Goal: Task Accomplishment & Management: Complete application form

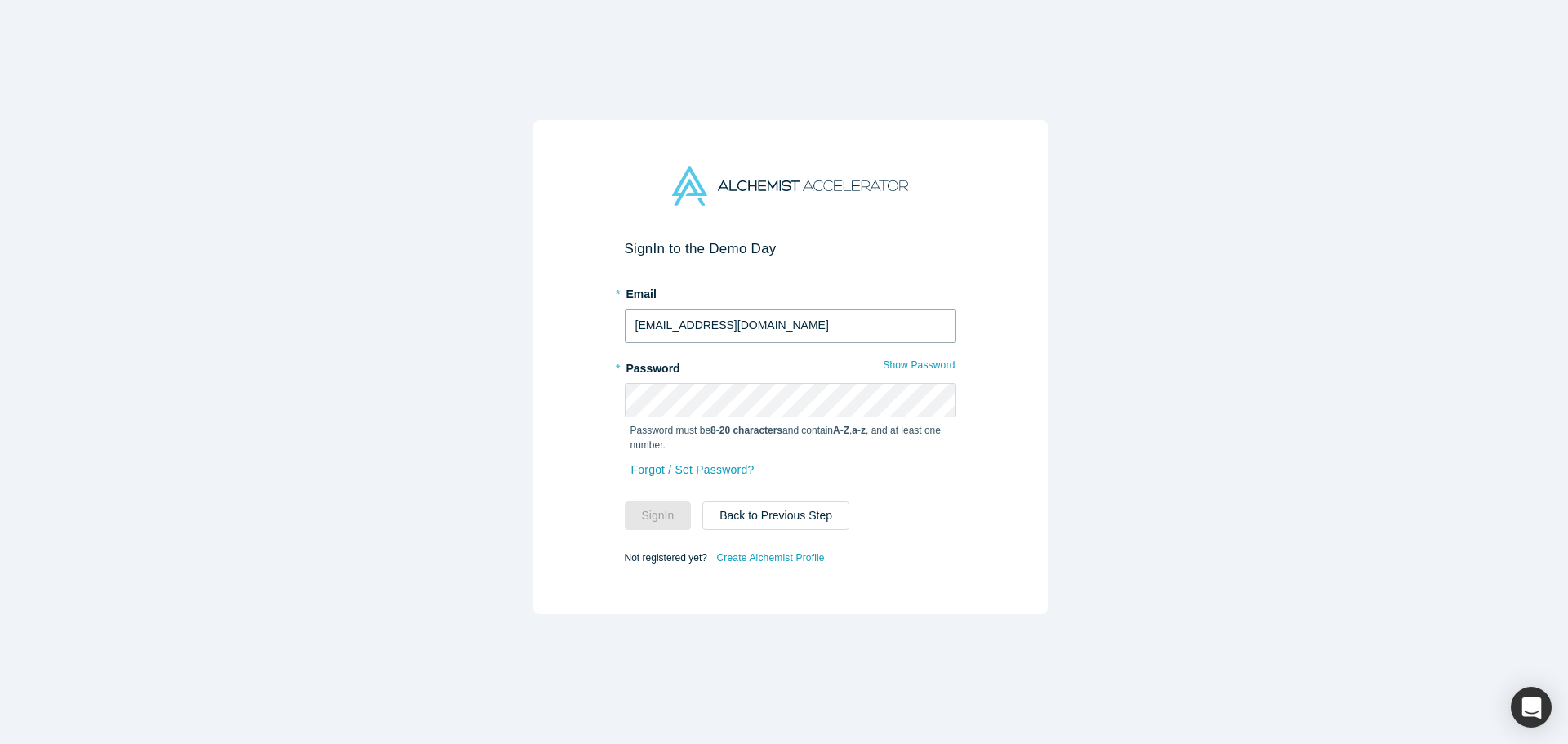
click at [697, 329] on input "ajay@framework.vc" at bounding box center [791, 326] width 331 height 35
click at [781, 555] on link "Create Alchemist Profile" at bounding box center [771, 558] width 110 height 21
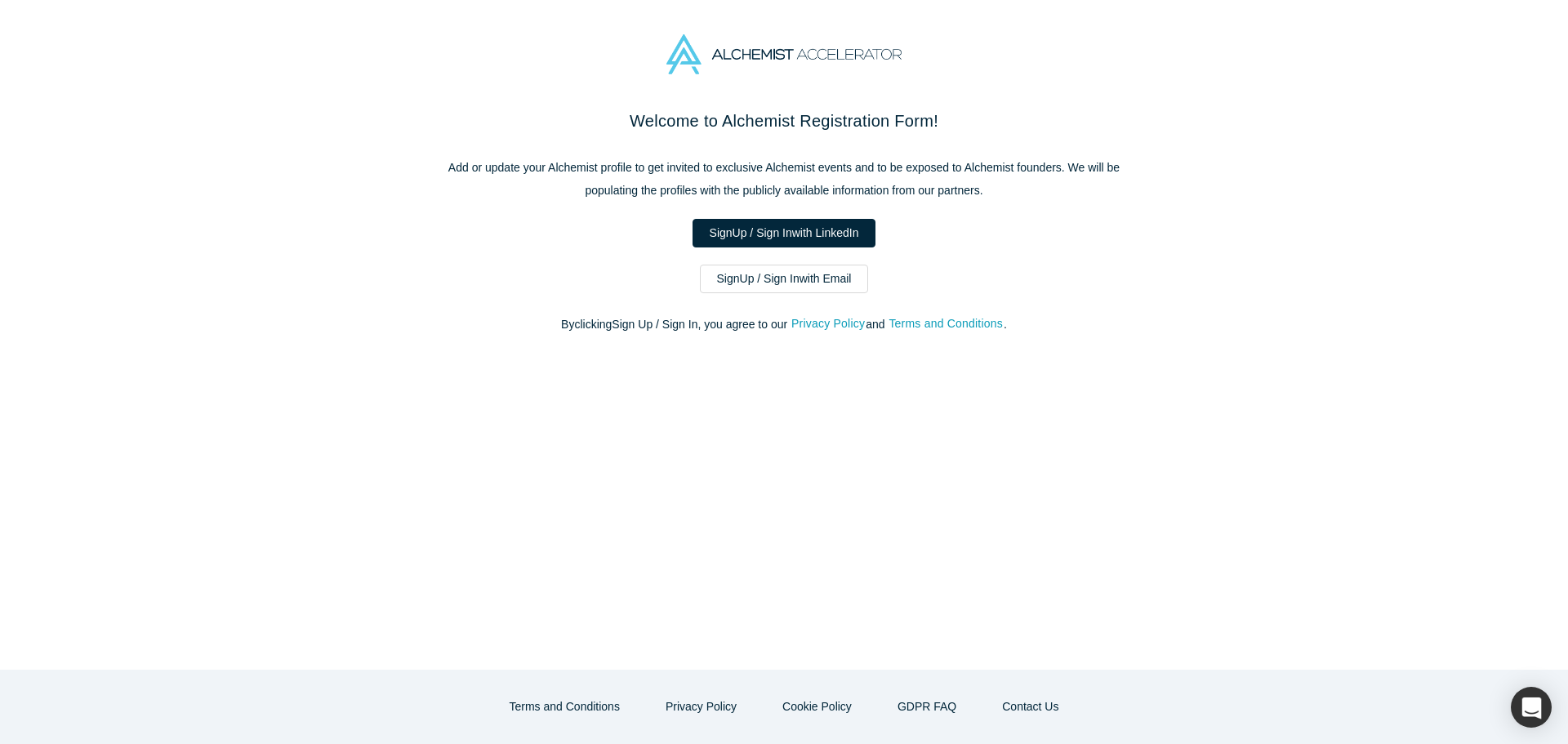
click at [751, 298] on div "Welcome to Alchemist Registration Form! Add or update your Alchemist profile to…" at bounding box center [784, 229] width 686 height 242
click at [759, 281] on link "Sign Up / Sign In with Email" at bounding box center [785, 279] width 170 height 29
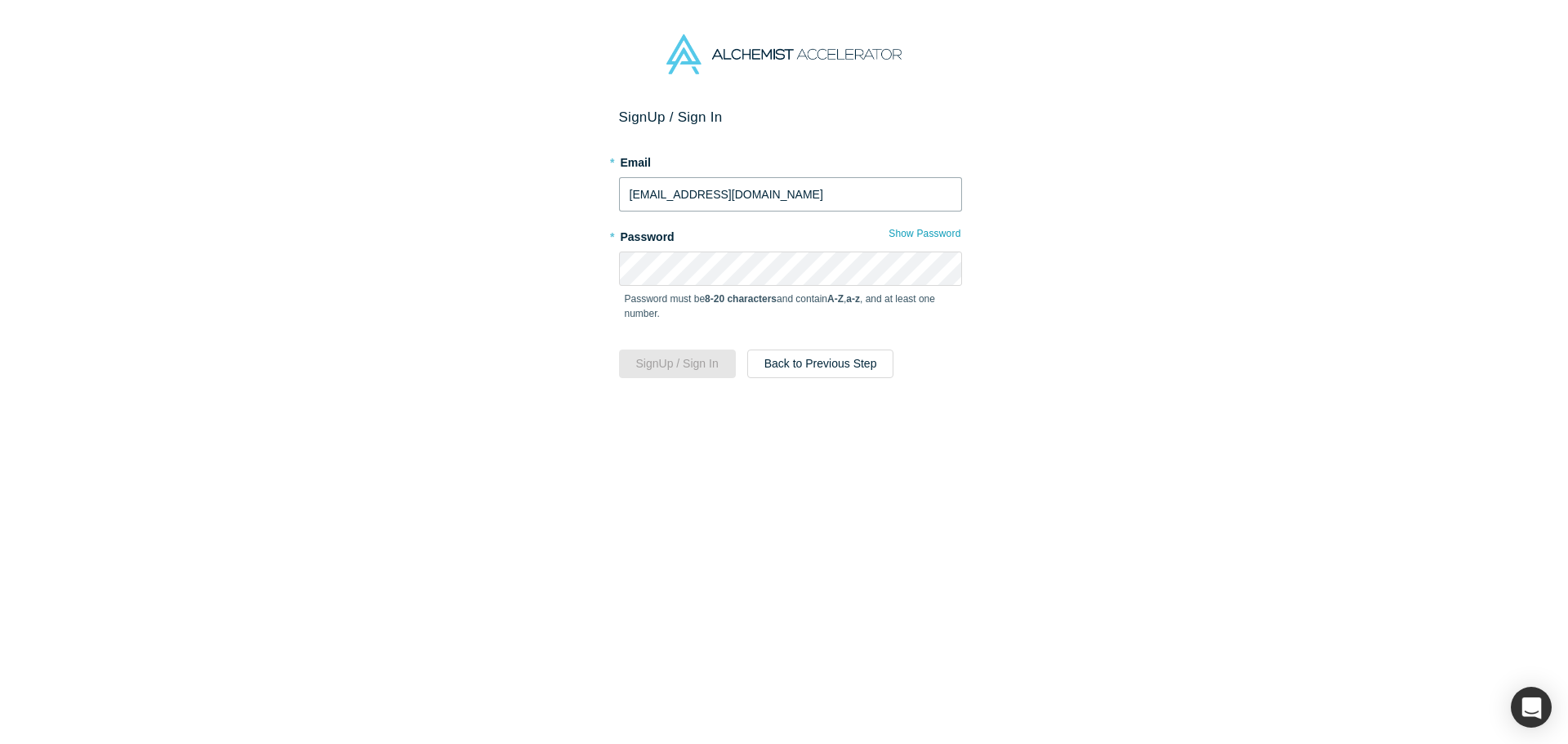
click at [730, 201] on input "ajay@framework.vc" at bounding box center [791, 195] width 343 height 35
click at [730, 200] on input "ajay@framework.vc" at bounding box center [791, 195] width 343 height 35
type input "[EMAIL_ADDRESS][DOMAIN_NAME]"
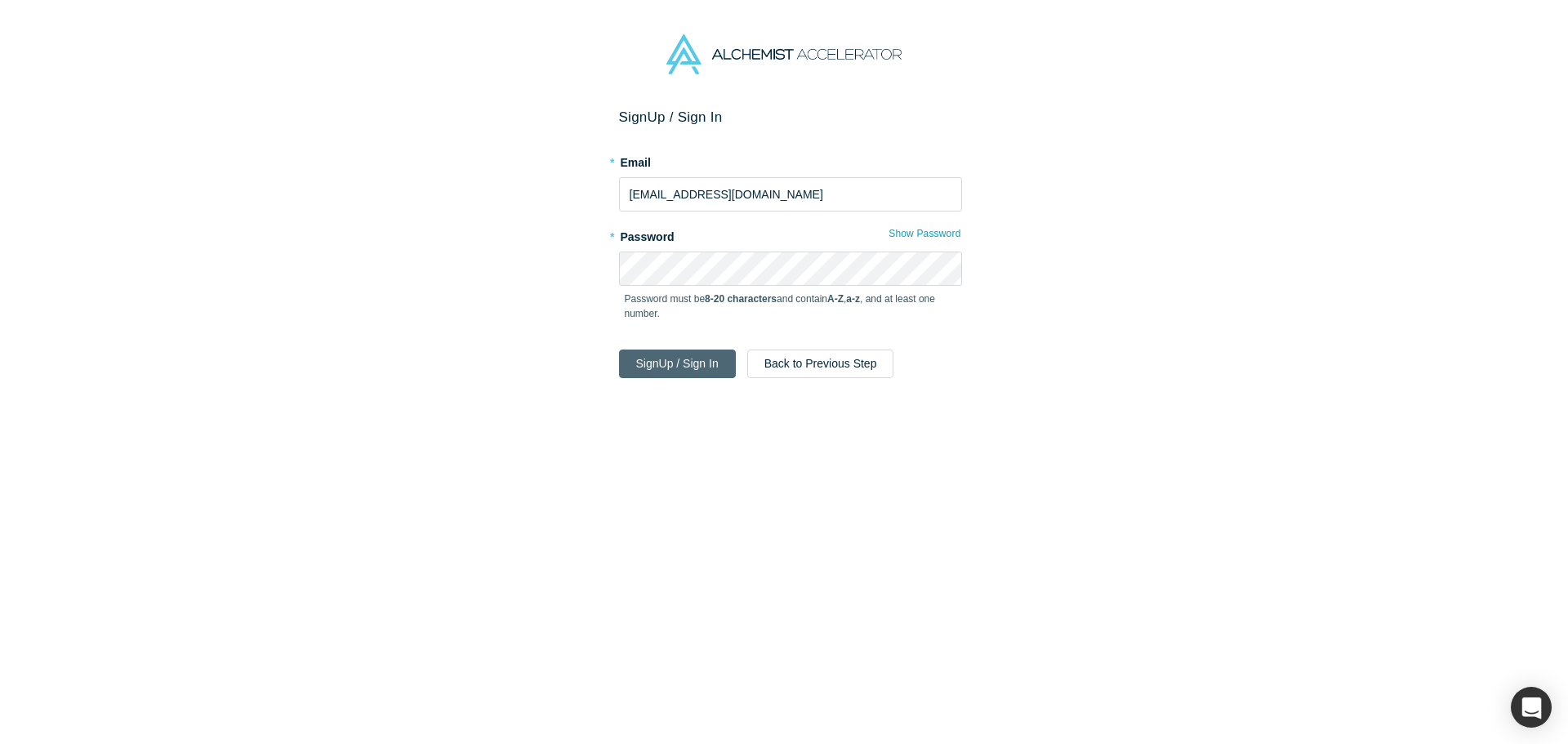
click at [696, 366] on button "Sign Up / Sign In" at bounding box center [677, 364] width 117 height 29
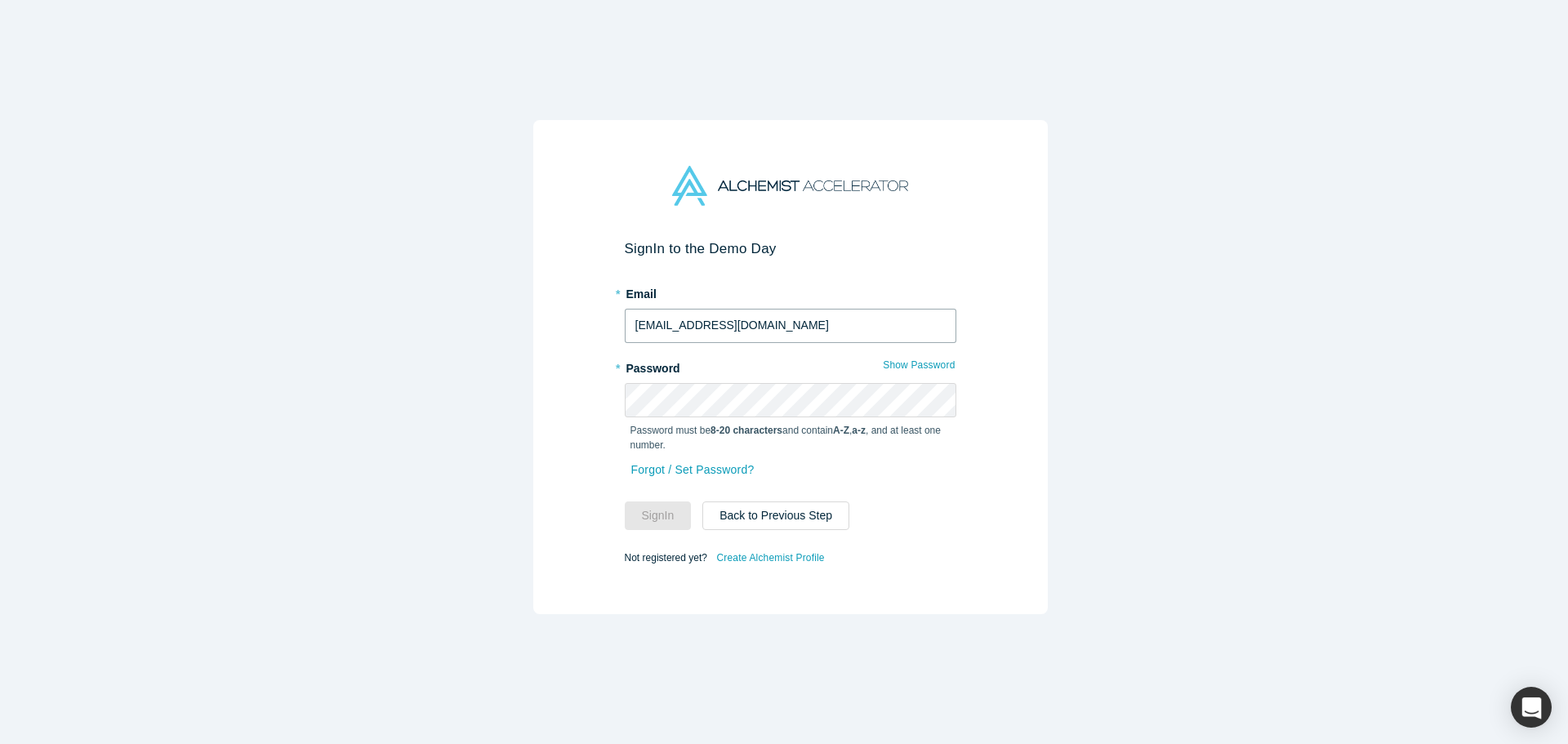
click at [729, 328] on input "ajay@framework.vc" at bounding box center [791, 326] width 331 height 35
click at [730, 326] on input "ajay@framework.vc" at bounding box center [791, 326] width 331 height 35
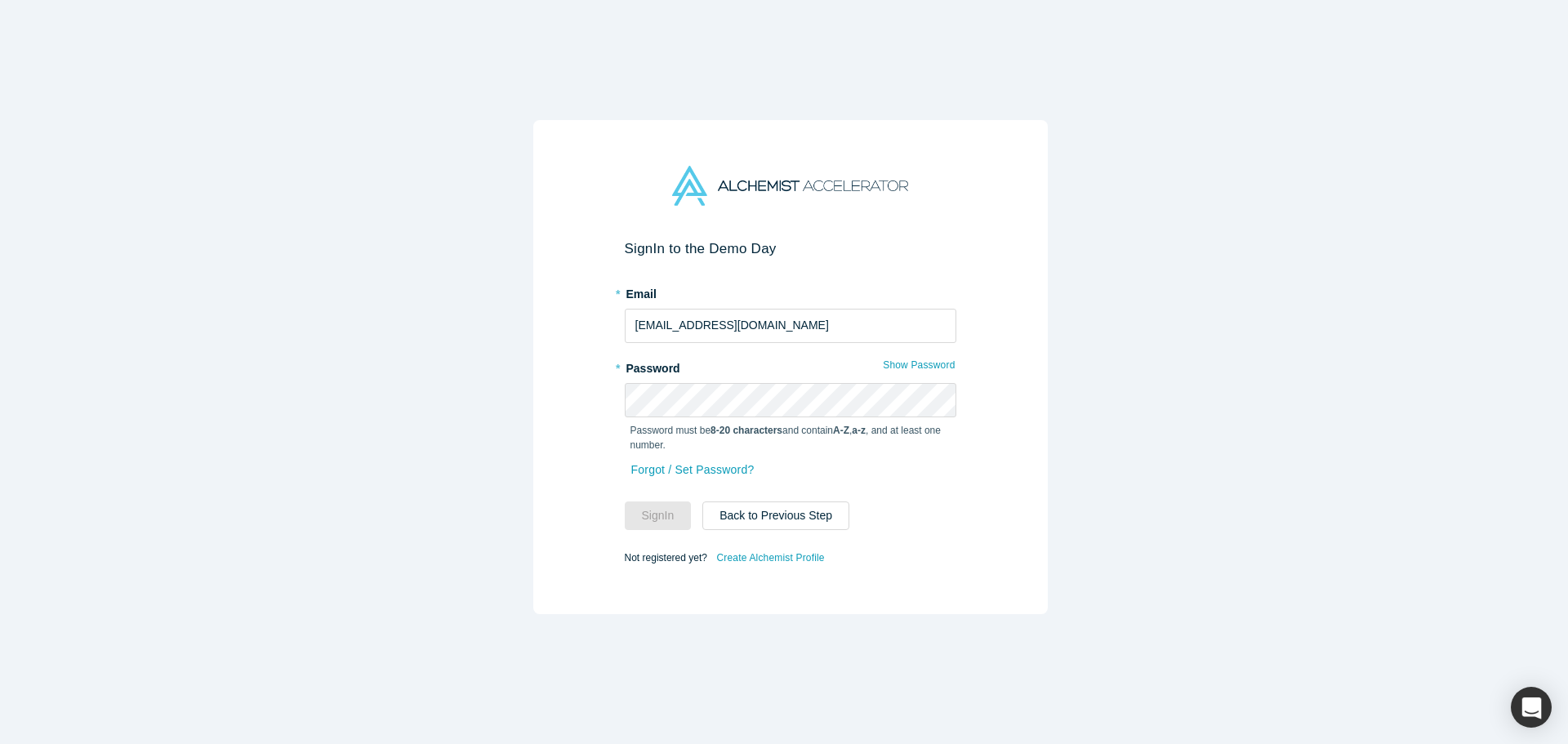
click at [945, 532] on form "Sign In to the Demo Day * Email ajay@framework.vc * Password Show Password Pass…" at bounding box center [791, 404] width 331 height 329
click at [749, 554] on link "Create Alchemist Profile" at bounding box center [771, 558] width 110 height 21
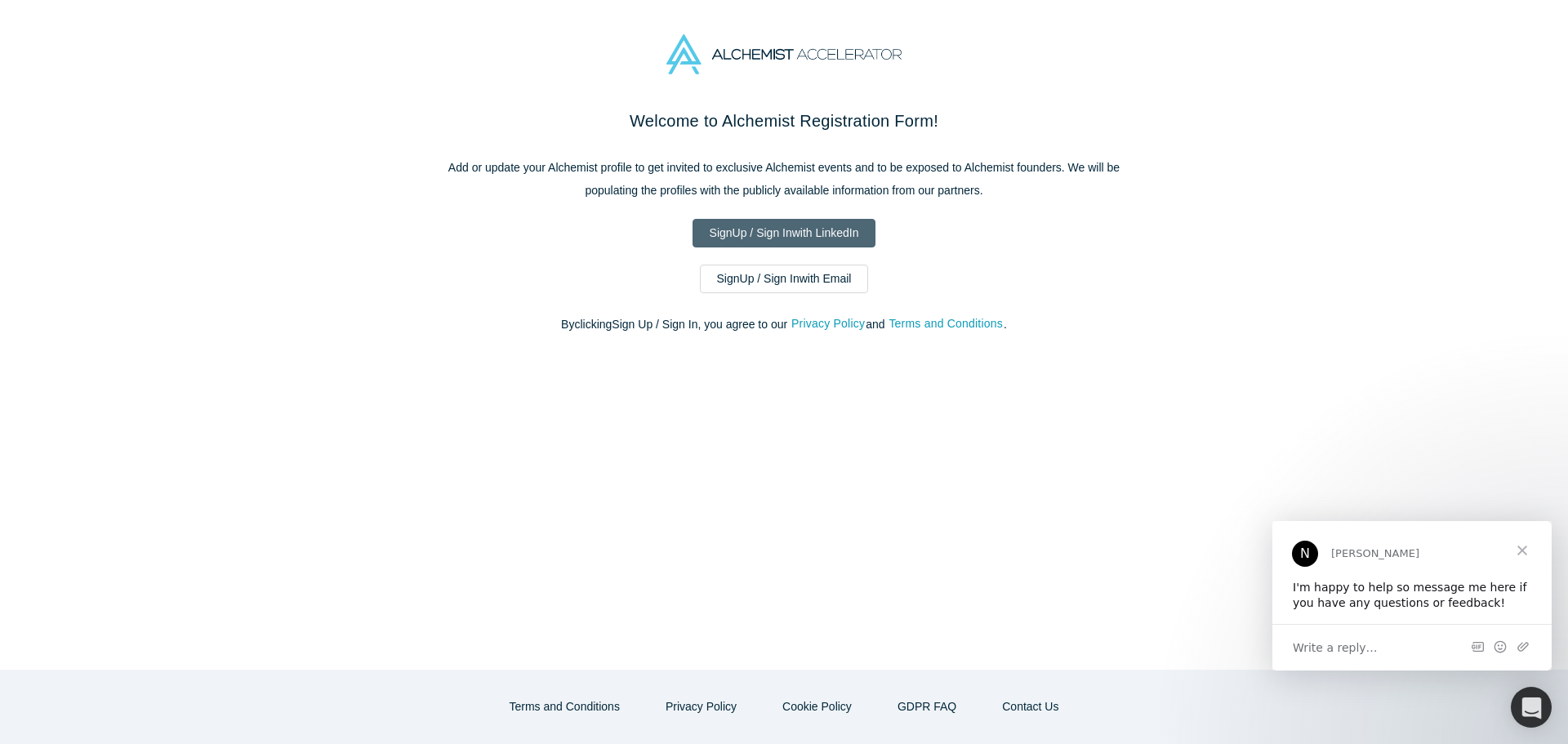
click at [757, 238] on link "Sign Up / Sign In with LinkedIn" at bounding box center [784, 233] width 184 height 29
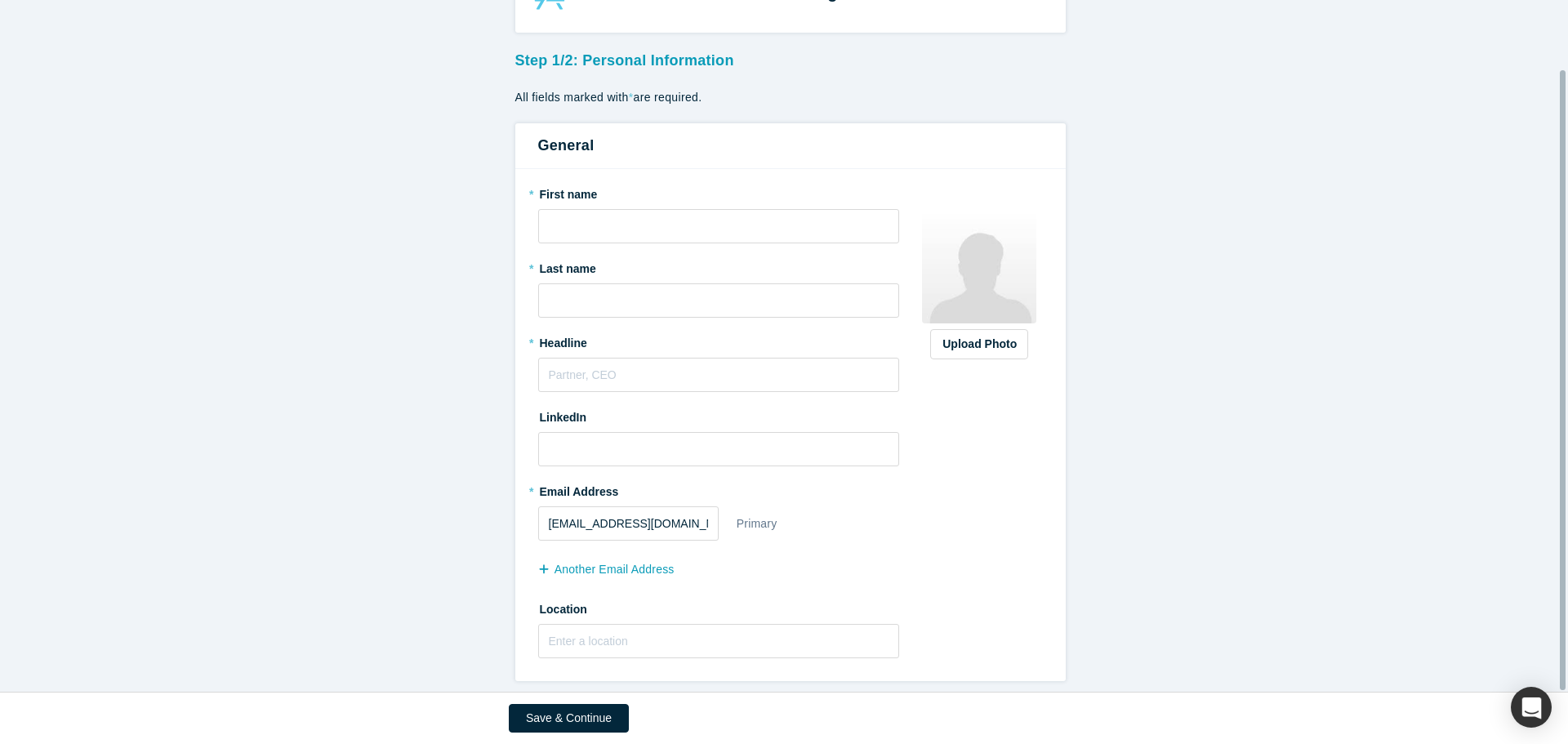
scroll to position [77, 0]
click at [625, 227] on input "text" at bounding box center [719, 226] width 362 height 35
type input "Jack"
type input "Thomson"
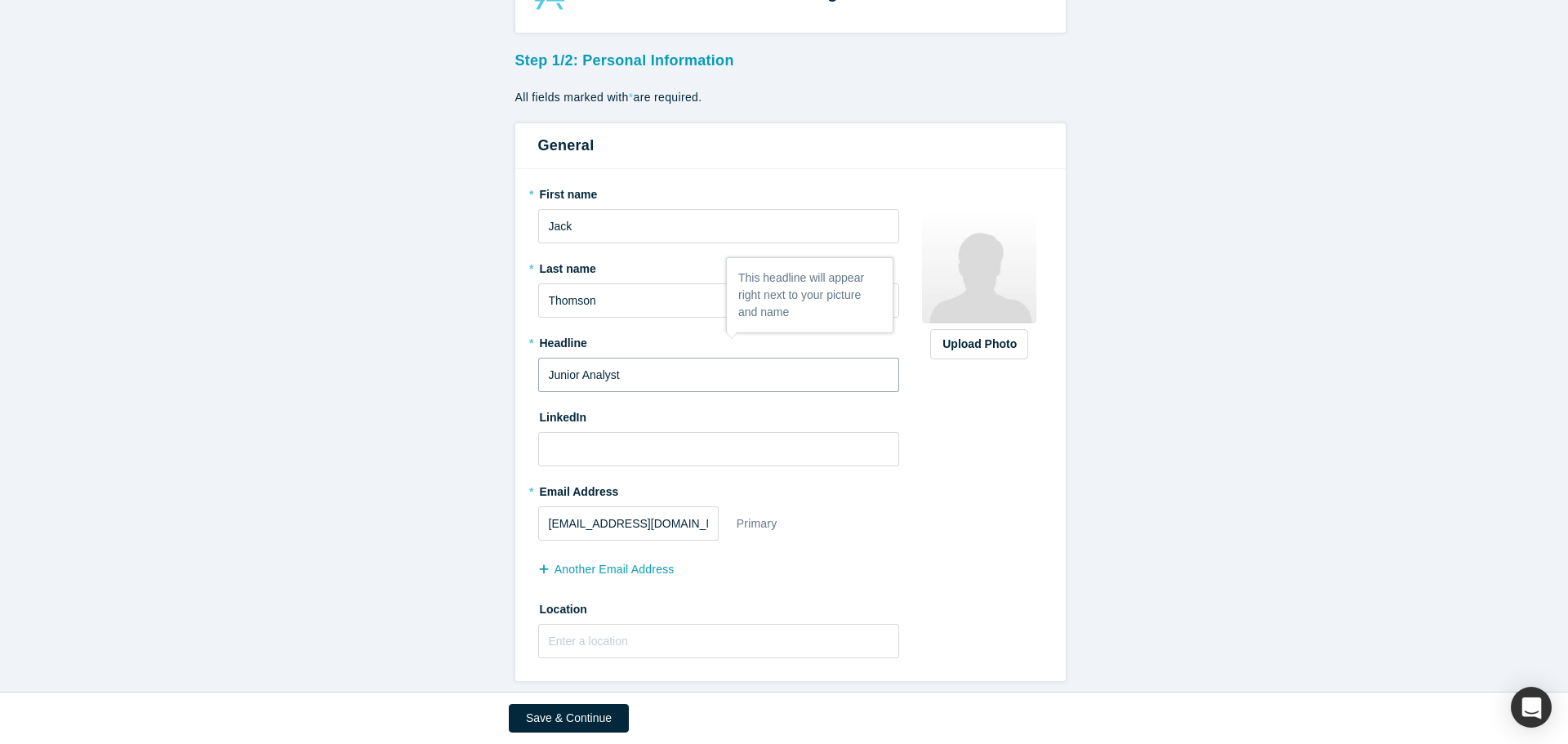
type input "Junior Analyst"
click at [562, 273] on input at bounding box center [719, 450] width 362 height 35
paste input "https://www.linkedin.com/in/jackcsthomson/"
type input "https://www.linkedin.com/in/jackcsthomson/"
click at [597, 273] on input "text" at bounding box center [719, 642] width 362 height 35
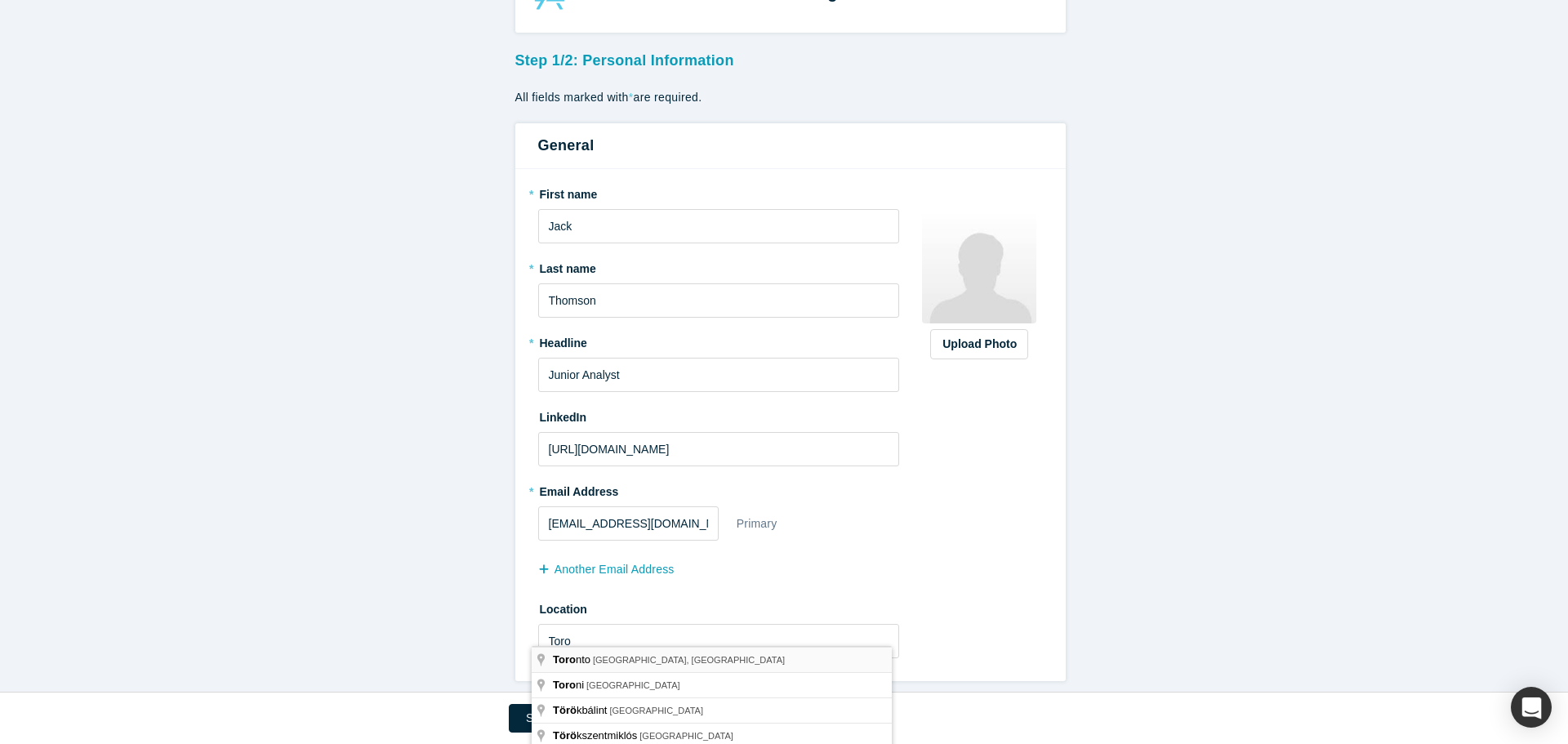
type input "[GEOGRAPHIC_DATA], [GEOGRAPHIC_DATA], [GEOGRAPHIC_DATA]"
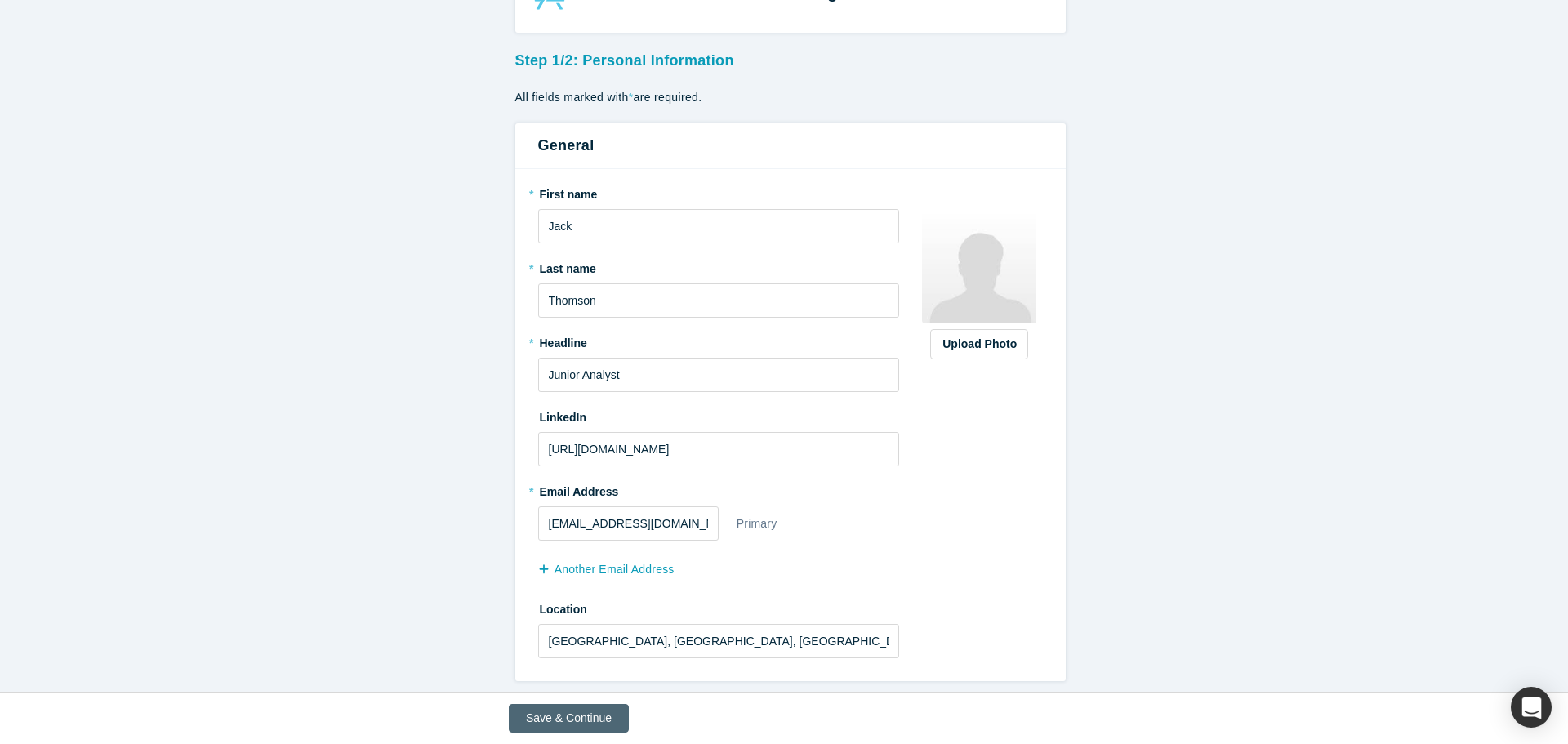
click at [564, 273] on button "Save & Continue" at bounding box center [568, 719] width 120 height 29
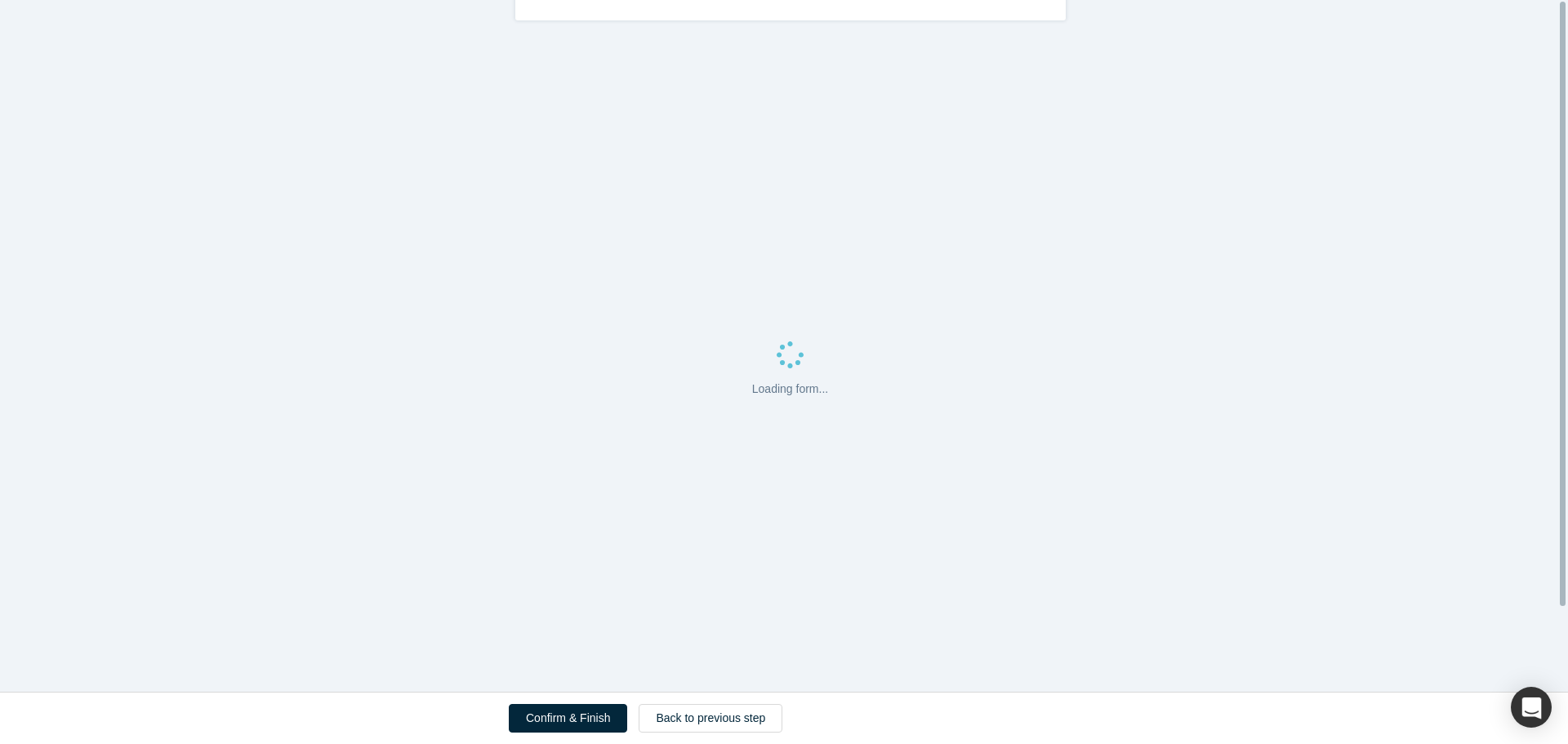
scroll to position [0, 0]
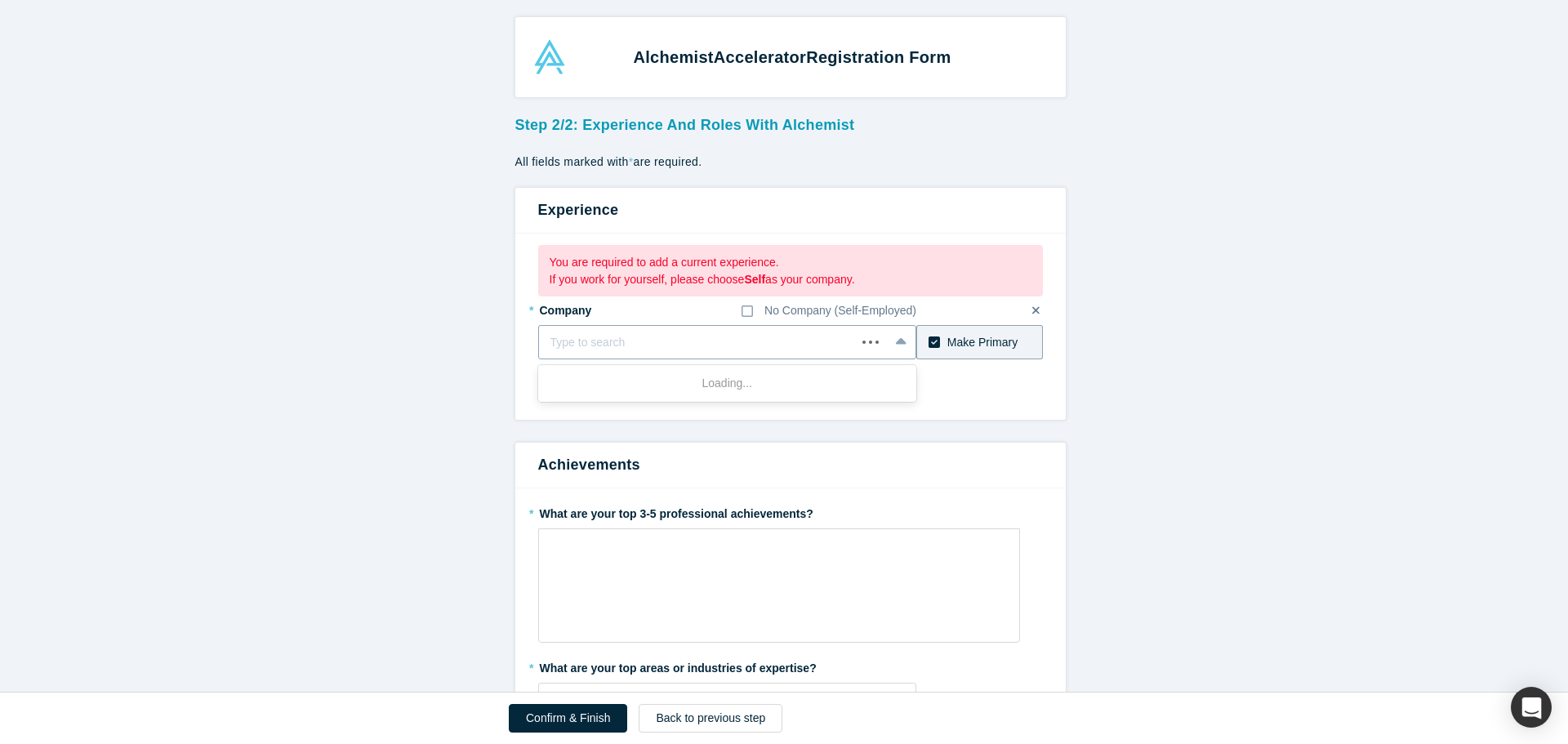
click at [625, 273] on div at bounding box center [697, 342] width 295 height 20
click at [577, 273] on input "framerwork" at bounding box center [580, 343] width 61 height 17
click at [566, 273] on input "framerwork" at bounding box center [580, 343] width 61 height 17
click at [578, 273] on input "framerwork" at bounding box center [580, 343] width 61 height 17
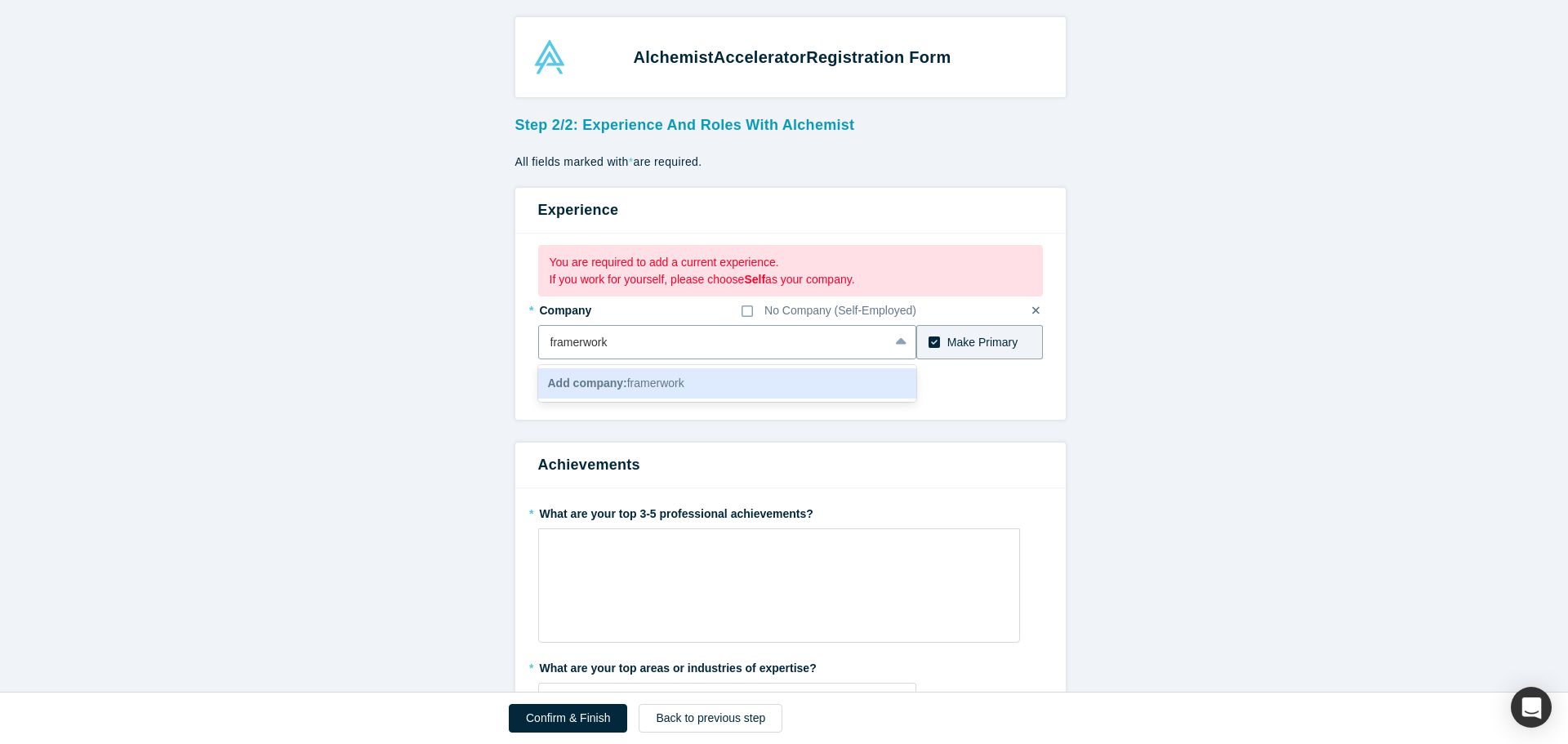
type input "framework"
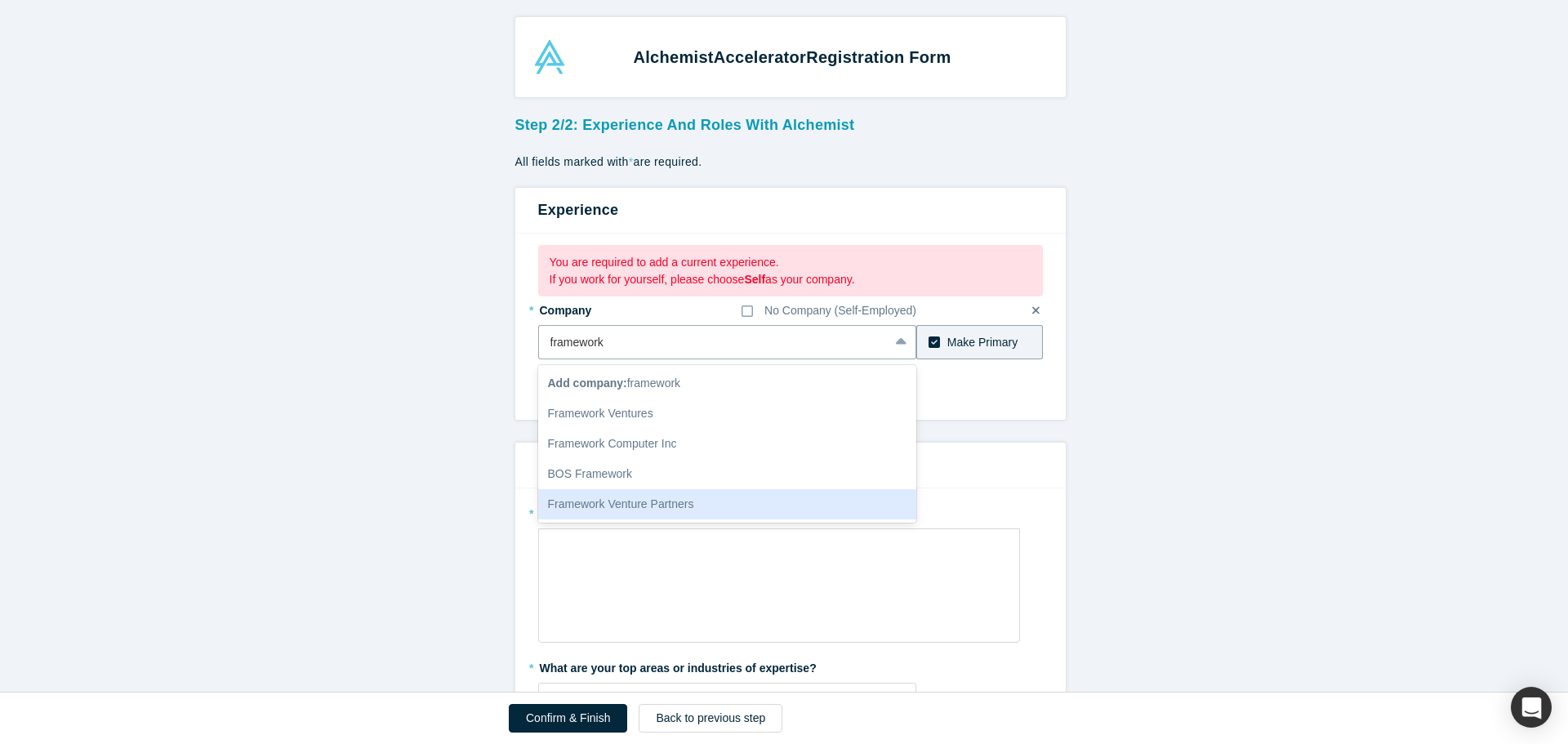
click at [617, 273] on div "Framework Venture Partners" at bounding box center [727, 504] width 379 height 30
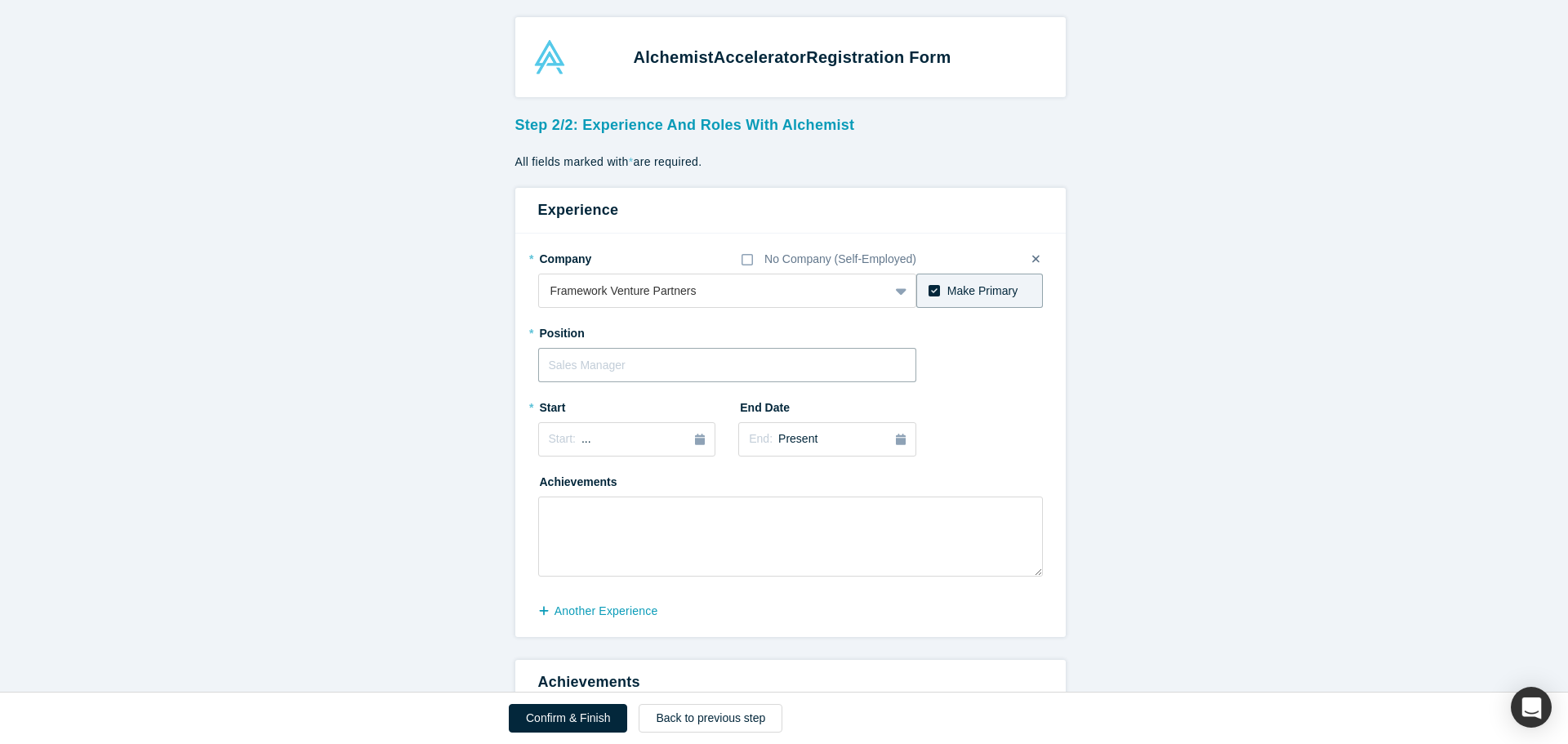
click at [625, 273] on input "text" at bounding box center [727, 365] width 379 height 35
click at [625, 273] on div at bounding box center [714, 291] width 327 height 20
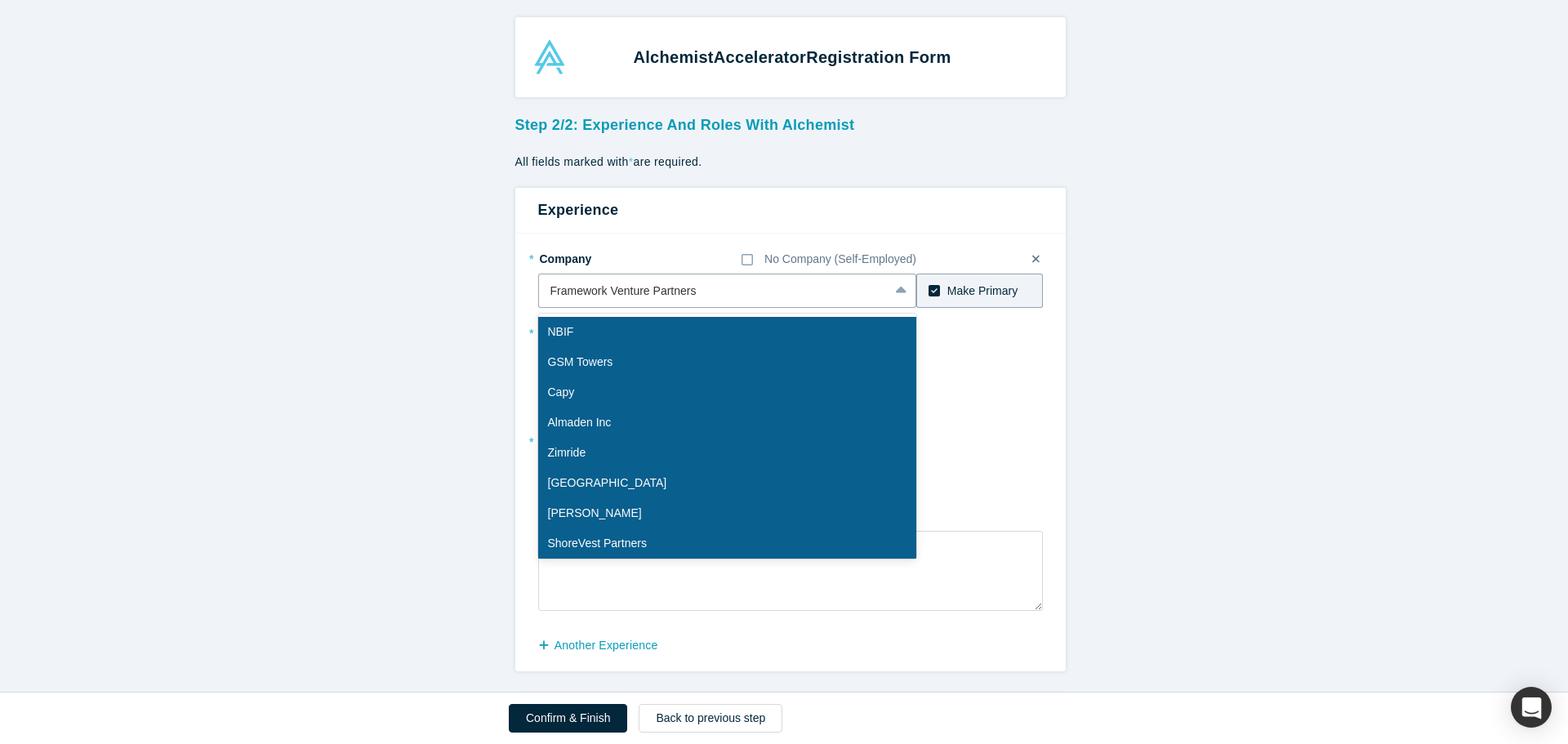
click at [298, 273] on form "Step 2/2: Experience and Roles with Alchemist All fields marked with * are requ…" at bounding box center [790, 754] width 1581 height 1289
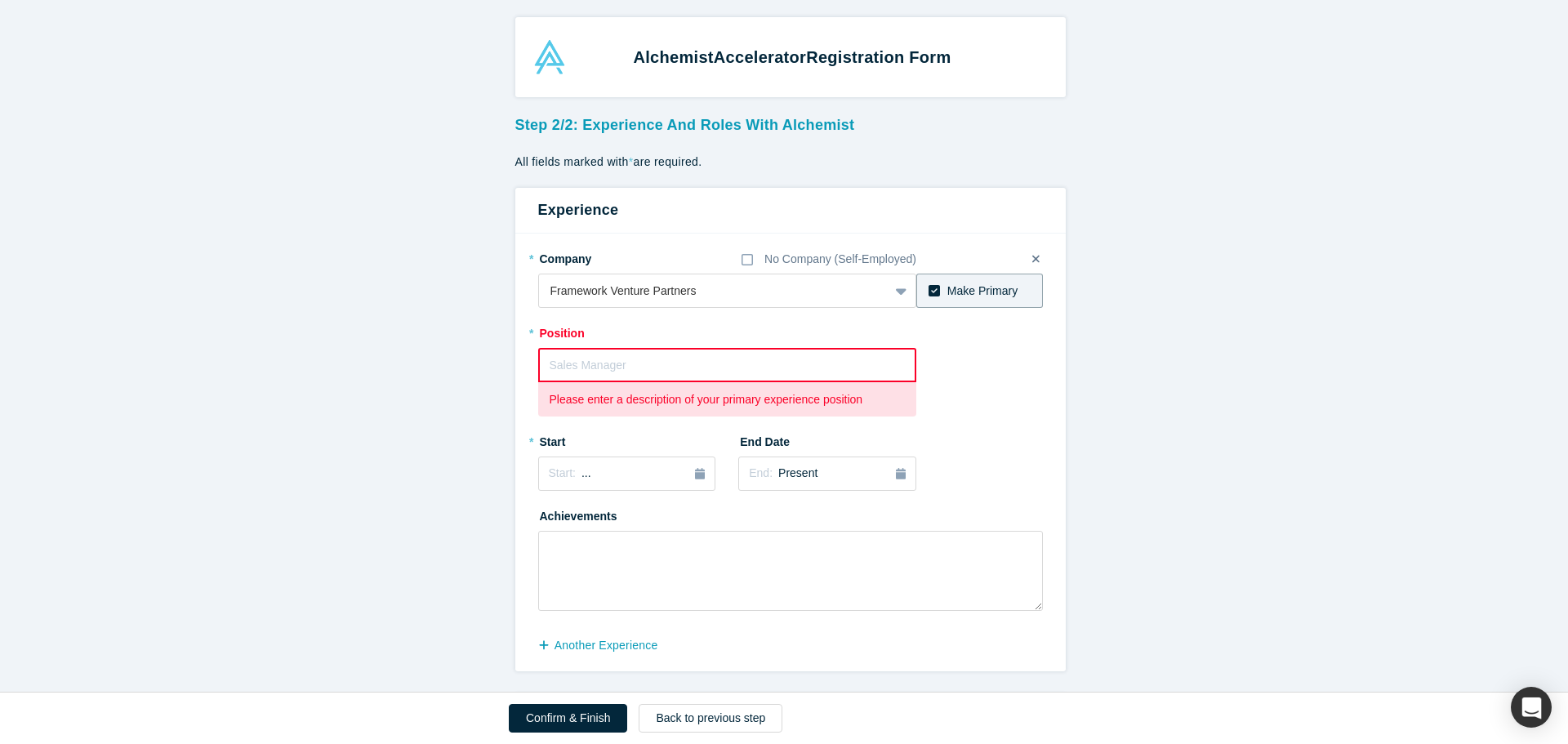
click at [625, 273] on input "text" at bounding box center [727, 365] width 379 height 35
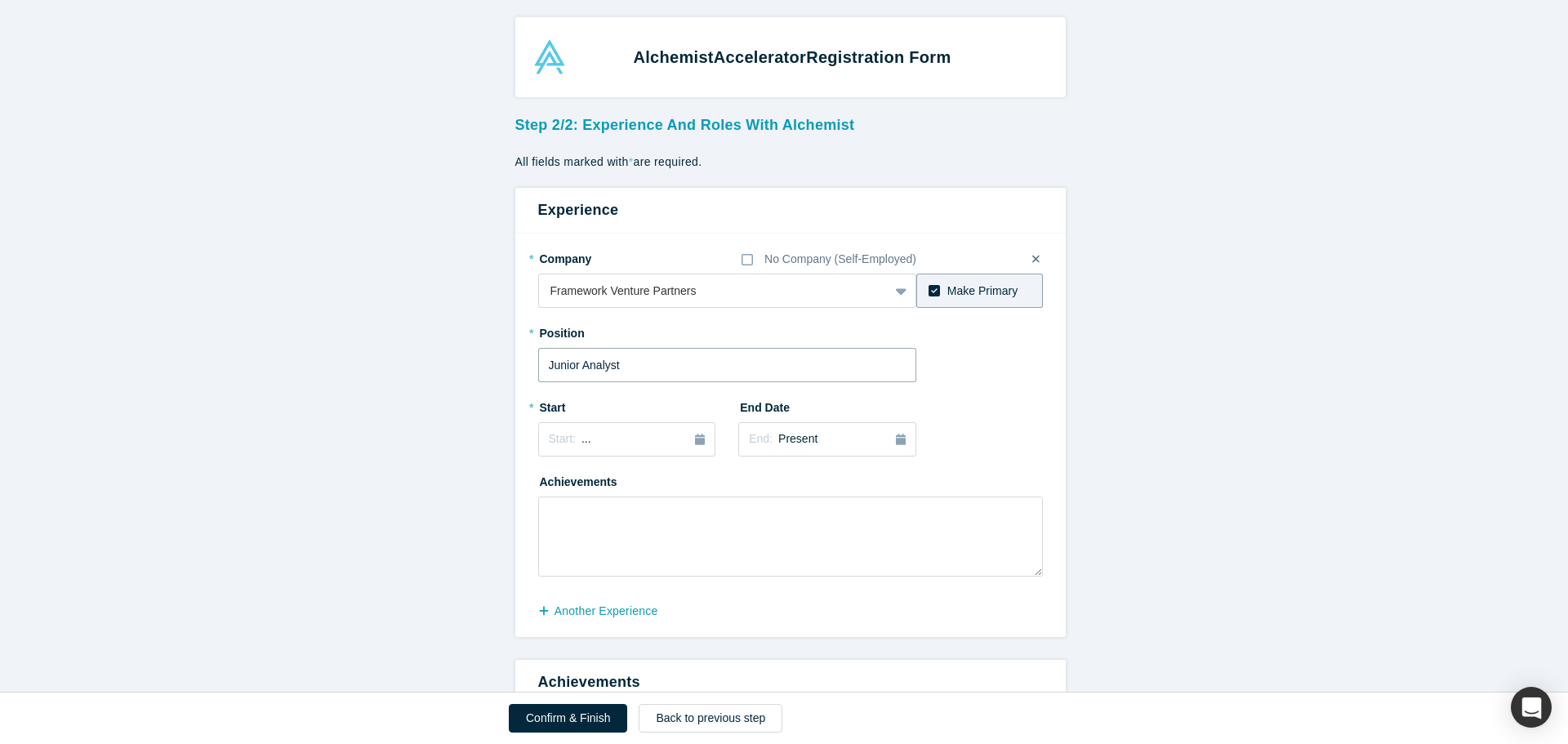
type input "Junior Analyst"
click at [625, 273] on div "* Start Start: ..." at bounding box center [627, 425] width 178 height 63
click at [625, 273] on div "Start: ..." at bounding box center [627, 439] width 157 height 18
click at [625, 273] on div "Sep" at bounding box center [683, 560] width 52 height 17
click at [625, 273] on div "Start: August 2025" at bounding box center [627, 440] width 157 height 17
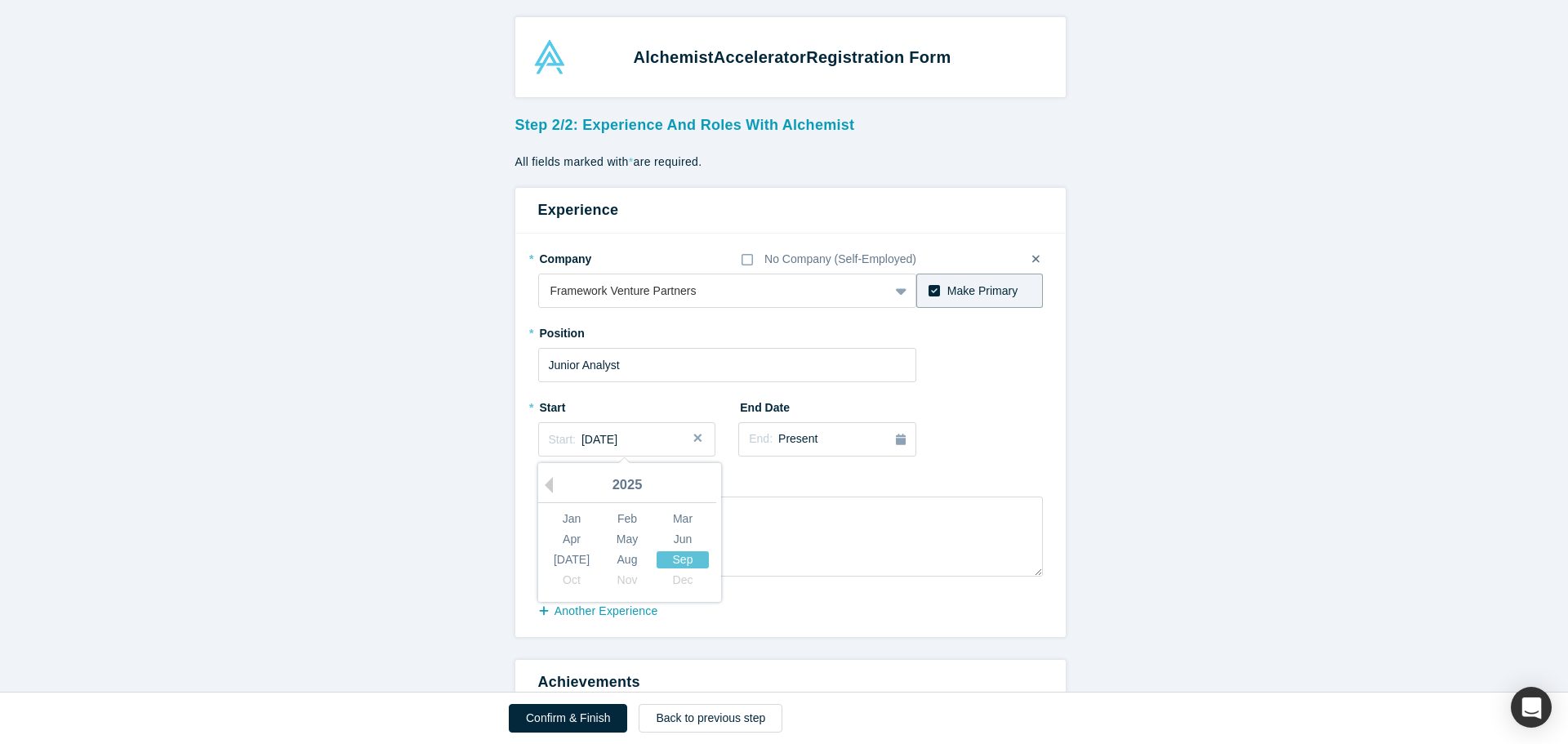
click at [625, 273] on div "Sep" at bounding box center [683, 560] width 52 height 17
click at [625, 273] on div "Start: August 2025" at bounding box center [627, 440] width 157 height 17
click at [625, 273] on div "Sep" at bounding box center [683, 560] width 52 height 17
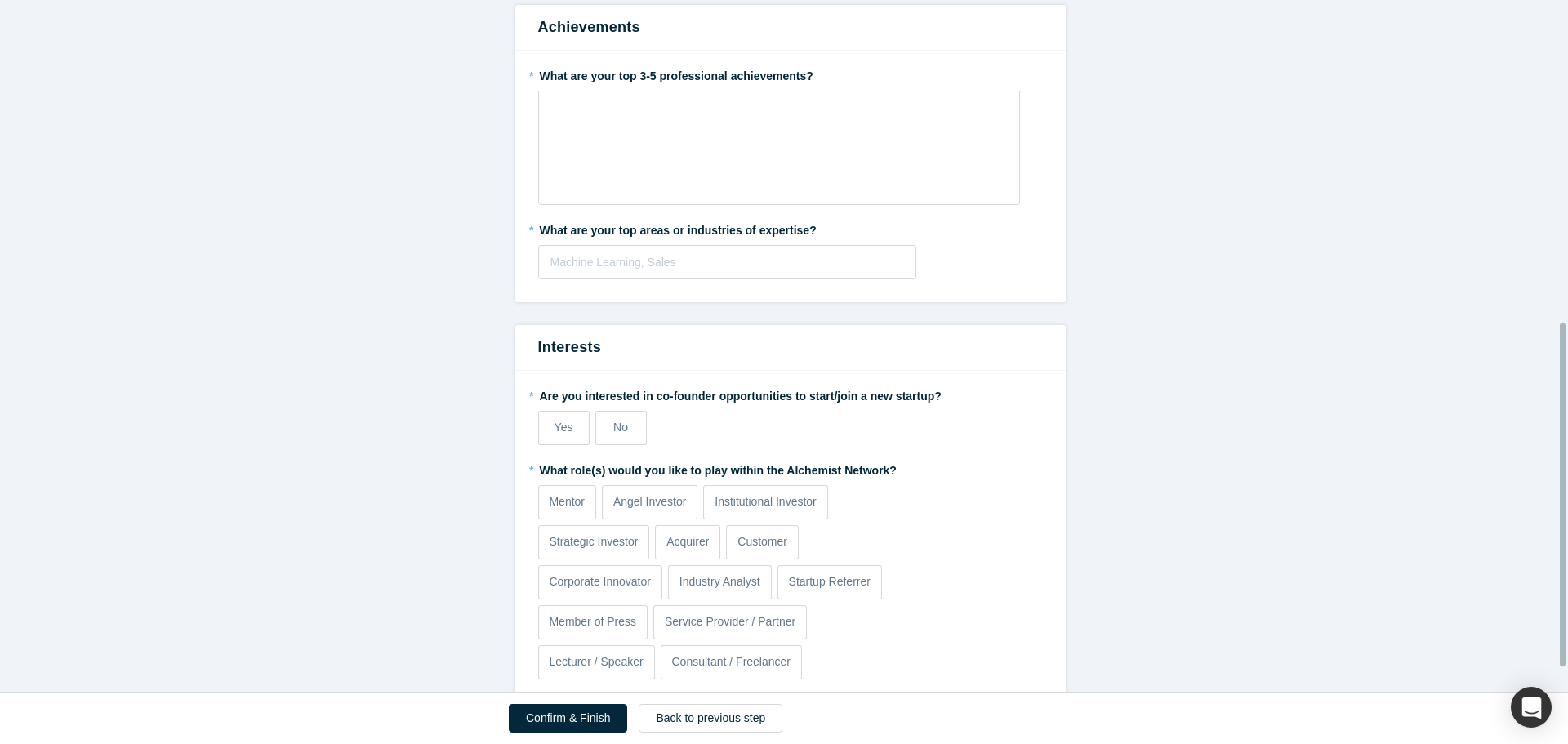
scroll to position [695, 0]
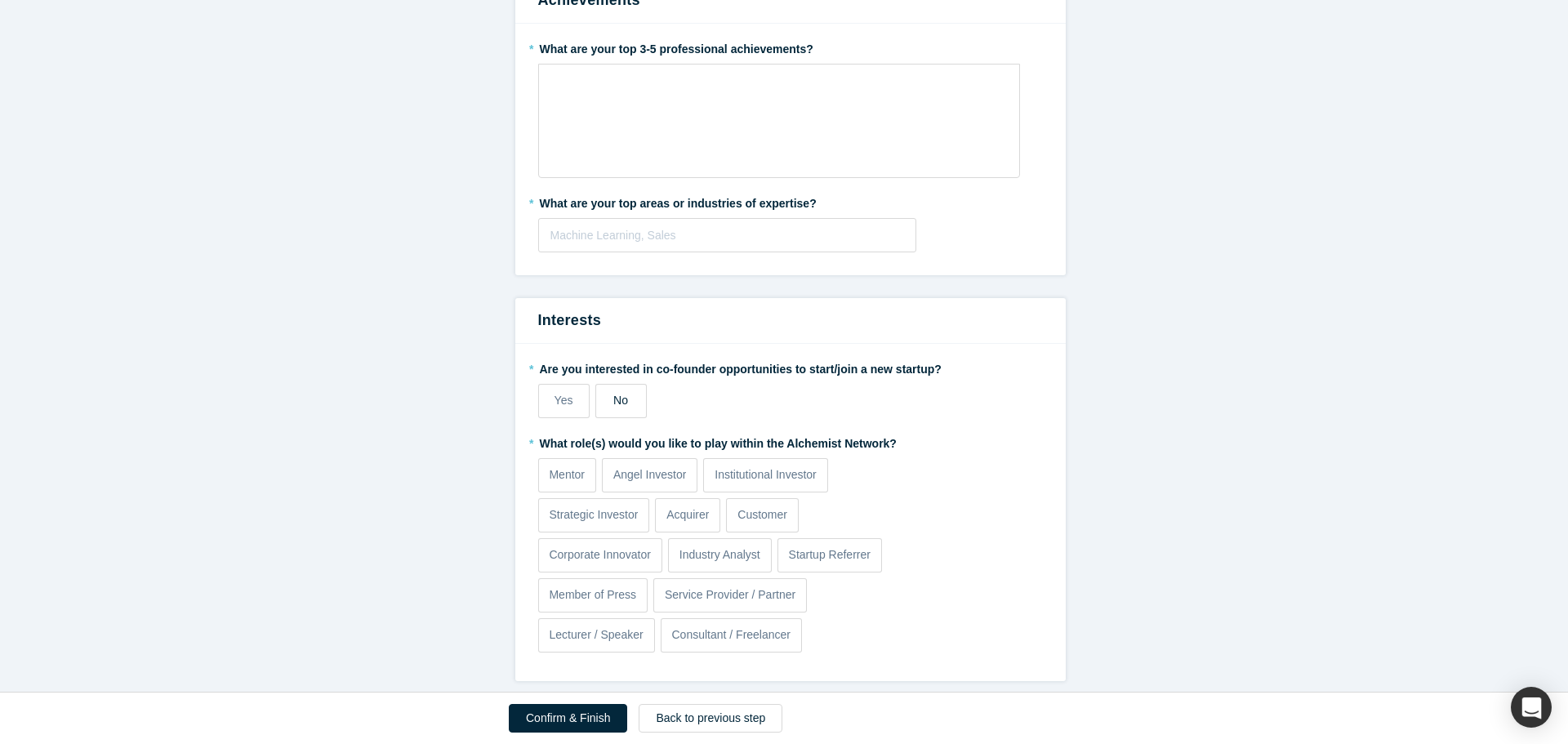
click at [620, 273] on span "No" at bounding box center [620, 401] width 14 height 13
click at [0, 0] on input "No" at bounding box center [0, 0] width 0 height 0
click at [625, 273] on p "Institutional Investor" at bounding box center [766, 475] width 102 height 17
click at [0, 0] on input "Institutional Investor" at bounding box center [0, 0] width 0 height 0
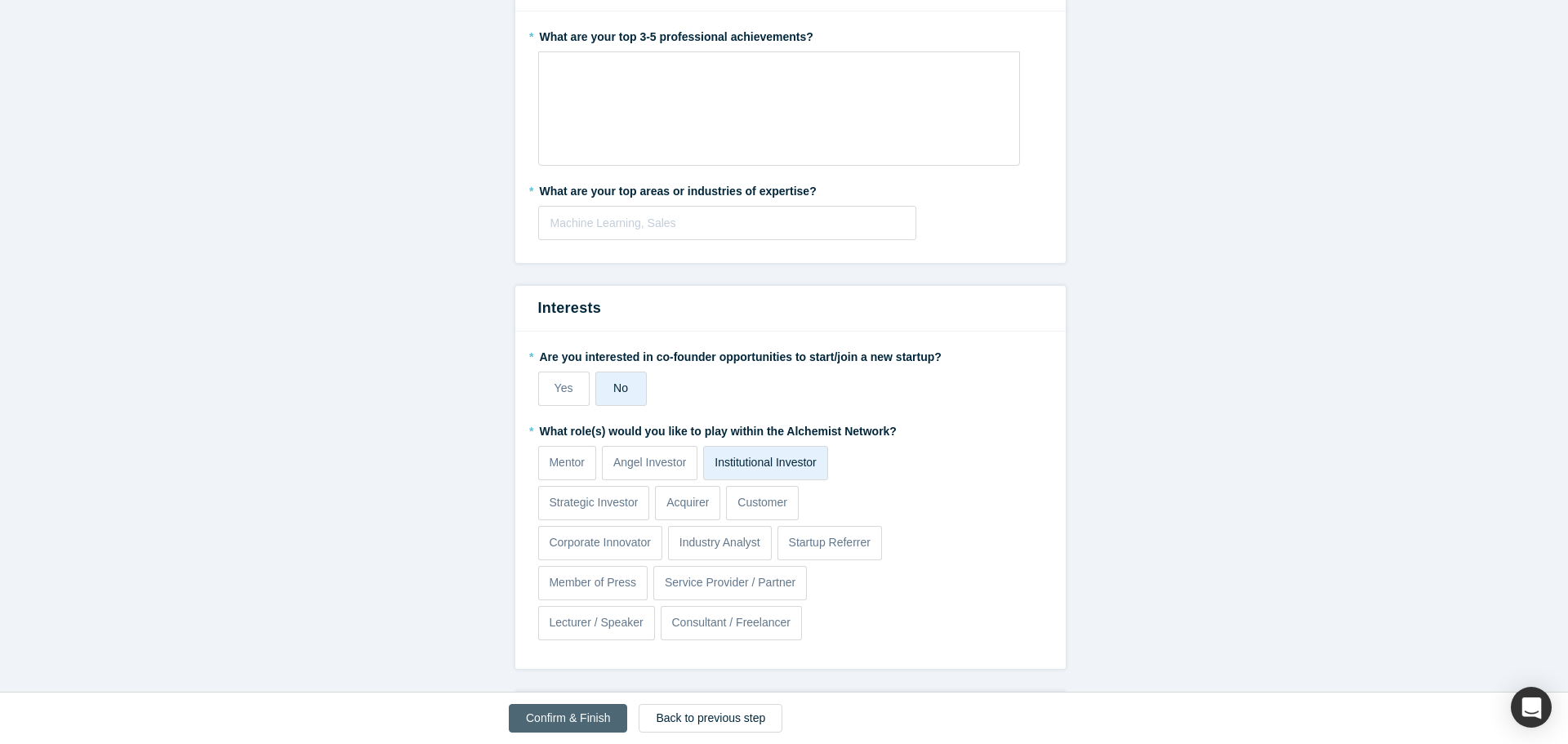
click at [589, 273] on button "Confirm & Finish" at bounding box center [567, 719] width 118 height 29
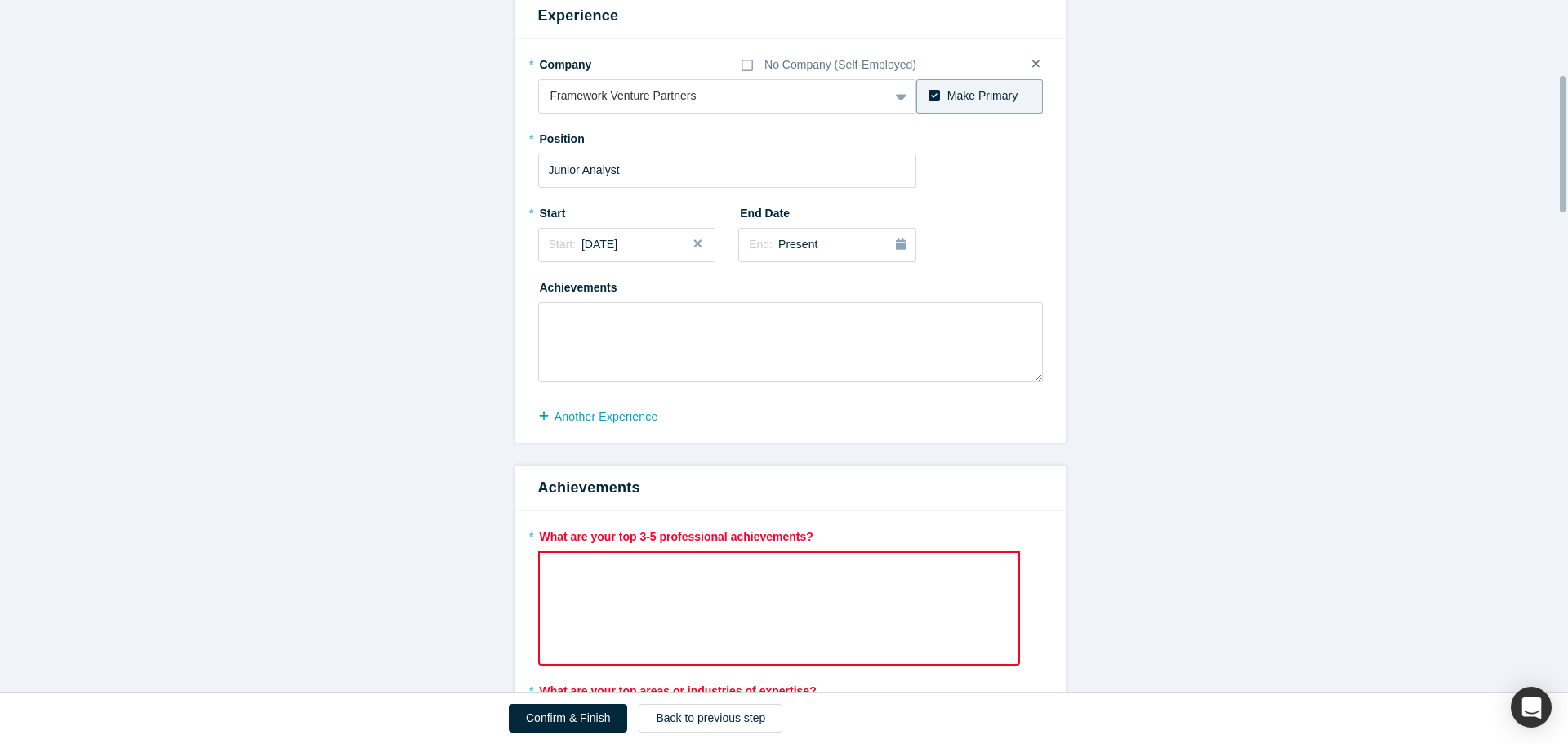
scroll to position [572, 0]
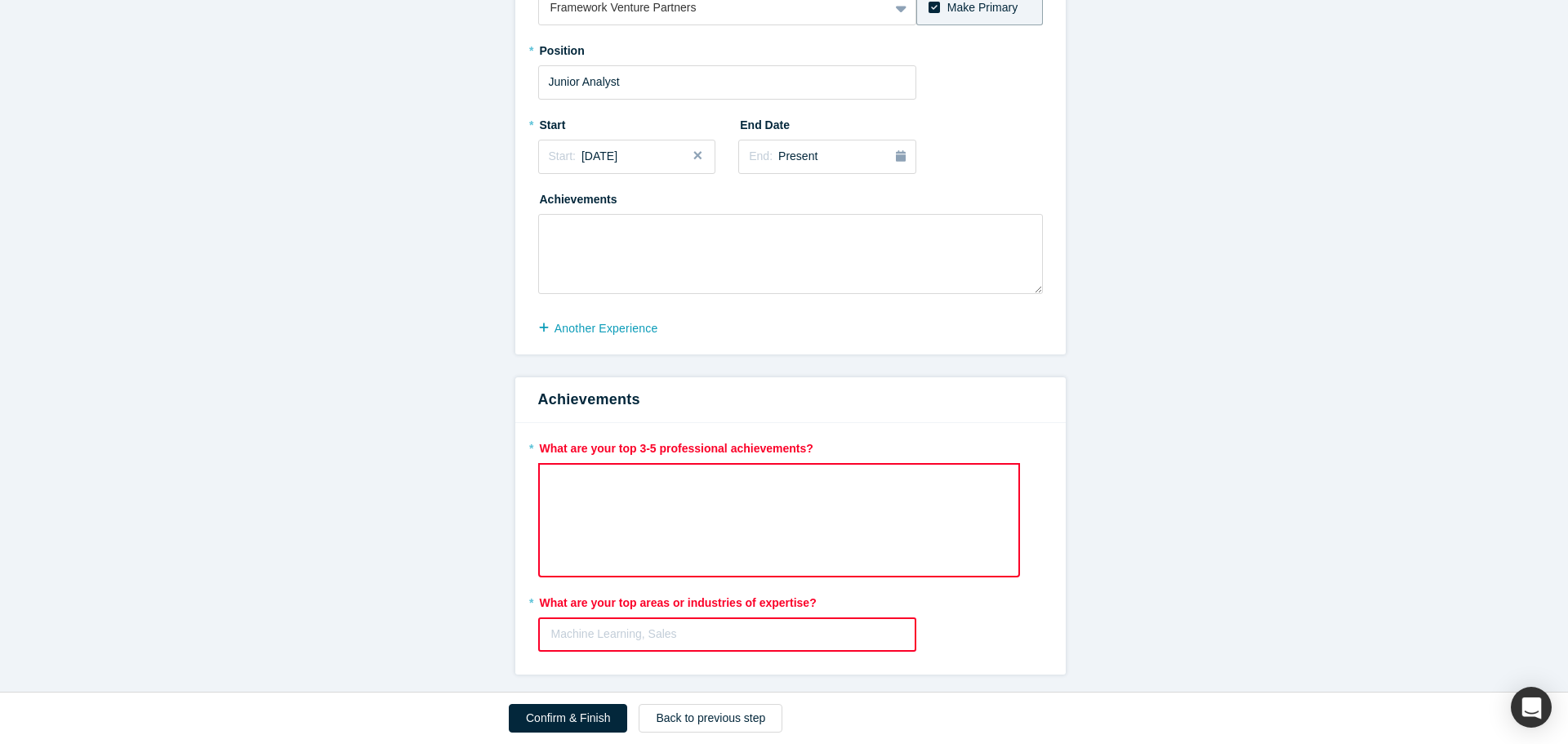
click at [625, 273] on div "rdw-wrapper" at bounding box center [779, 520] width 482 height 115
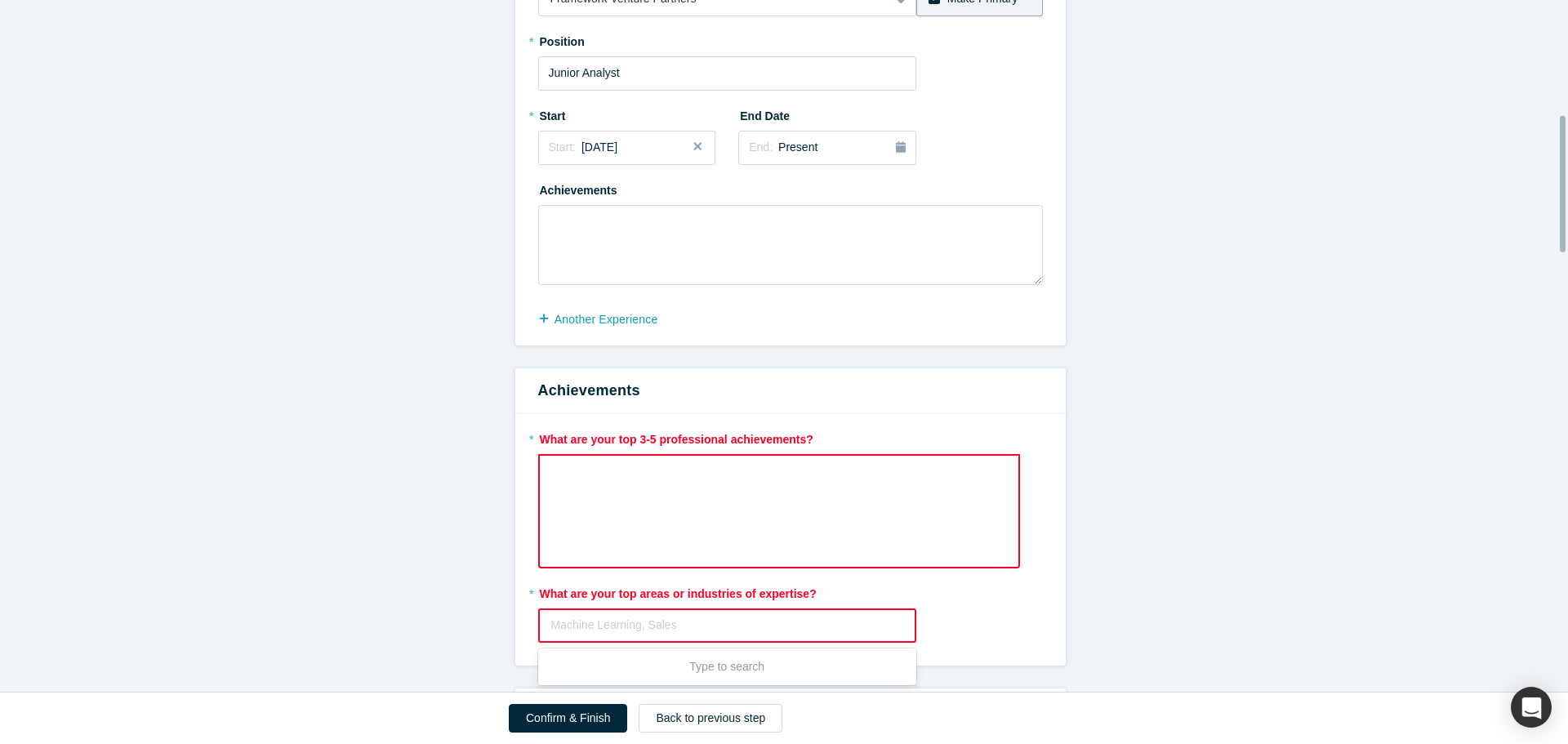
click at [585, 273] on div "Machine Learning, Sales" at bounding box center [727, 625] width 376 height 27
type input "Fintech"
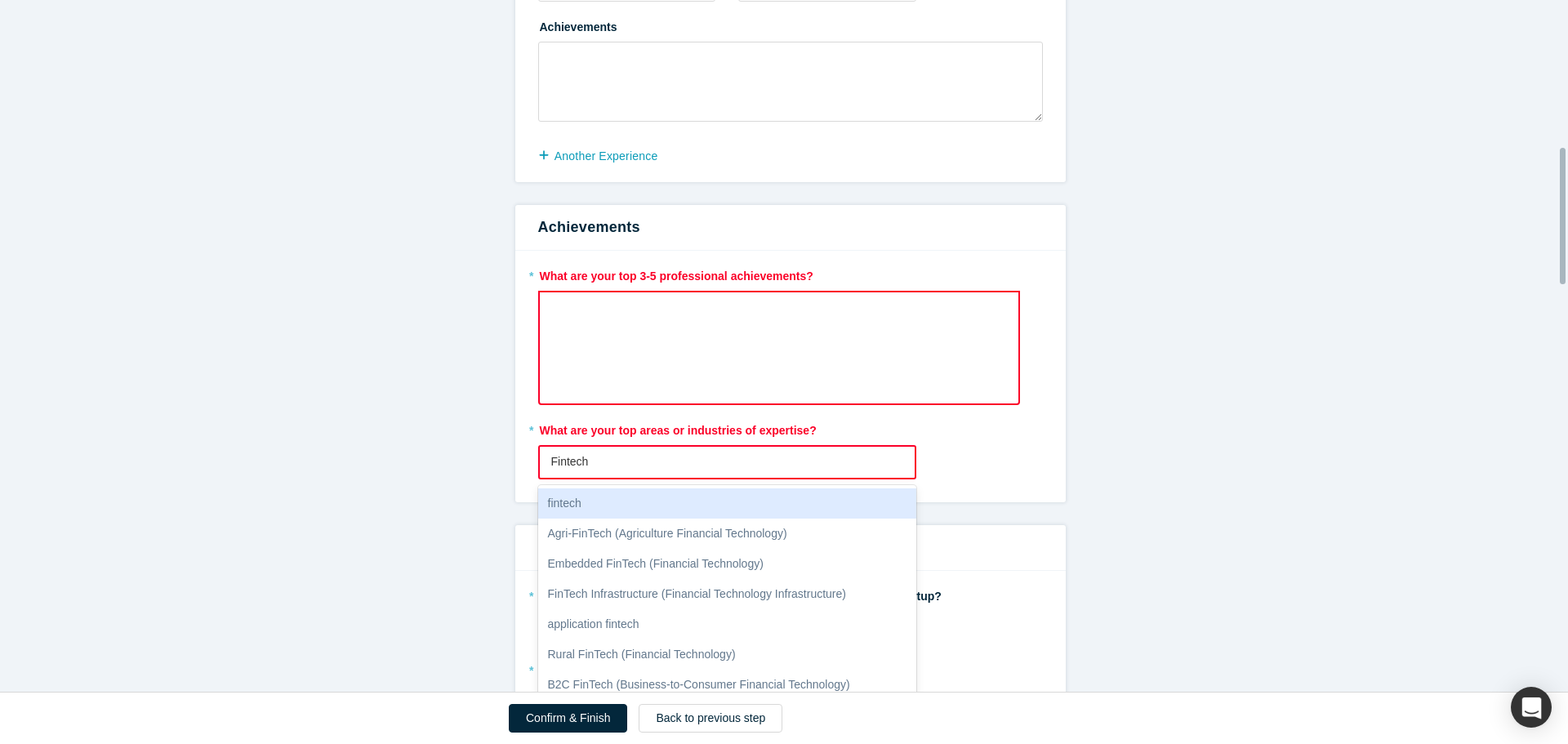
click at [618, 273] on div "fintech" at bounding box center [727, 503] width 379 height 30
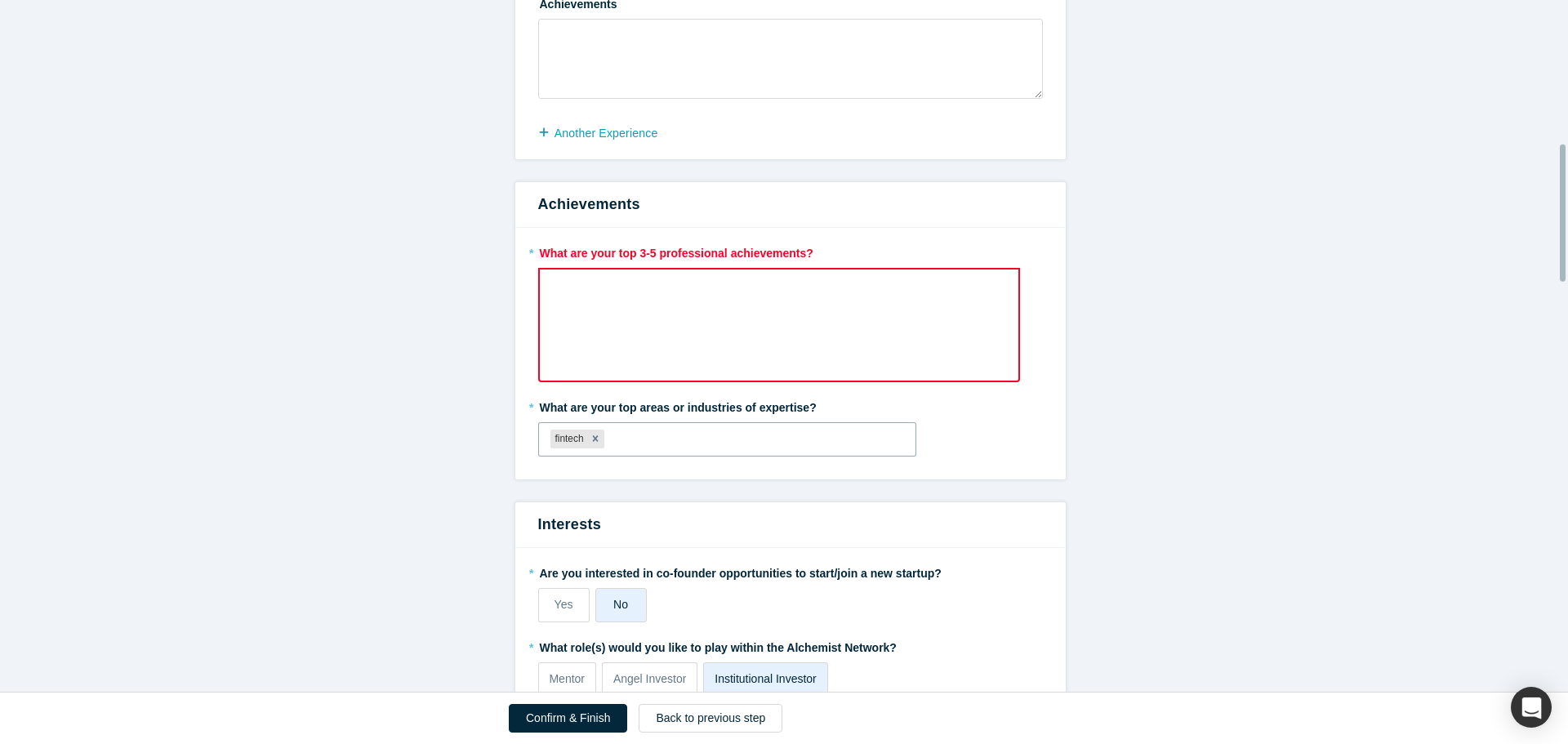
scroll to position [722, 0]
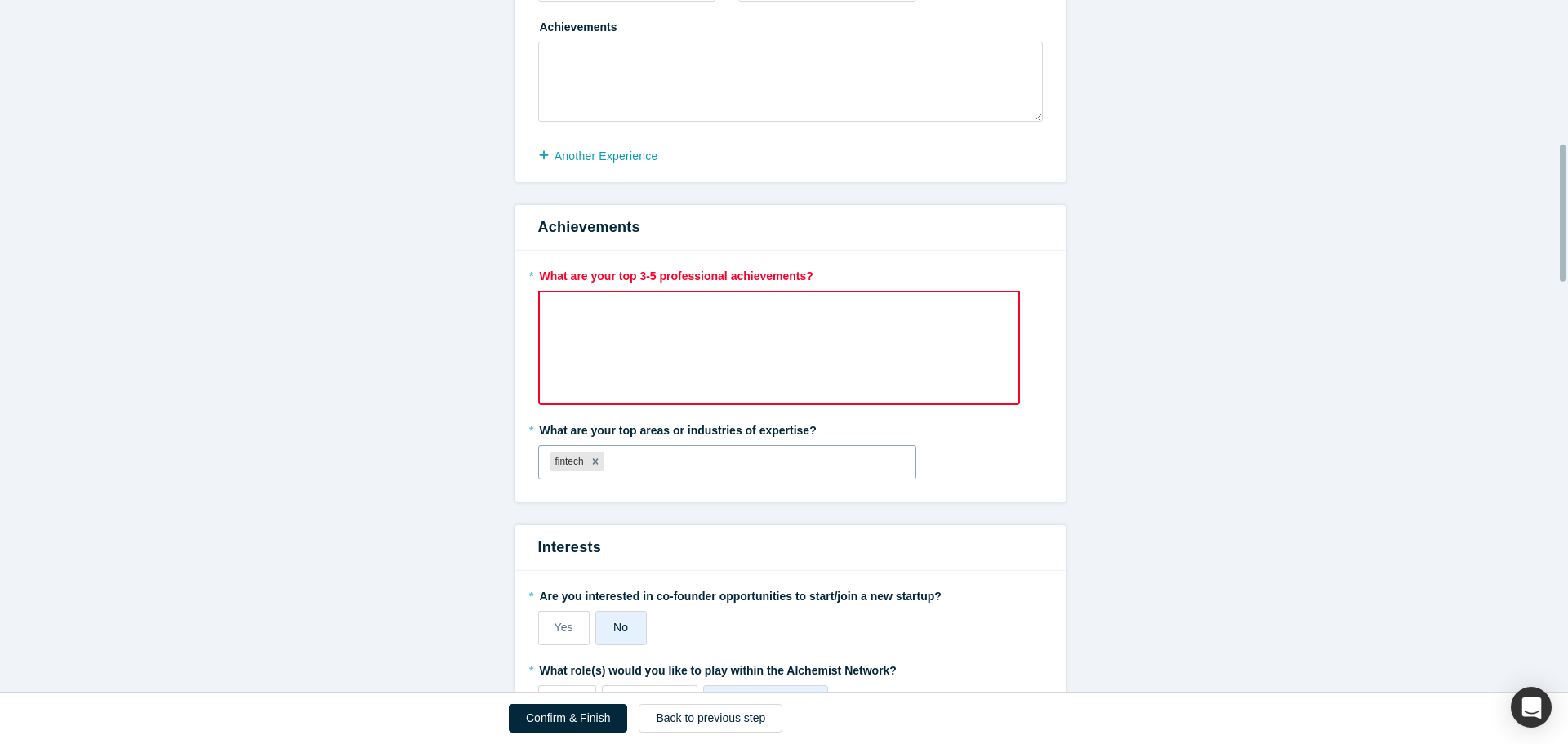
click at [622, 273] on div at bounding box center [756, 462] width 297 height 20
type input "saas"
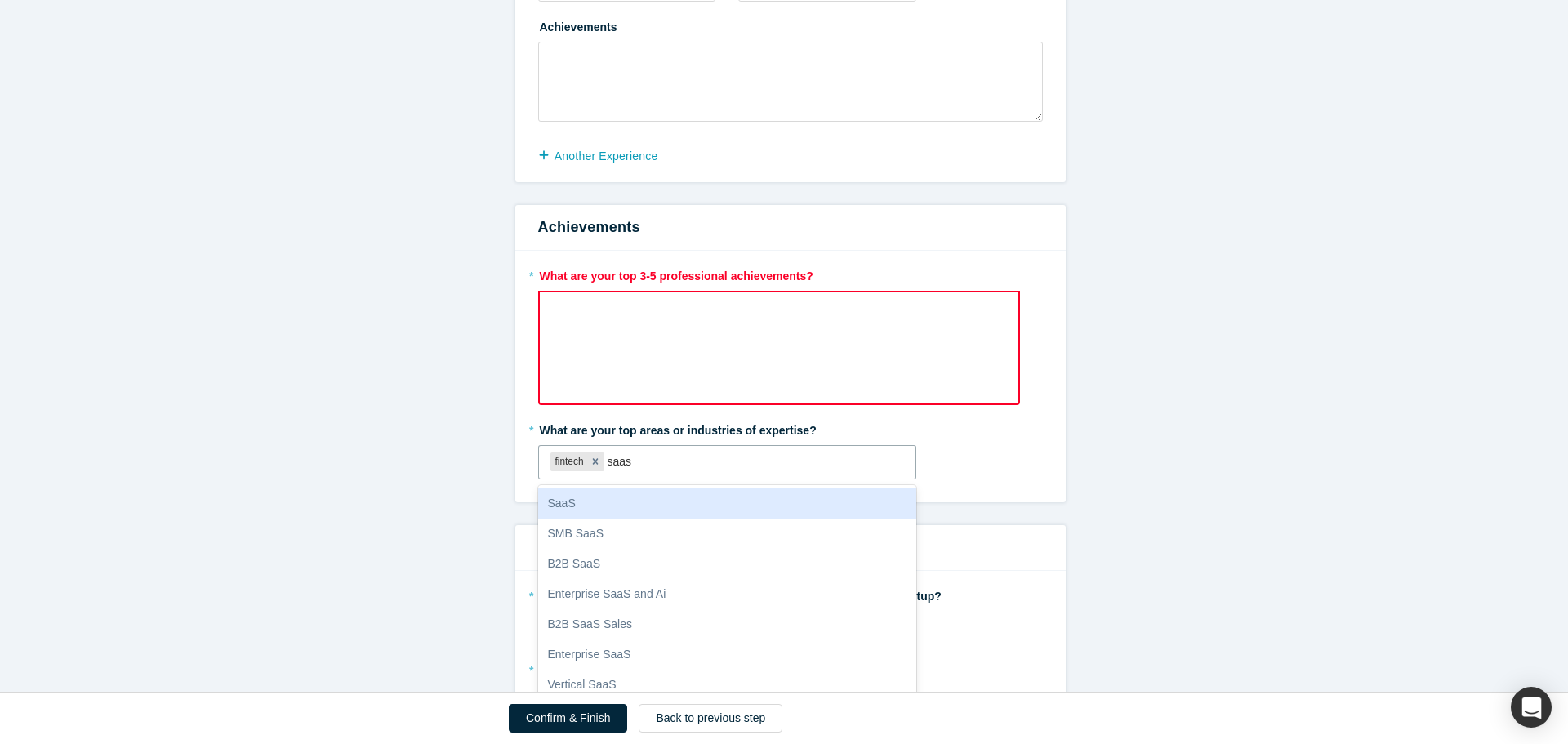
click at [614, 273] on div "SaaS" at bounding box center [727, 503] width 379 height 30
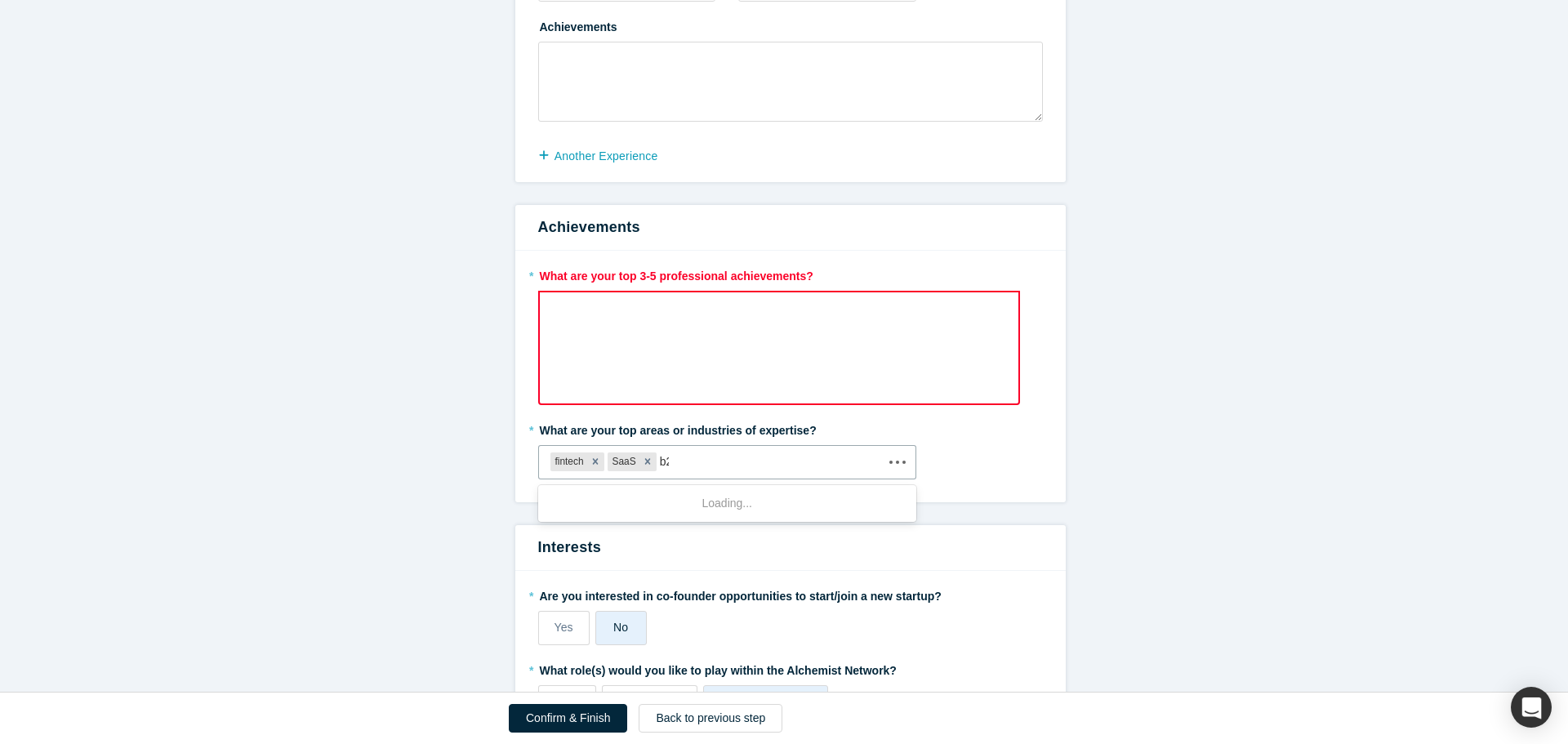
type input "b2b"
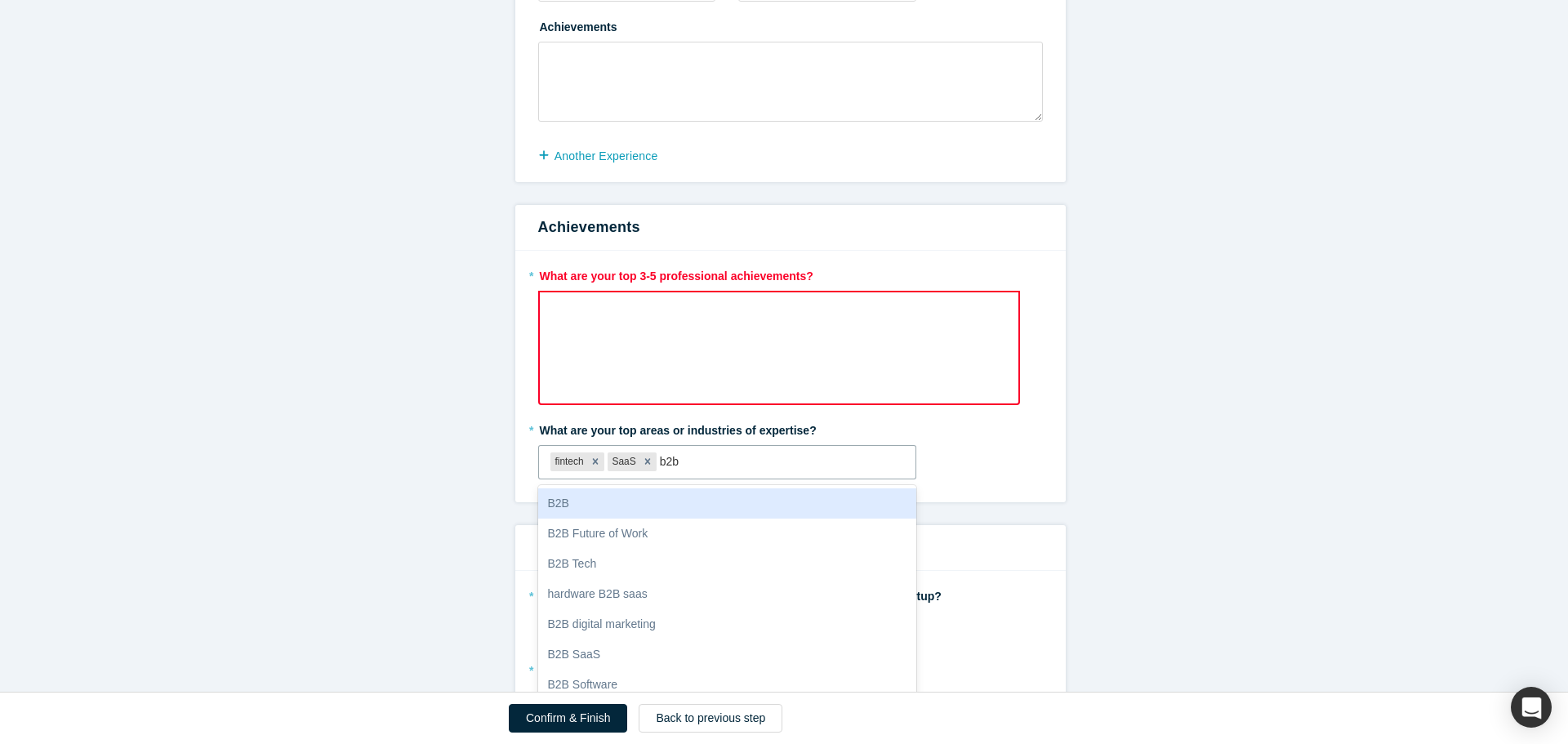
click at [598, 273] on div "B2B" at bounding box center [727, 503] width 379 height 30
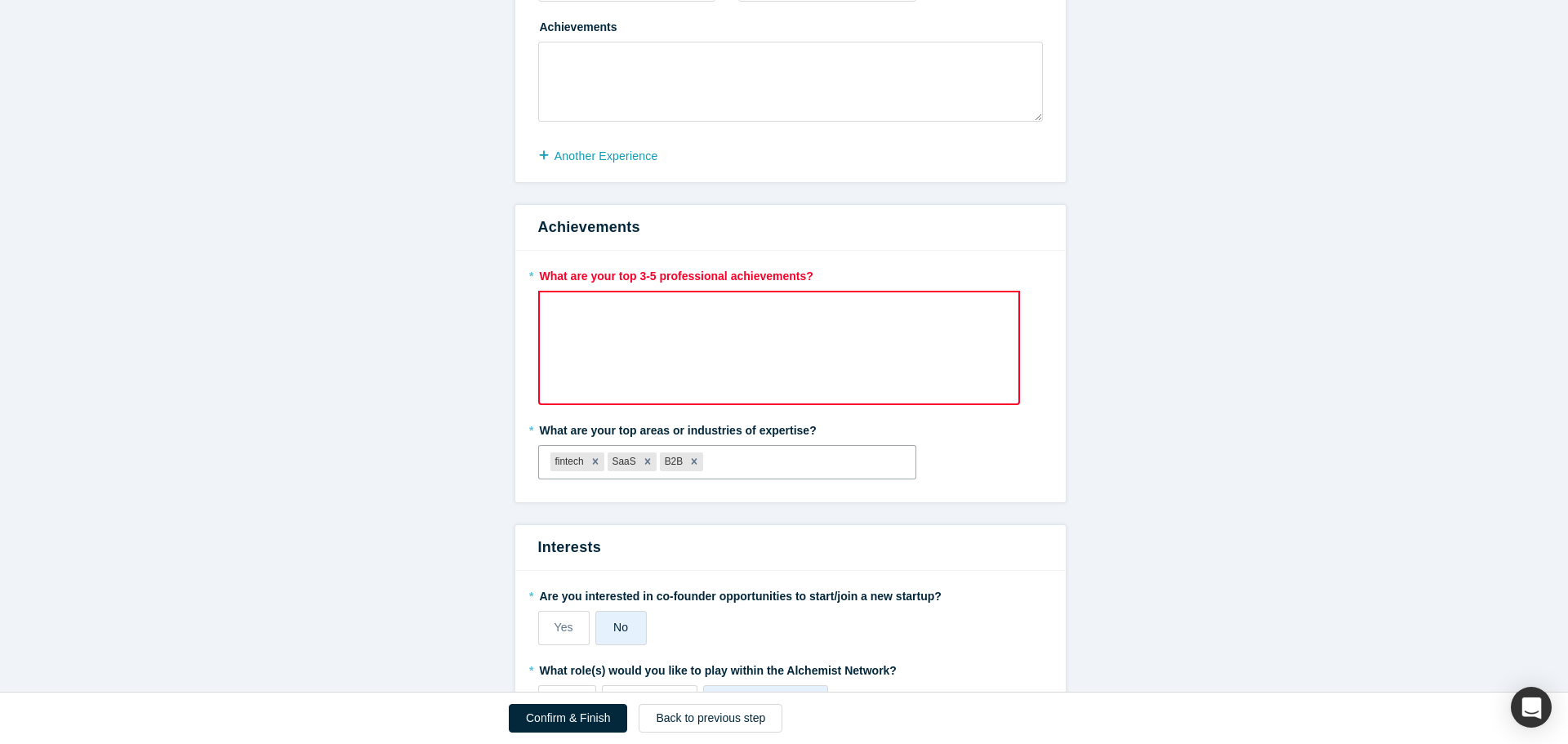
click at [625, 273] on div "rdw-editor" at bounding box center [779, 311] width 438 height 17
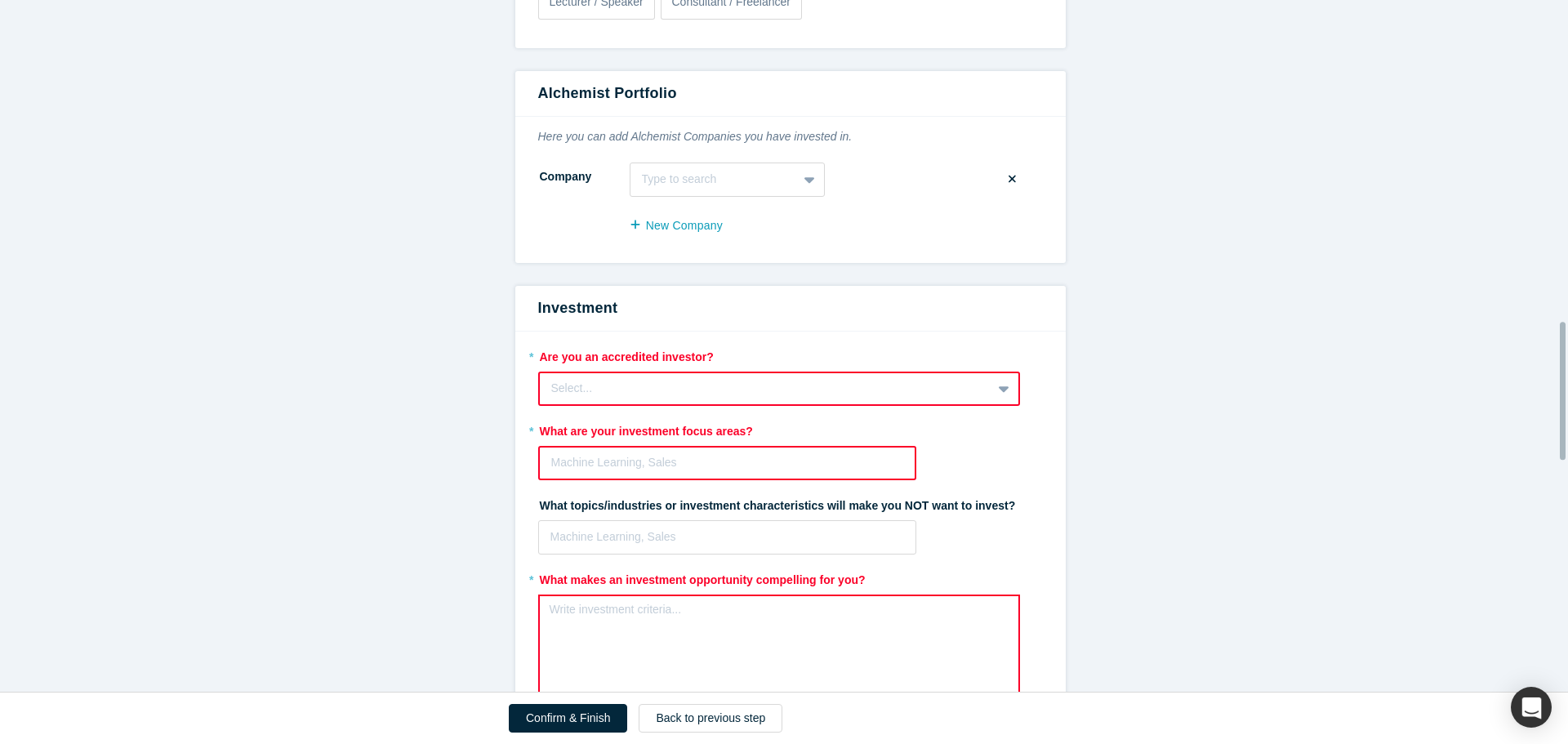
scroll to position [1760, 0]
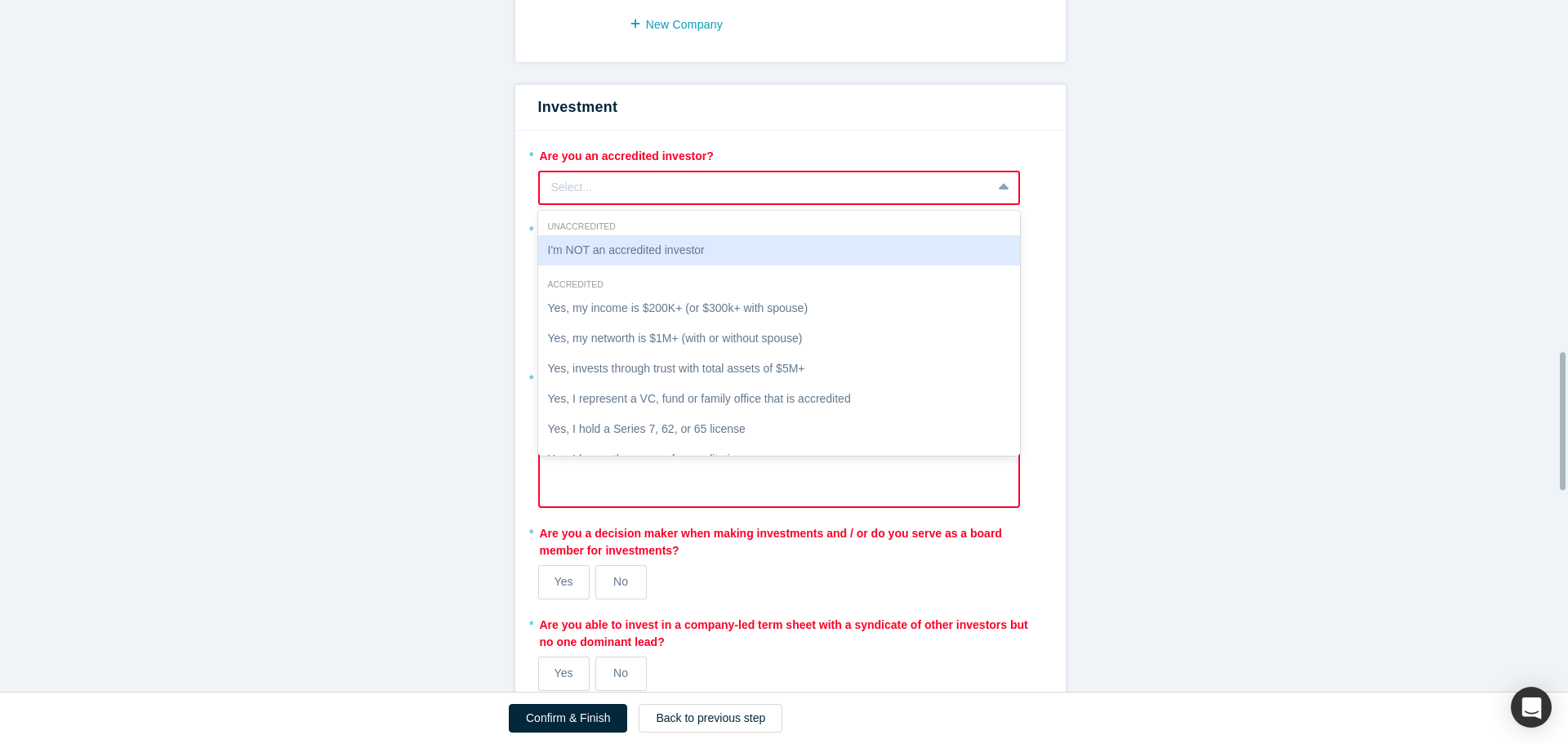
click at [625, 192] on div "Select..." at bounding box center [765, 188] width 429 height 17
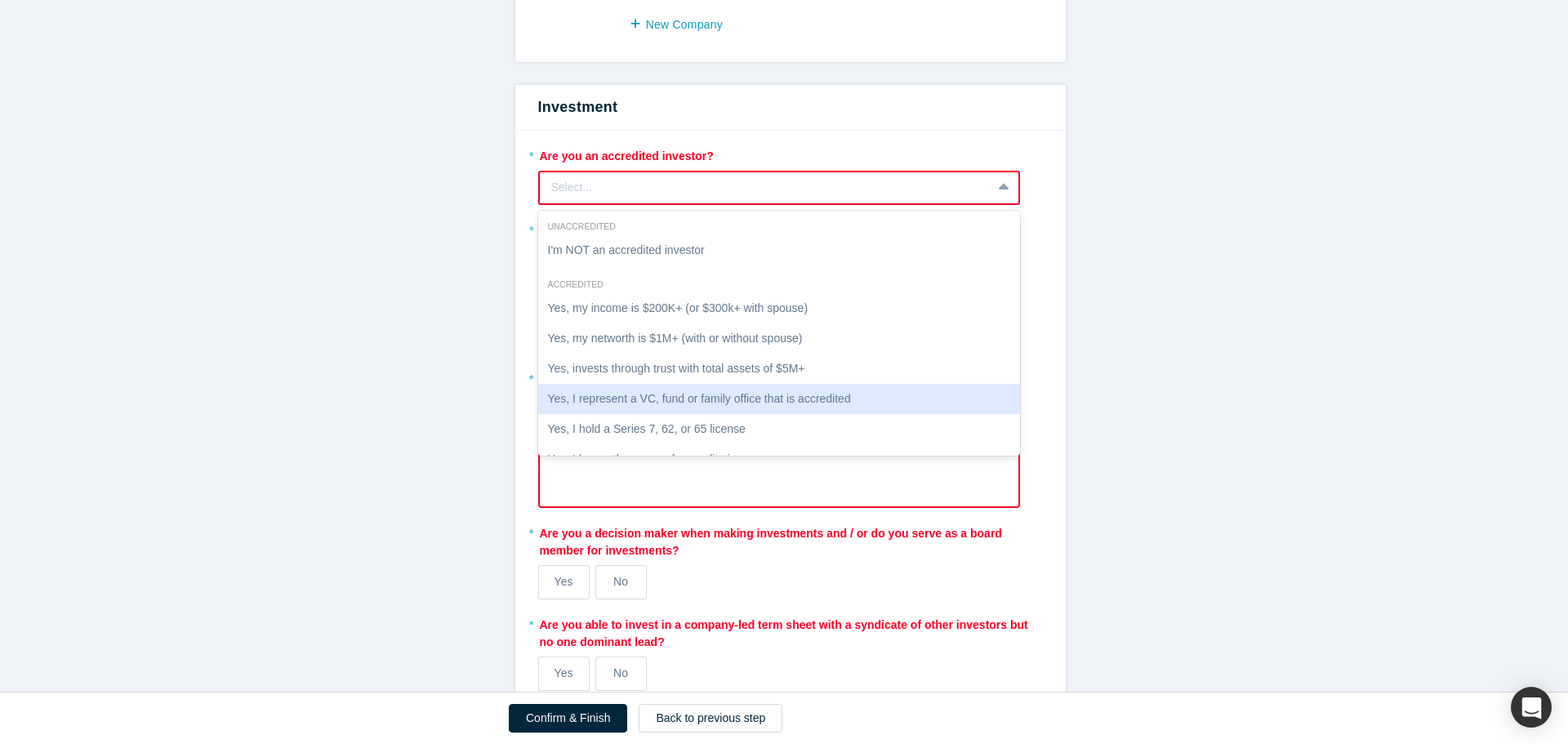
click at [625, 273] on div "Yes, I represent a VC, fund or family office that is accredited" at bounding box center [779, 399] width 482 height 30
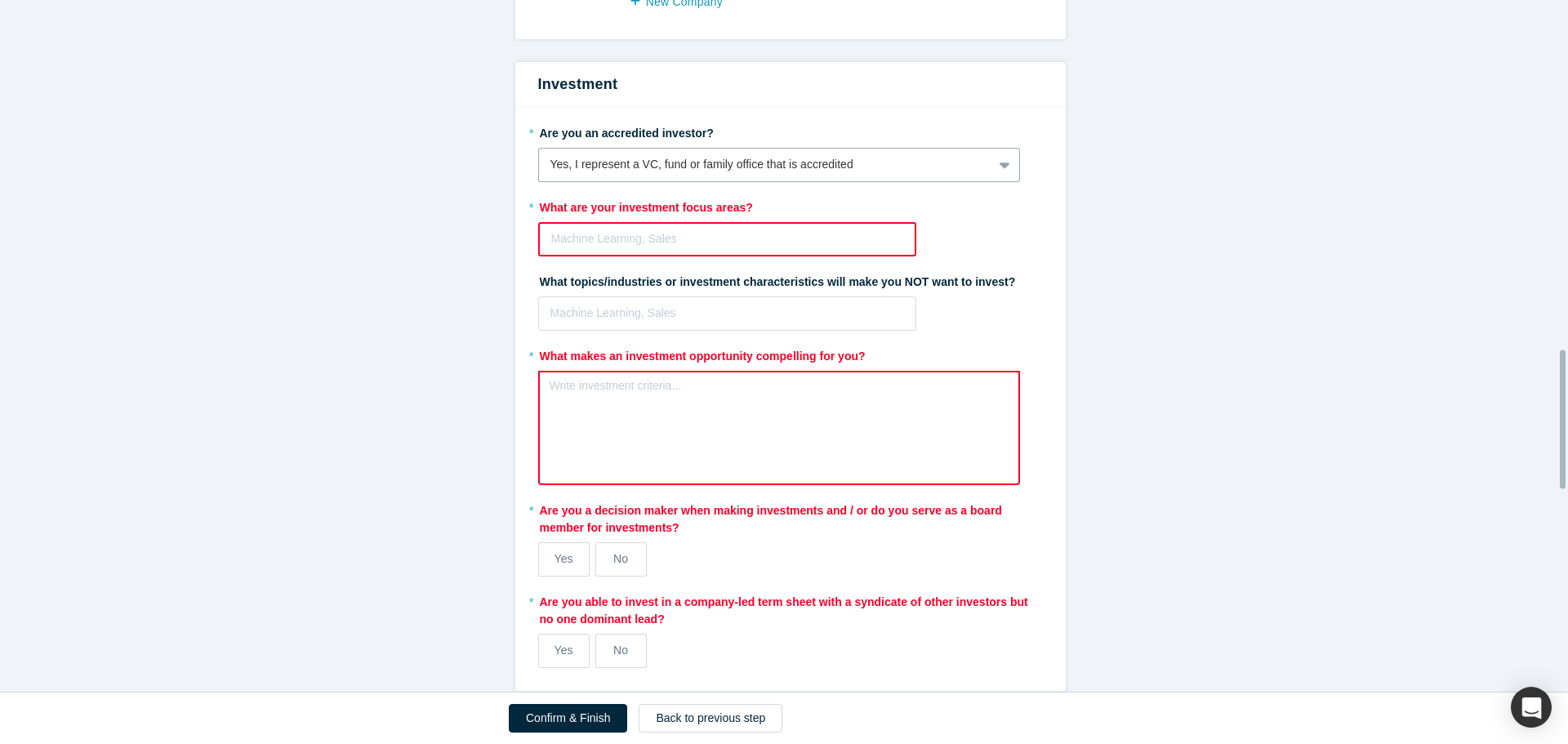
scroll to position [1738, 0]
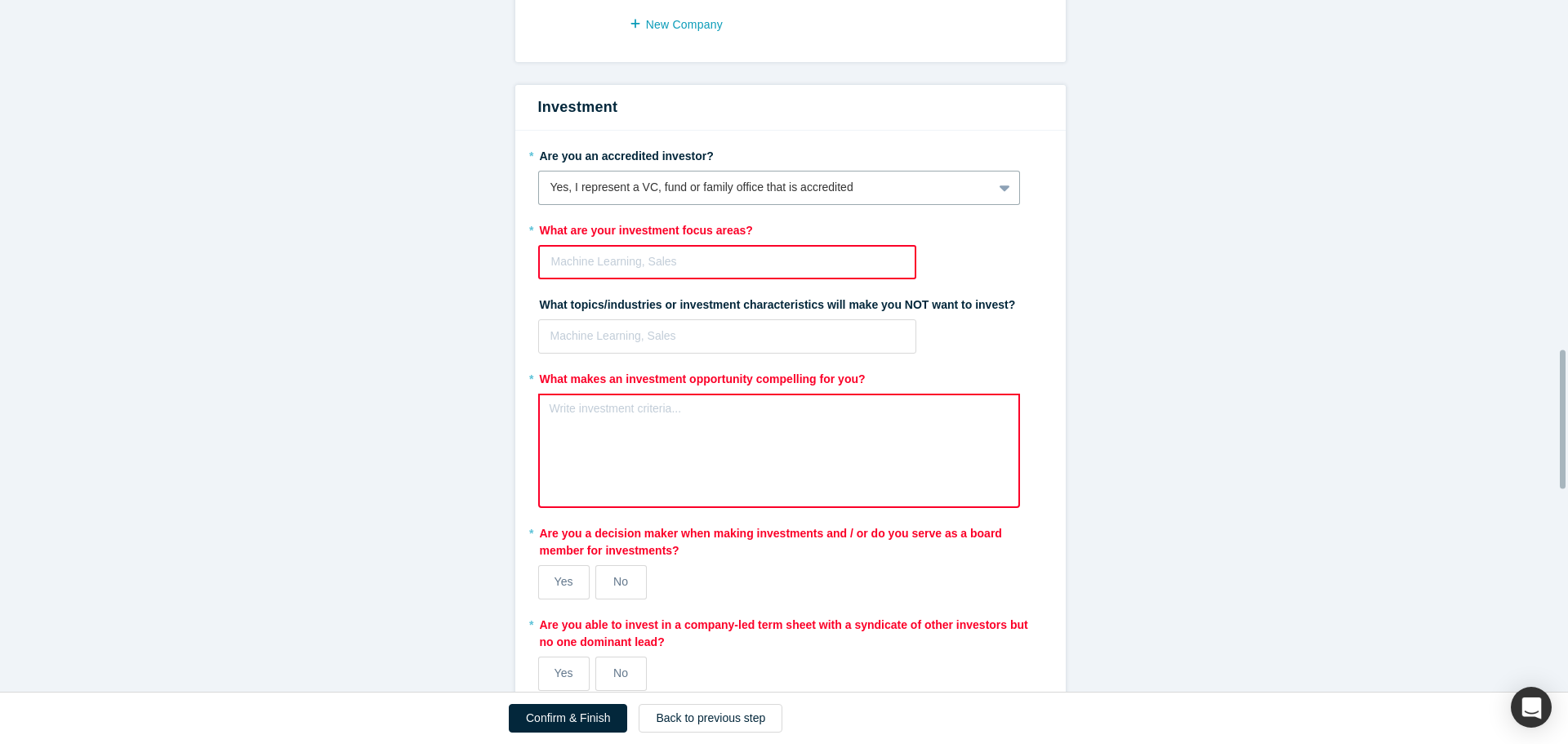
click at [625, 255] on div at bounding box center [727, 261] width 353 height 20
type input "fintec"
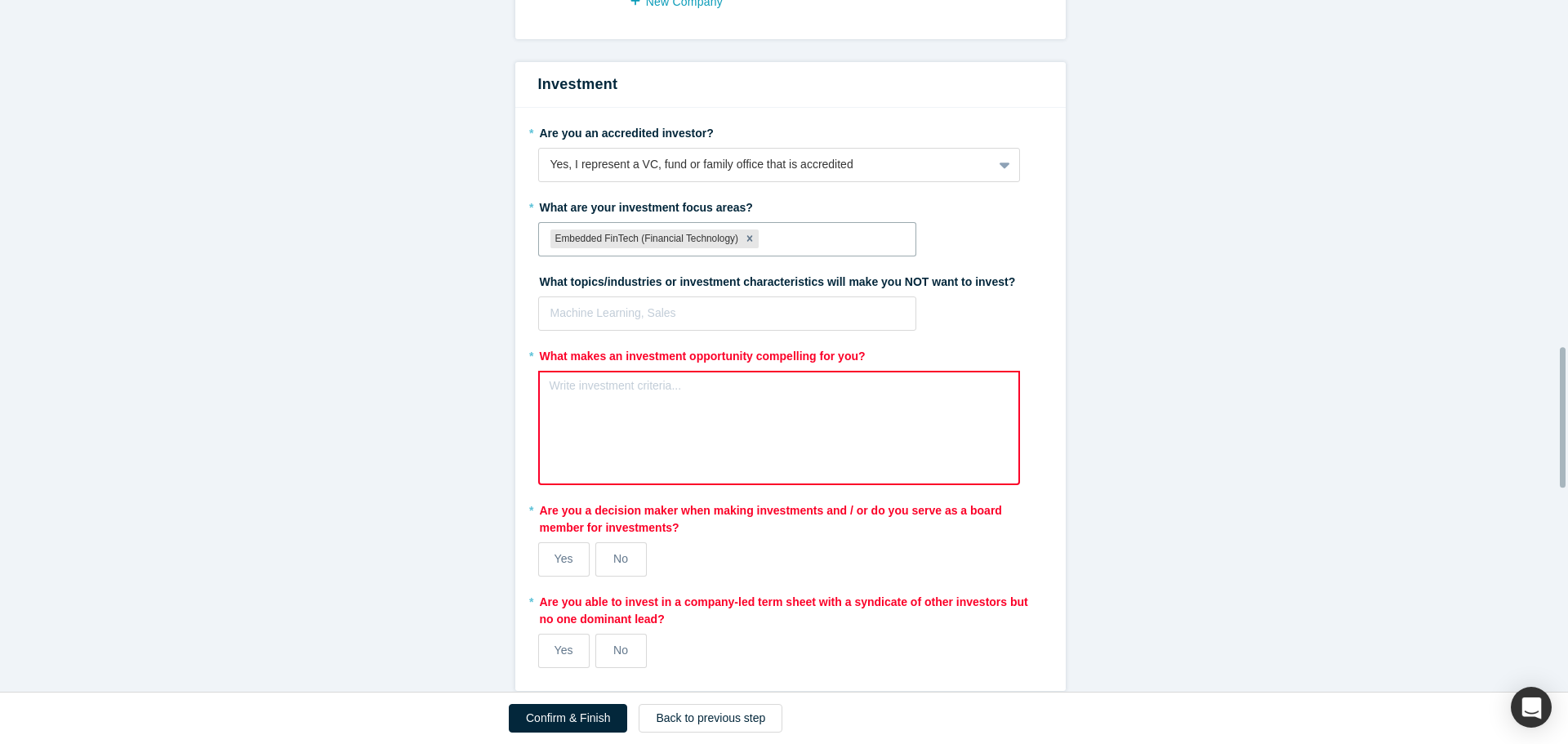
scroll to position [1714, 0]
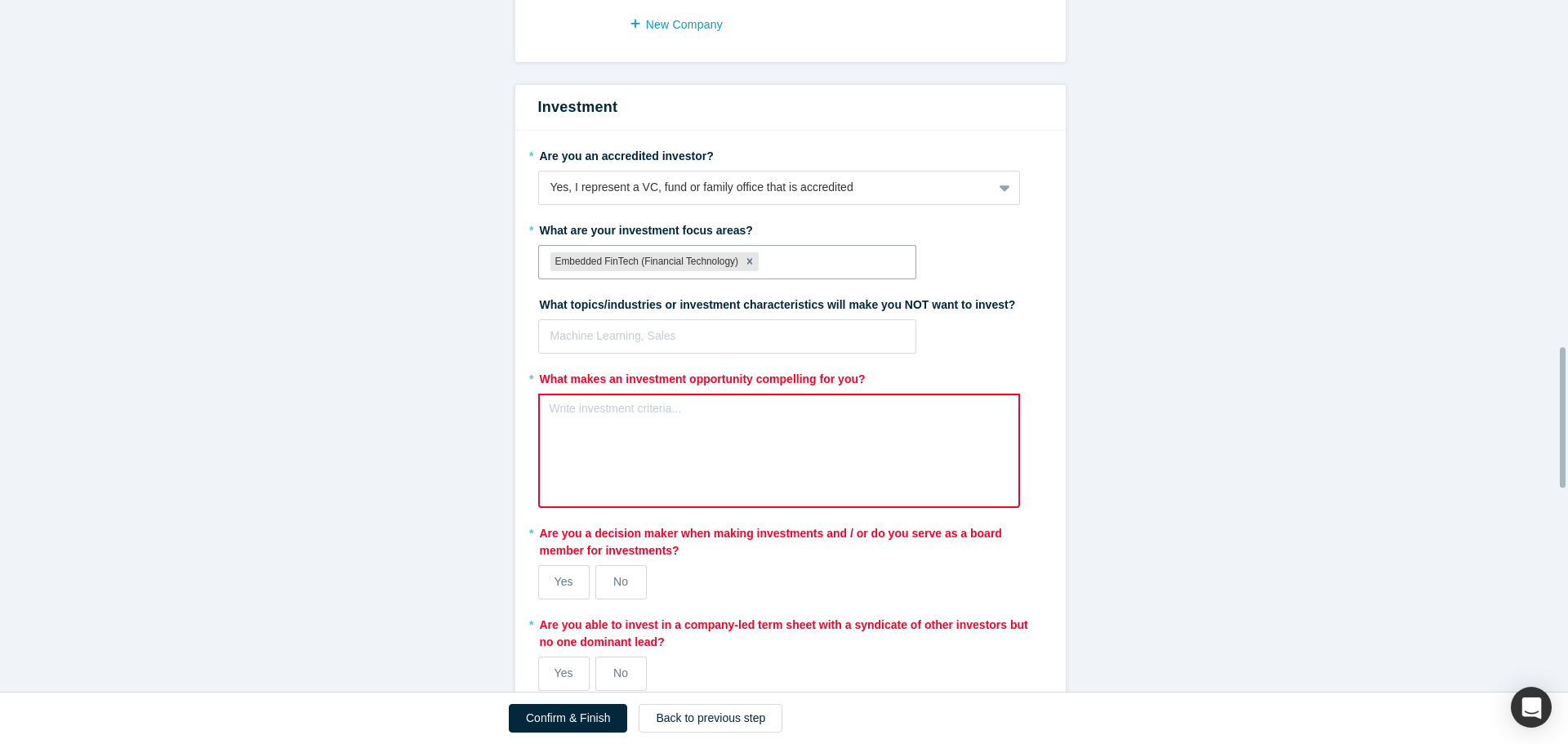
type input "i"
type input "FinTech"
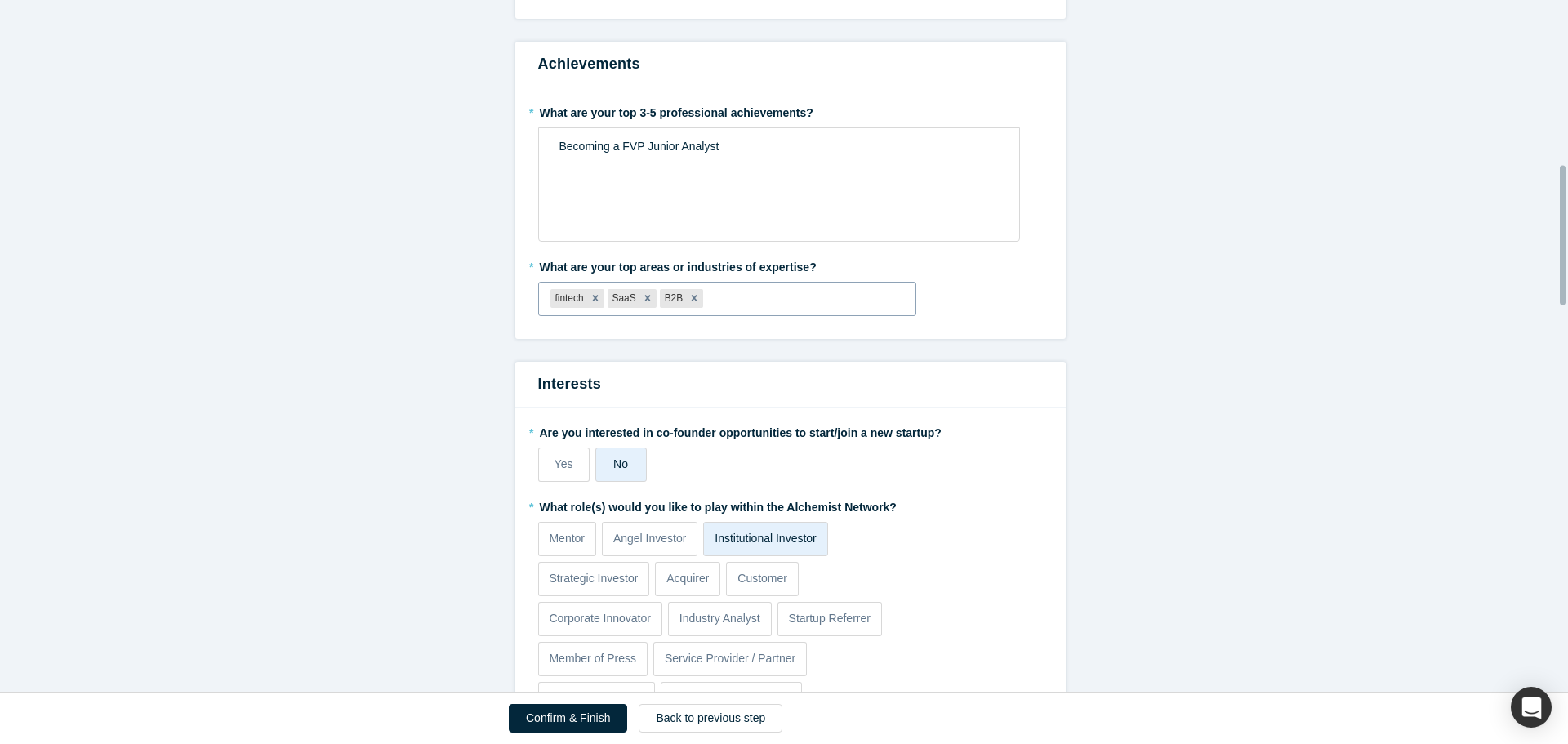
scroll to position [815, 0]
click at [592, 273] on icon "Remove fintech" at bounding box center [595, 300] width 6 height 6
click at [625, 273] on div at bounding box center [776, 299] width 255 height 20
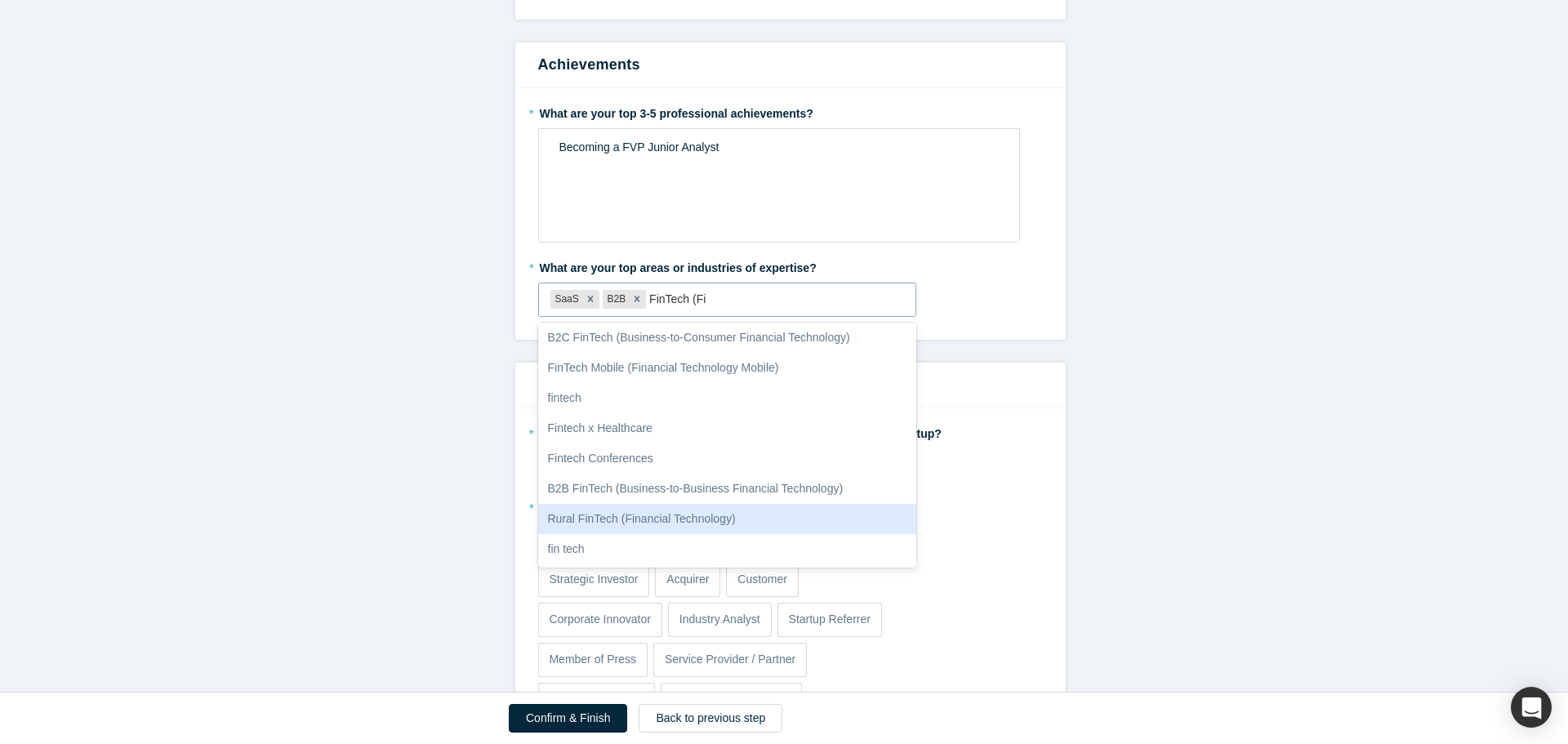
scroll to position [0, 0]
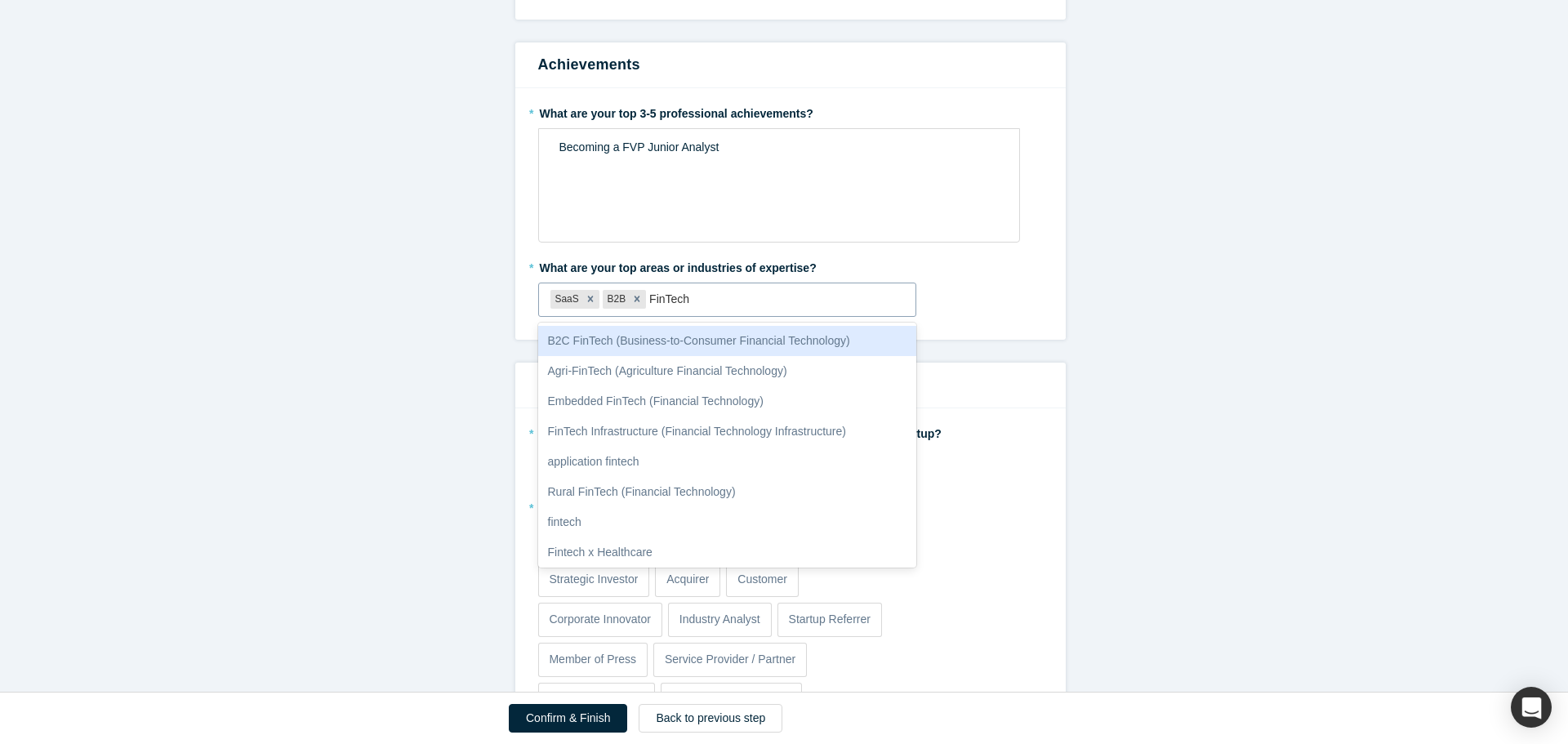
type input "FinTech"
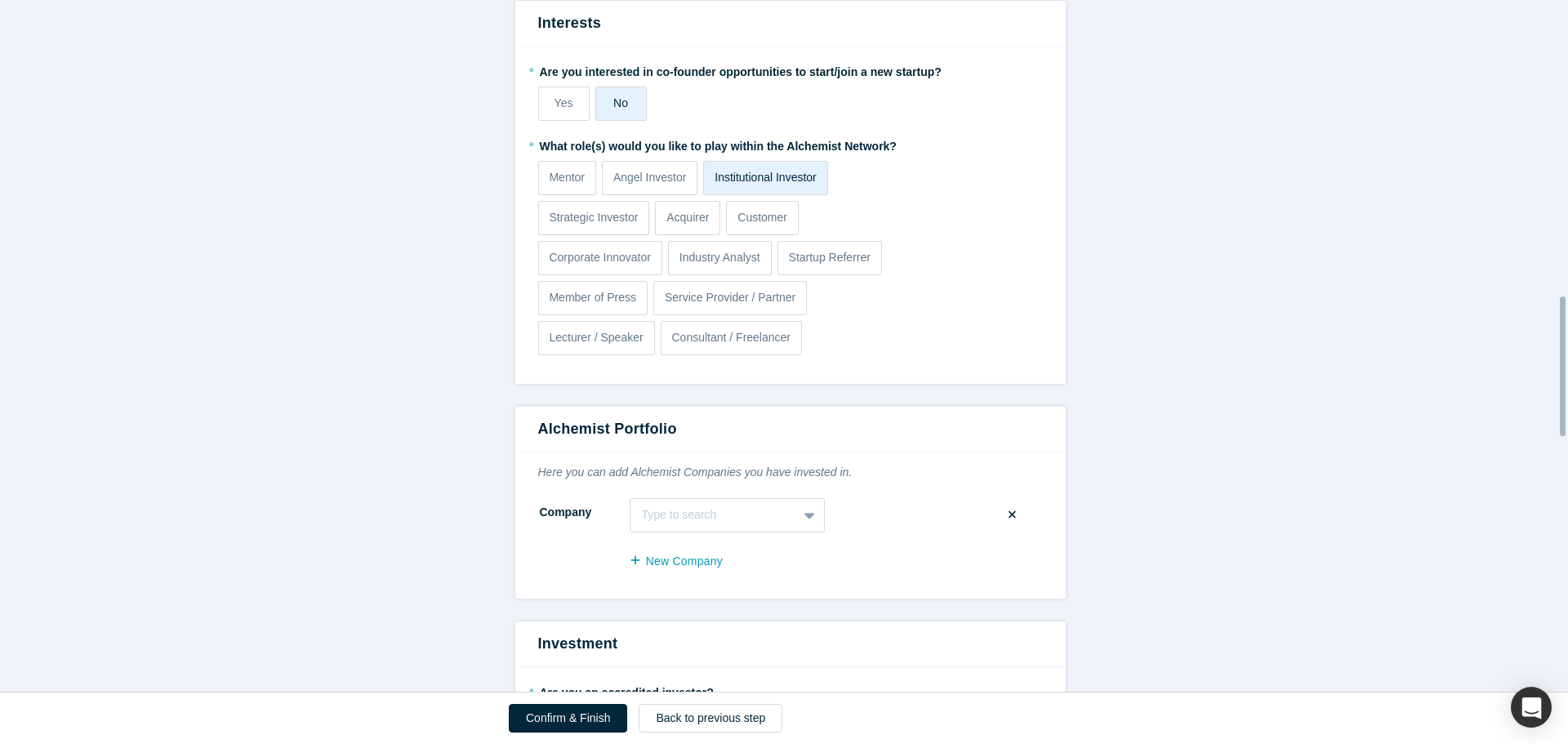
scroll to position [1469, 0]
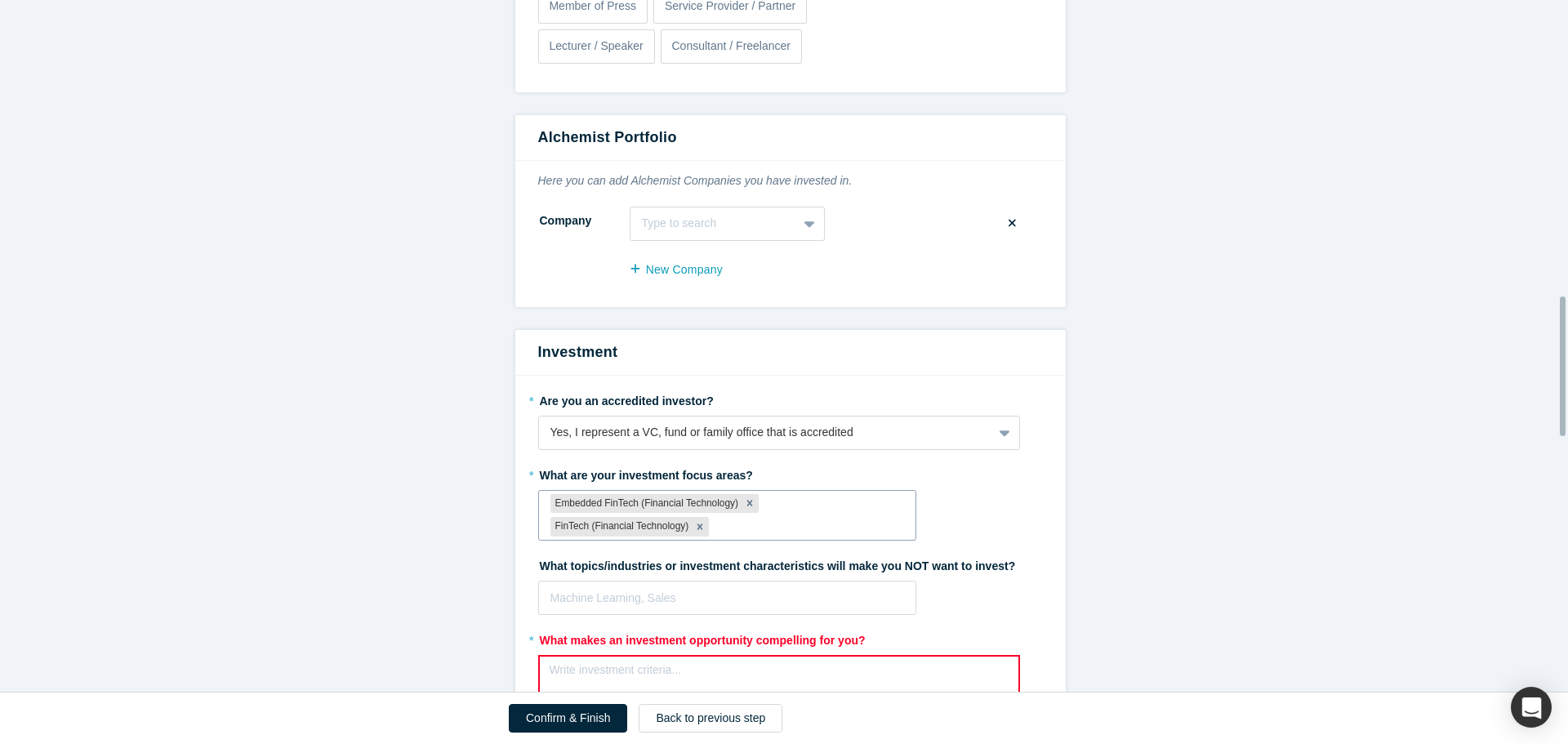
click at [625, 273] on div "Embedded FinTech (Financial Technology) FinTech (Financial Technology)" at bounding box center [728, 517] width 378 height 50
type input "saas"
type input "b2b"
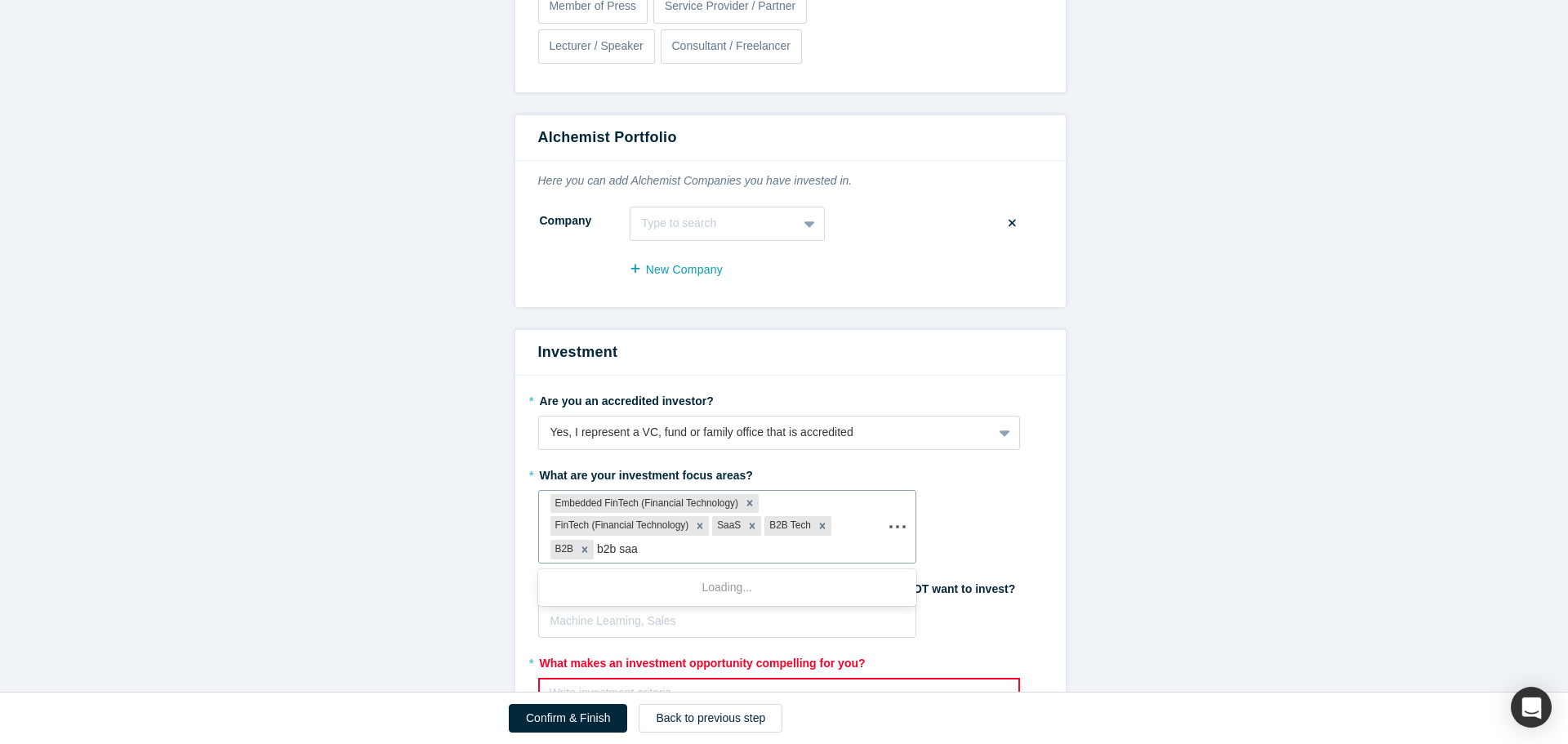
type input "b2b saas"
type input "insurtech"
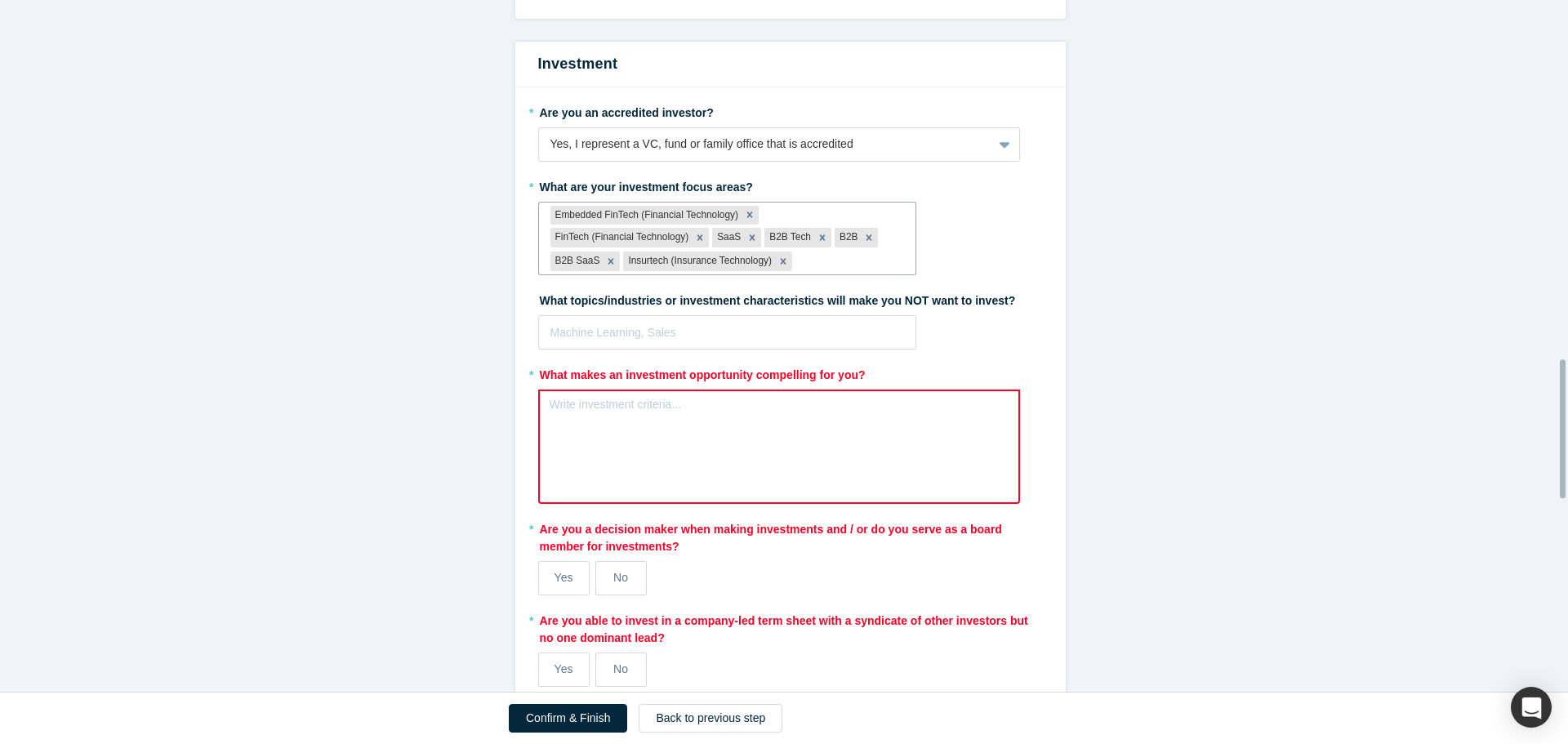
scroll to position [1796, 0]
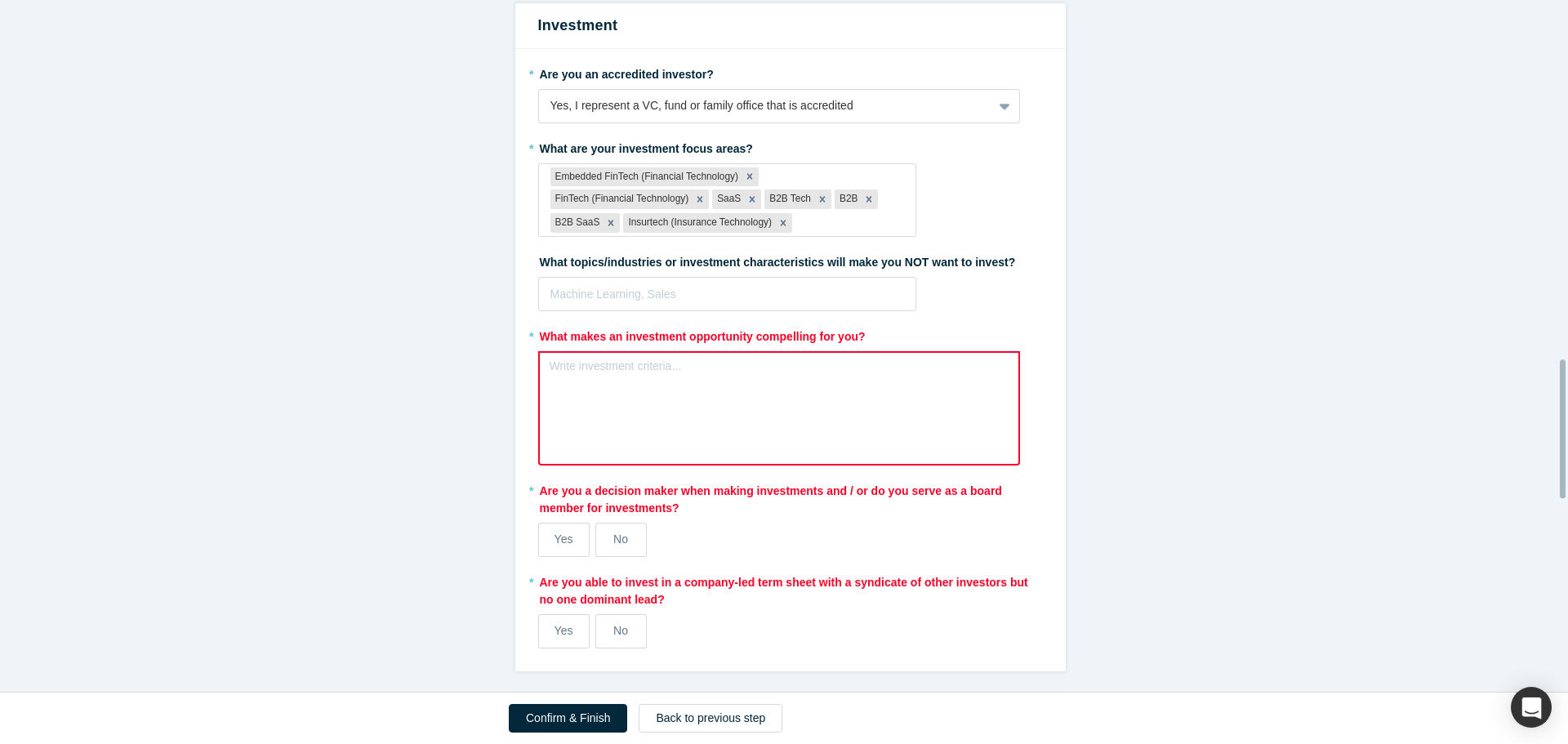
click at [625, 273] on div "Write investment criteria..." at bounding box center [779, 409] width 482 height 115
click at [625, 273] on div at bounding box center [727, 294] width 354 height 20
type input "hardware"
type input "crypto"
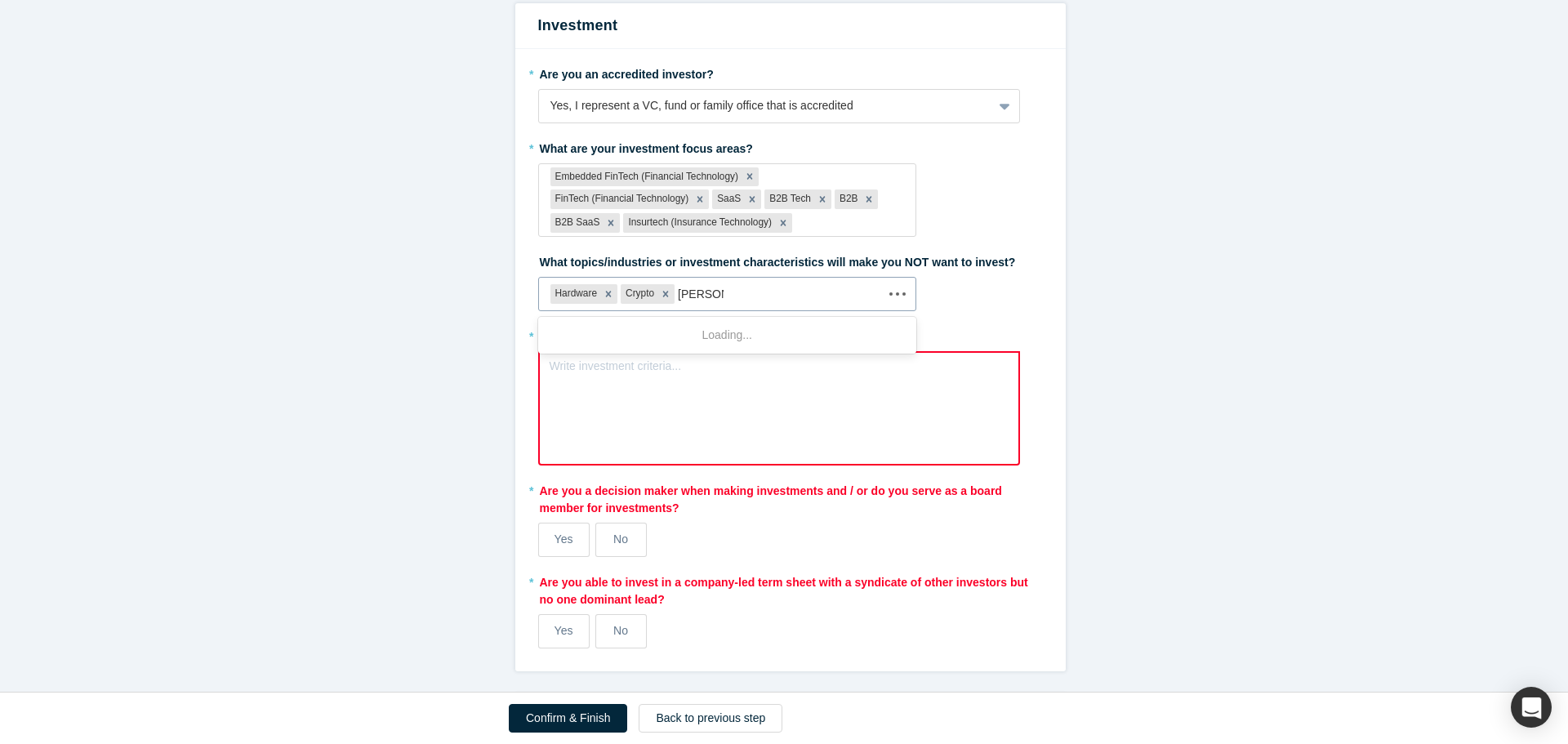
type input "Gambling"
click at [625, 273] on div "Write investment criteria..." at bounding box center [779, 409] width 482 height 115
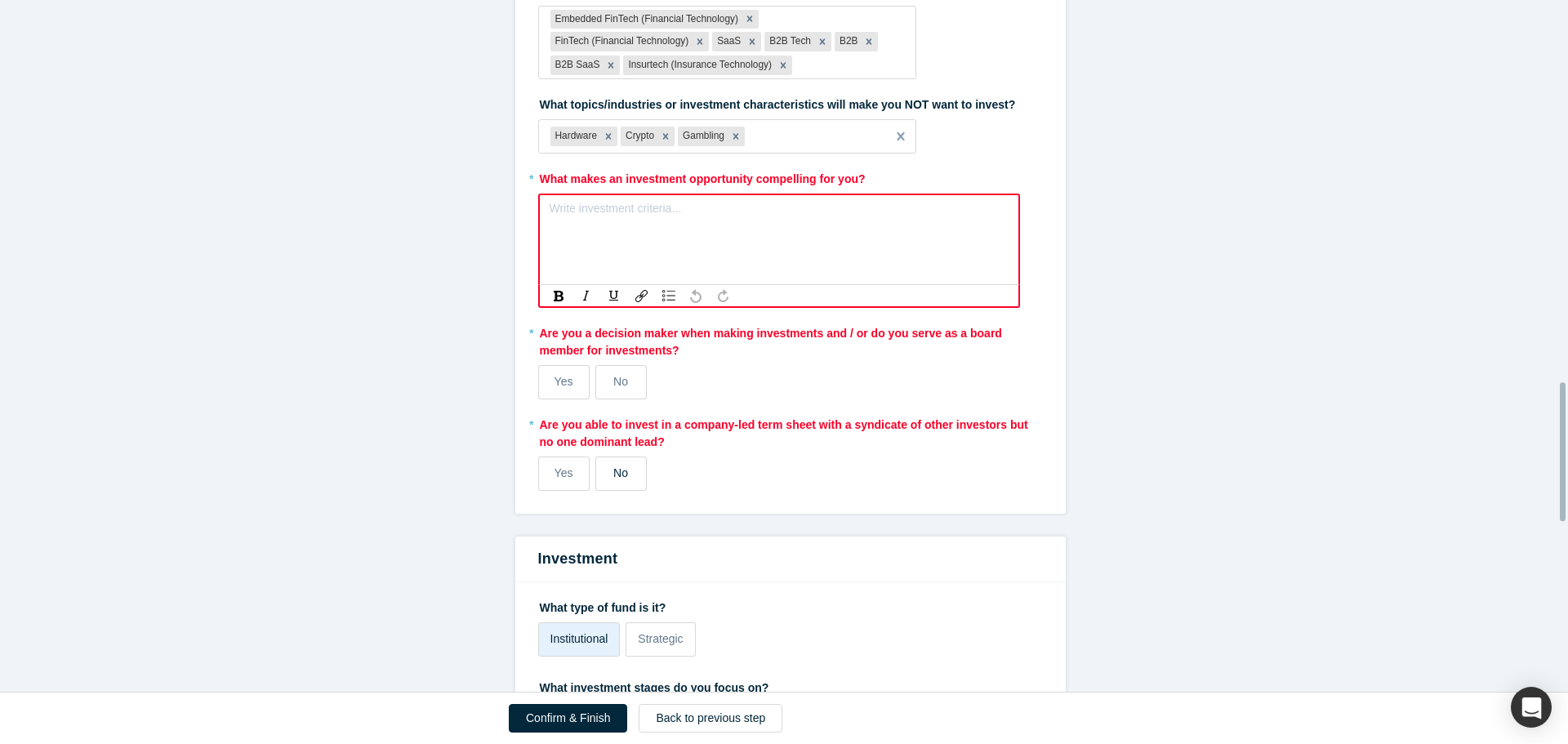
scroll to position [1959, 0]
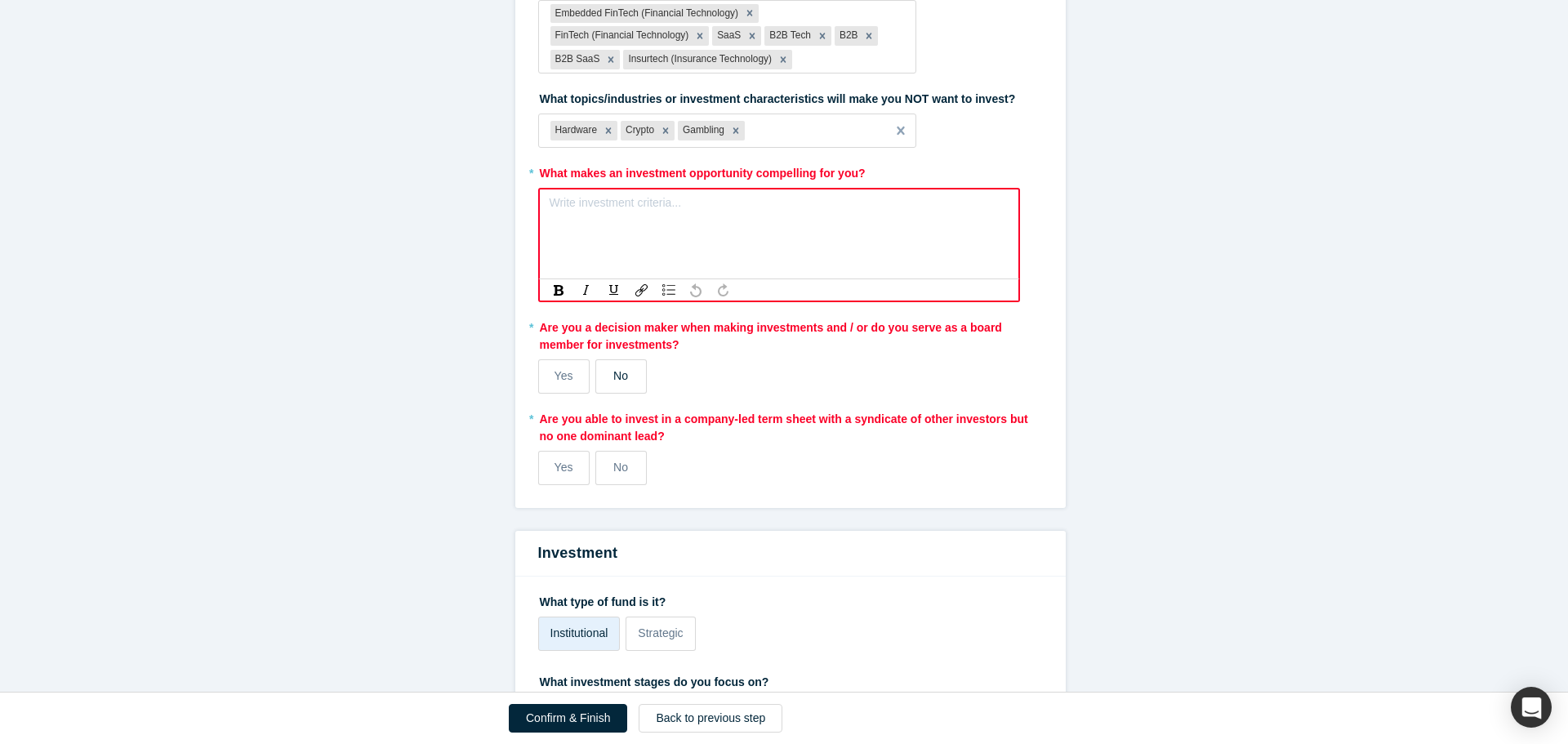
click at [600, 273] on label "No" at bounding box center [620, 377] width 51 height 35
click at [0, 0] on input "No" at bounding box center [0, 0] width 0 height 0
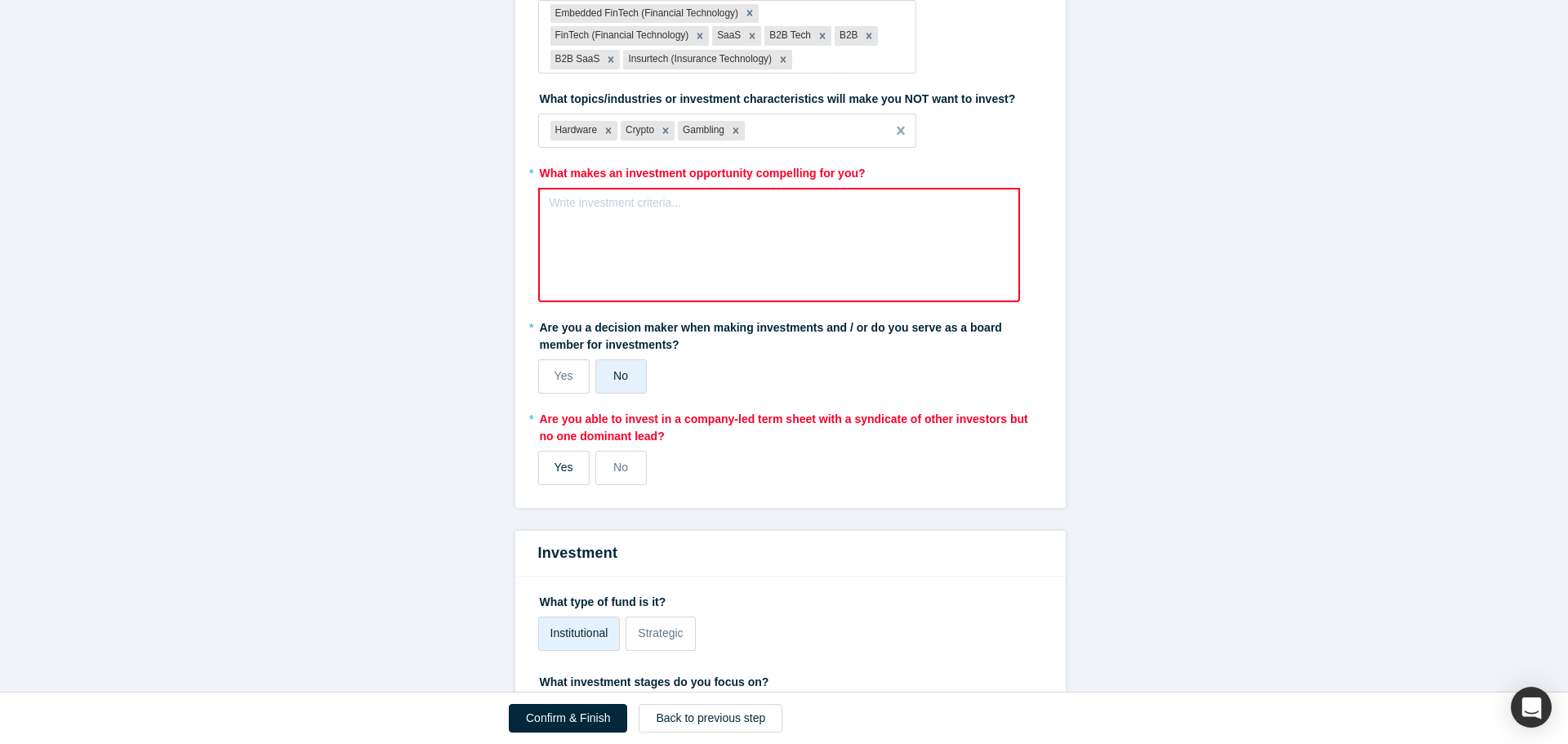
click at [565, 273] on label "Yes" at bounding box center [563, 468] width 51 height 35
click at [0, 0] on input "Yes" at bounding box center [0, 0] width 0 height 0
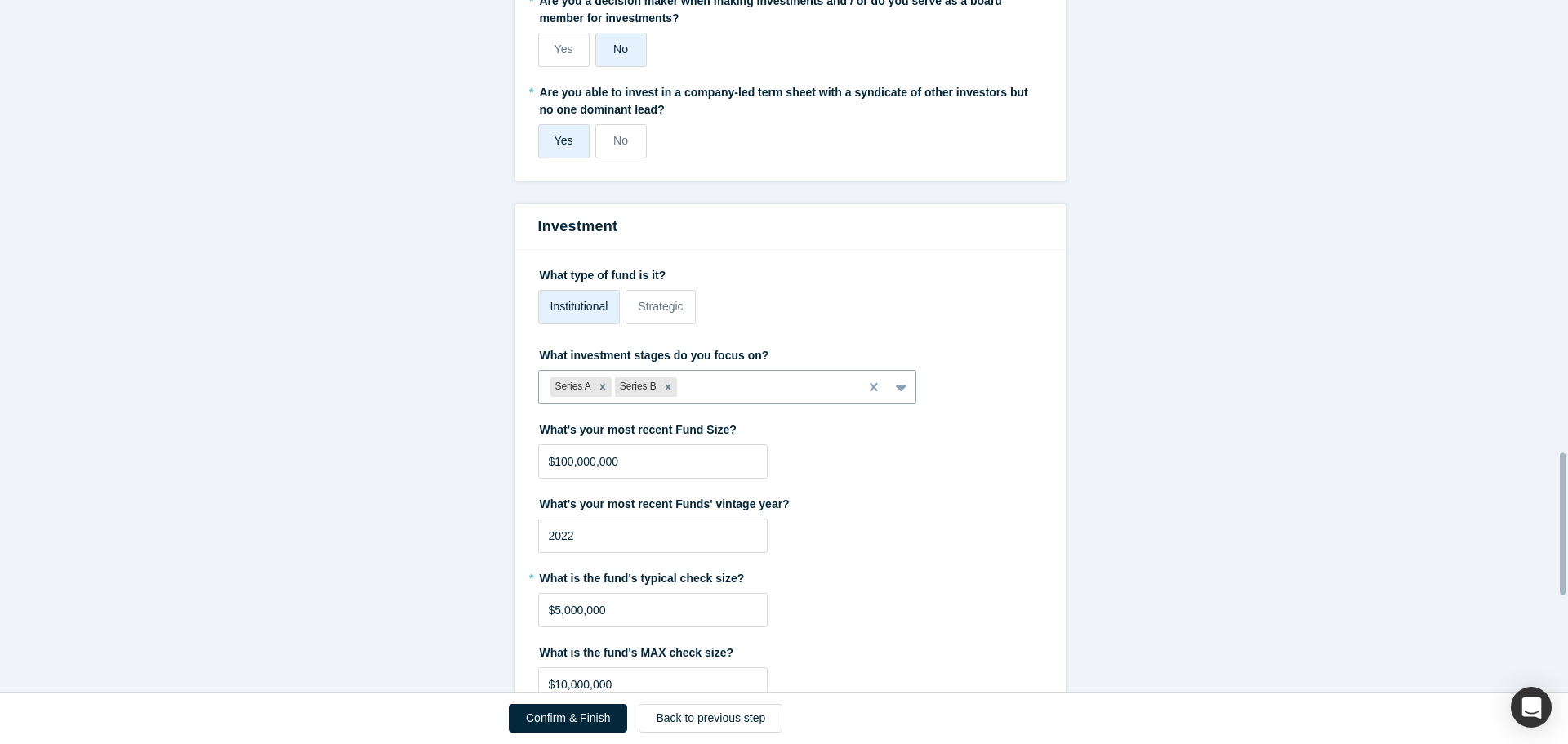
scroll to position [2288, 0]
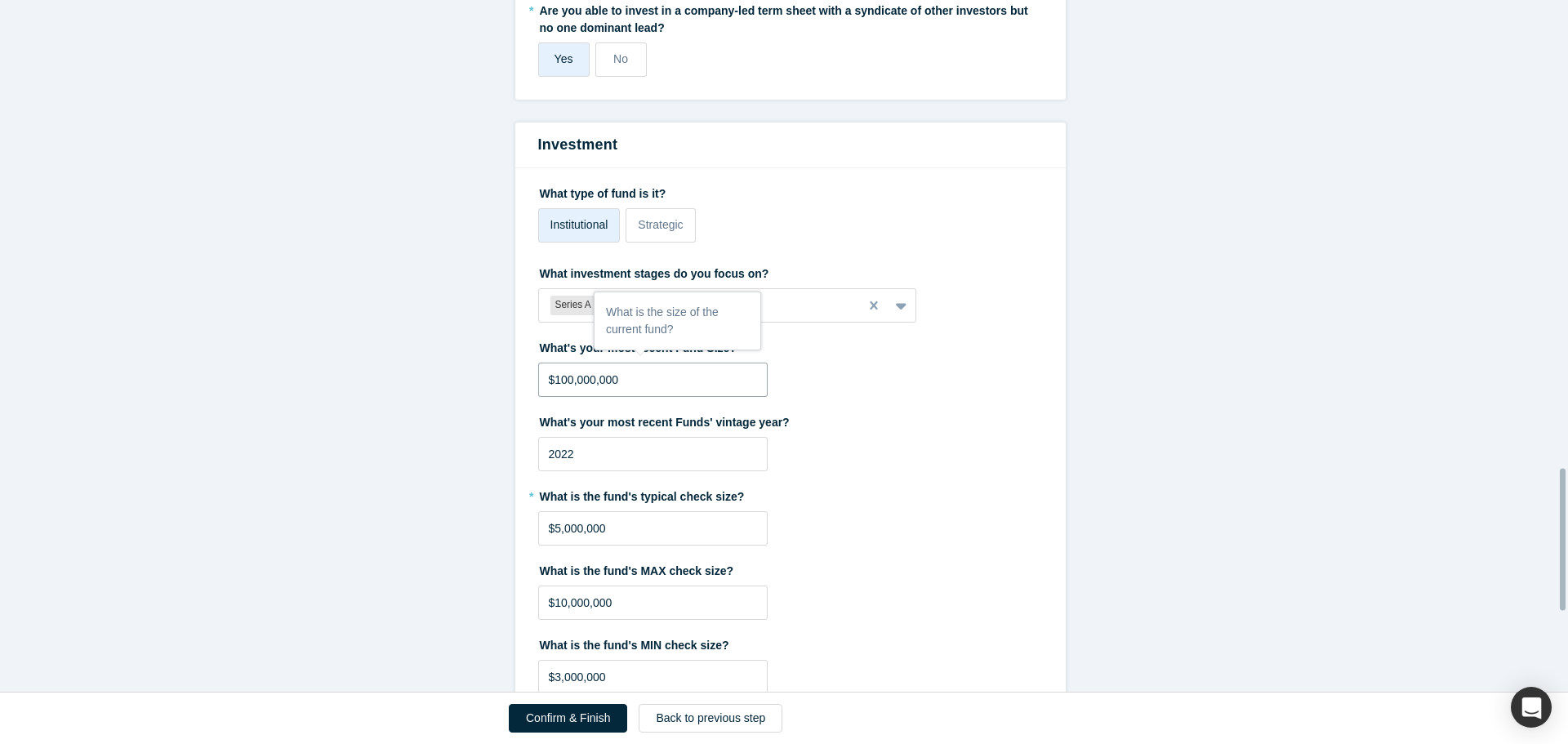
drag, startPoint x: 630, startPoint y: 388, endPoint x: 522, endPoint y: 388, distance: 108.0
click at [522, 273] on div "What type of fund is it? Institutional Strategic What investment stages do you …" at bounding box center [790, 623] width 550 height 908
drag, startPoint x: 597, startPoint y: 396, endPoint x: 425, endPoint y: 407, distance: 172.4
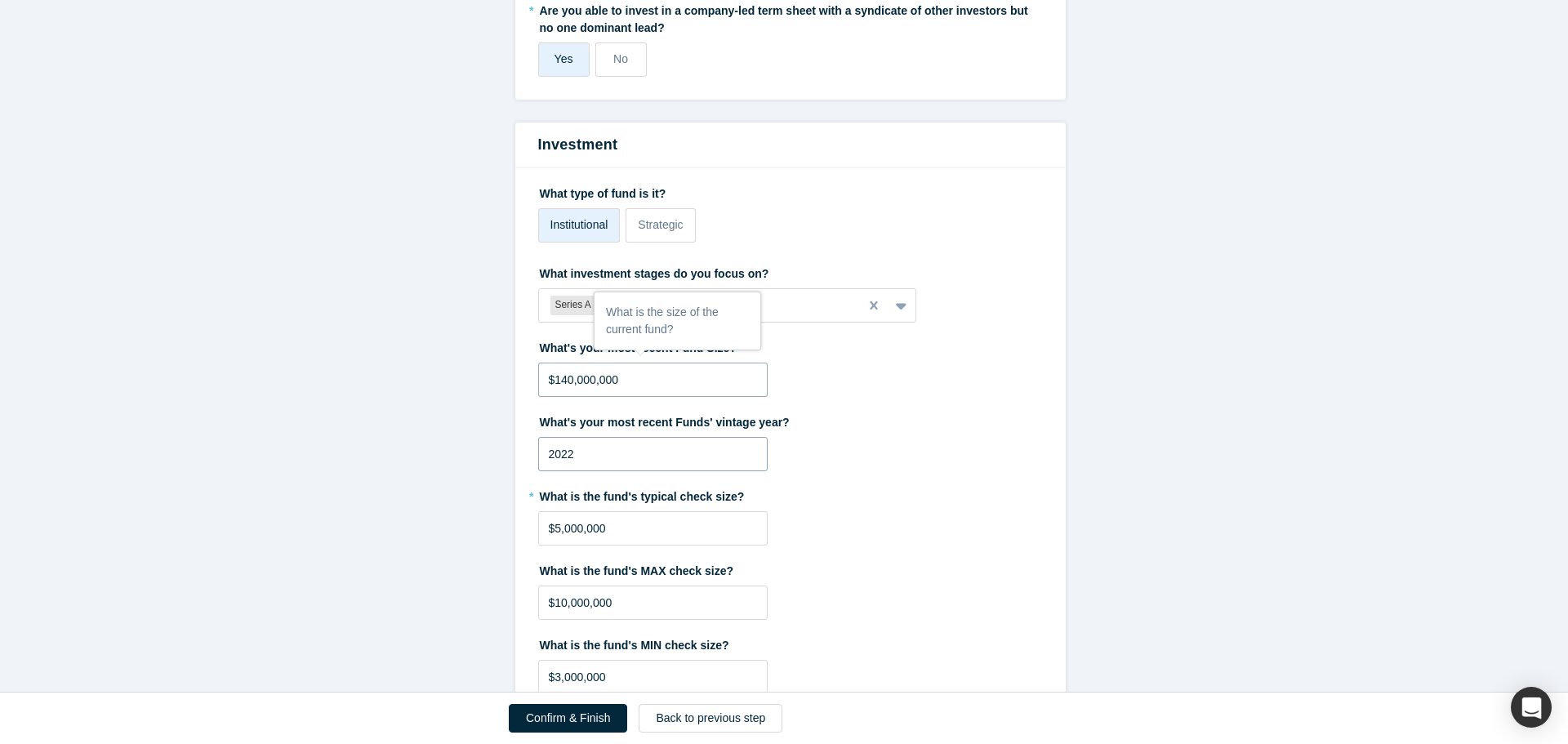
type input "$140,000,000"
click at [603, 273] on input "2022" at bounding box center [653, 455] width 229 height 35
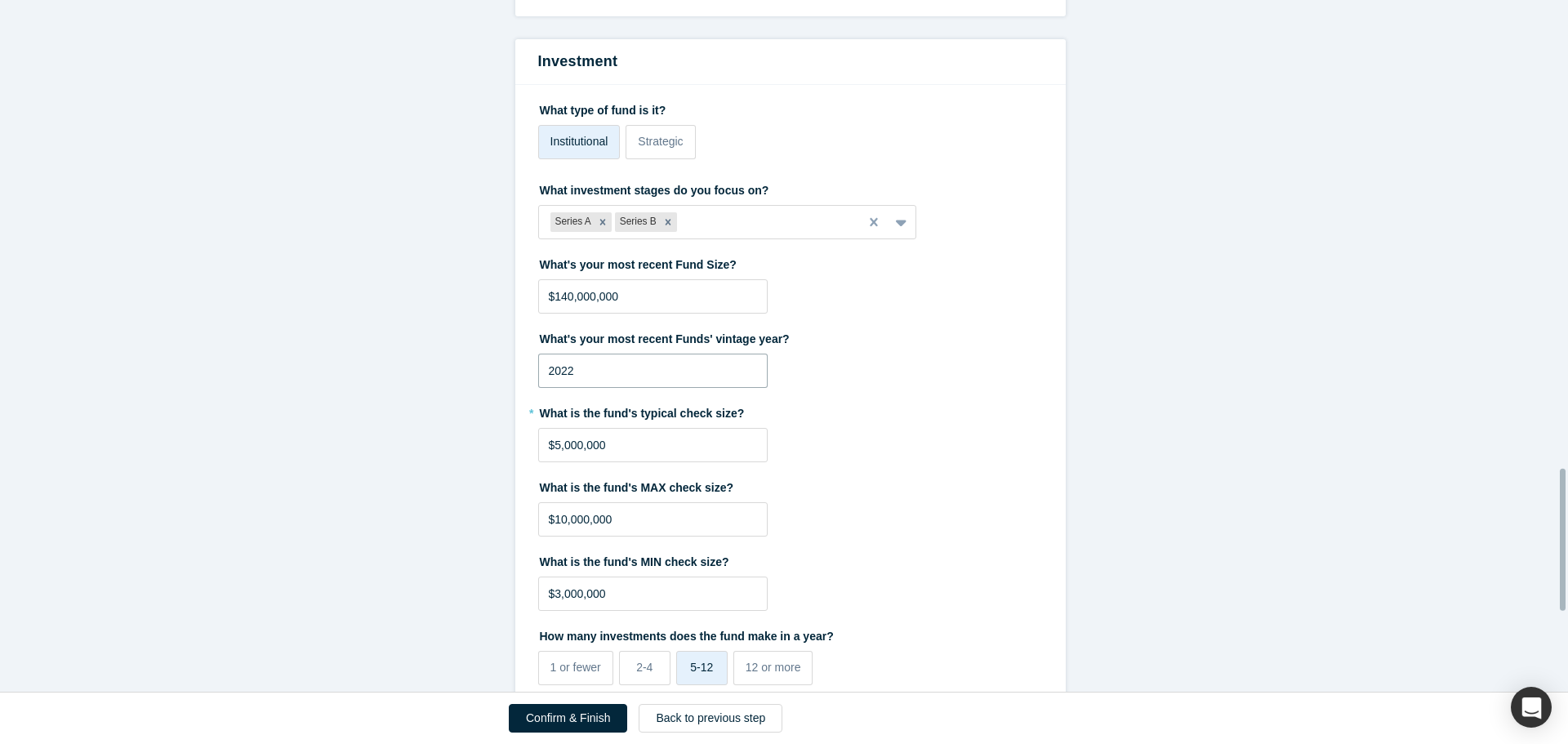
scroll to position [2452, 0]
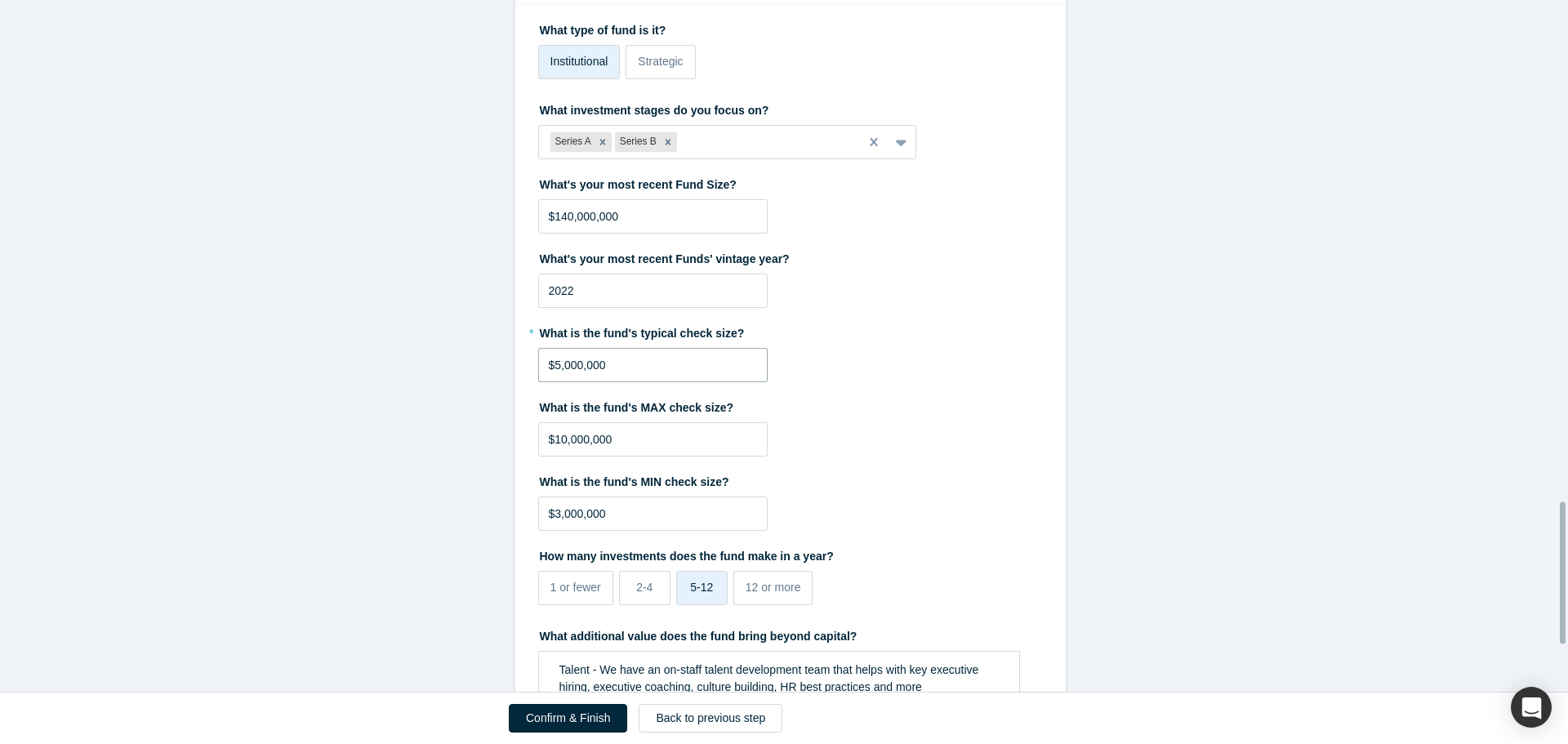
click at [625, 273] on input "$5,000,000" at bounding box center [653, 365] width 229 height 35
click at [625, 273] on input "$10,000,000" at bounding box center [653, 439] width 229 height 35
click at [625, 273] on div "What is the fund's MAX check size? $10,000,000" at bounding box center [791, 425] width 505 height 63
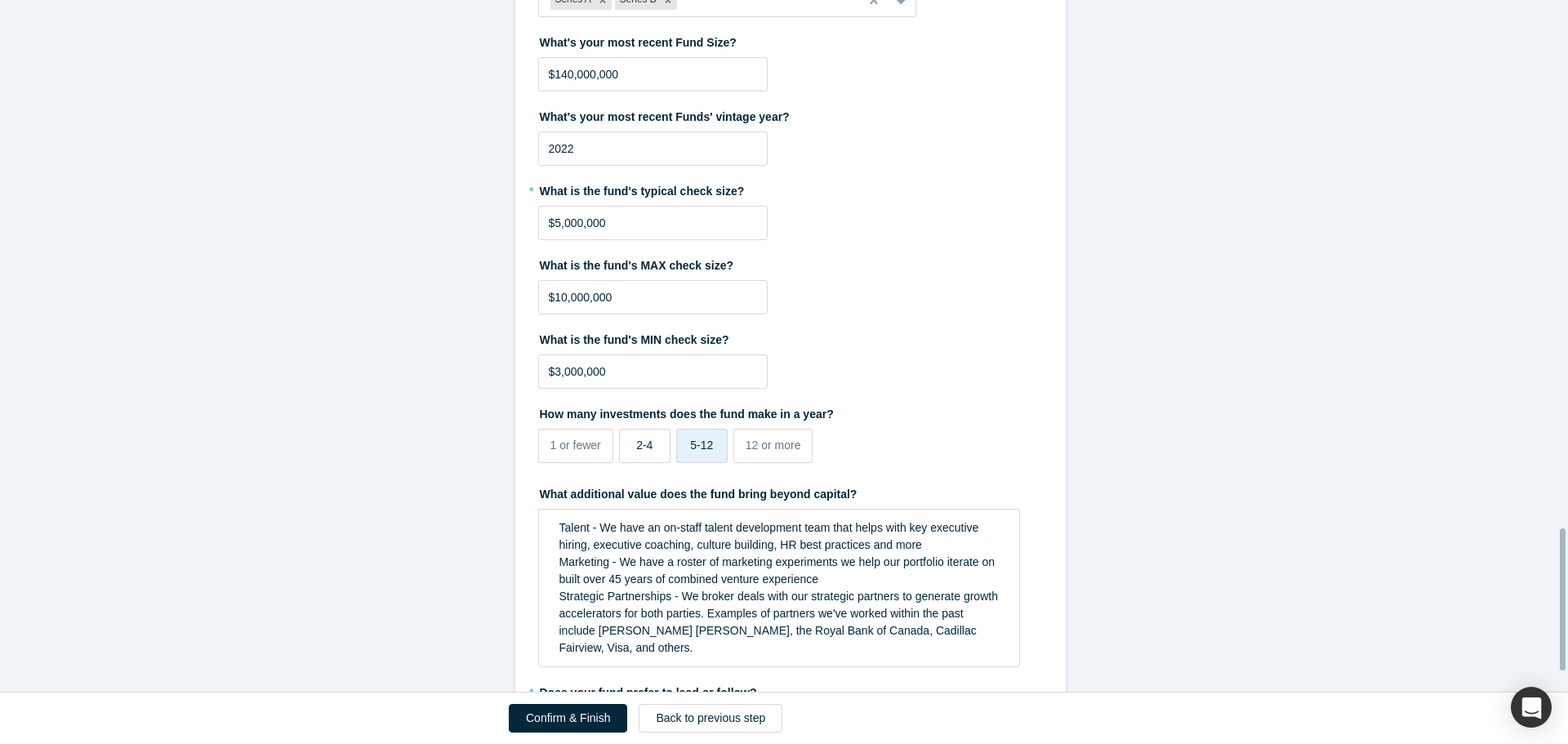
scroll to position [2615, 0]
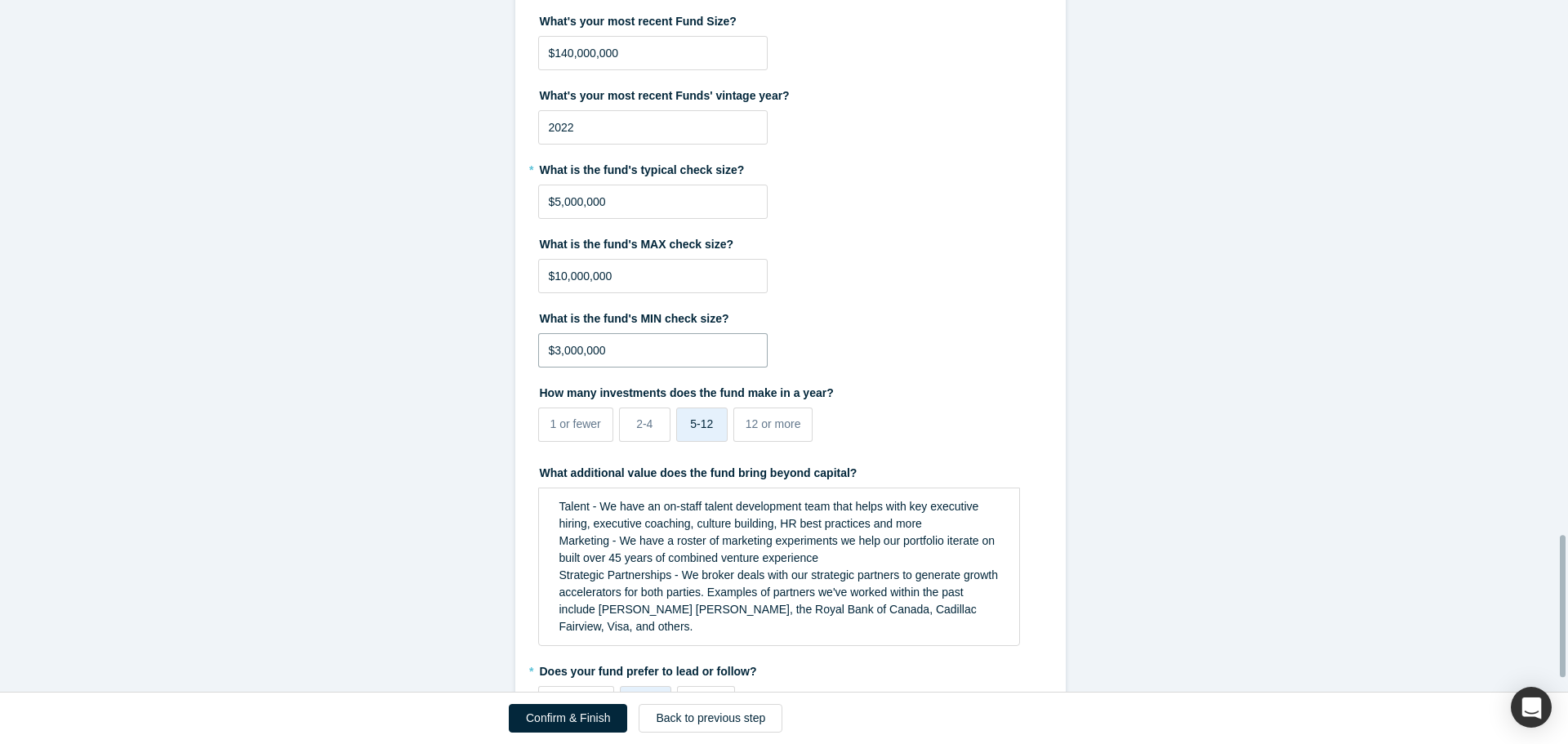
click at [625, 273] on input "$3,000,000" at bounding box center [653, 351] width 229 height 35
click at [625, 273] on div "What is the fund's MIN check size? $3,000,000" at bounding box center [791, 335] width 505 height 63
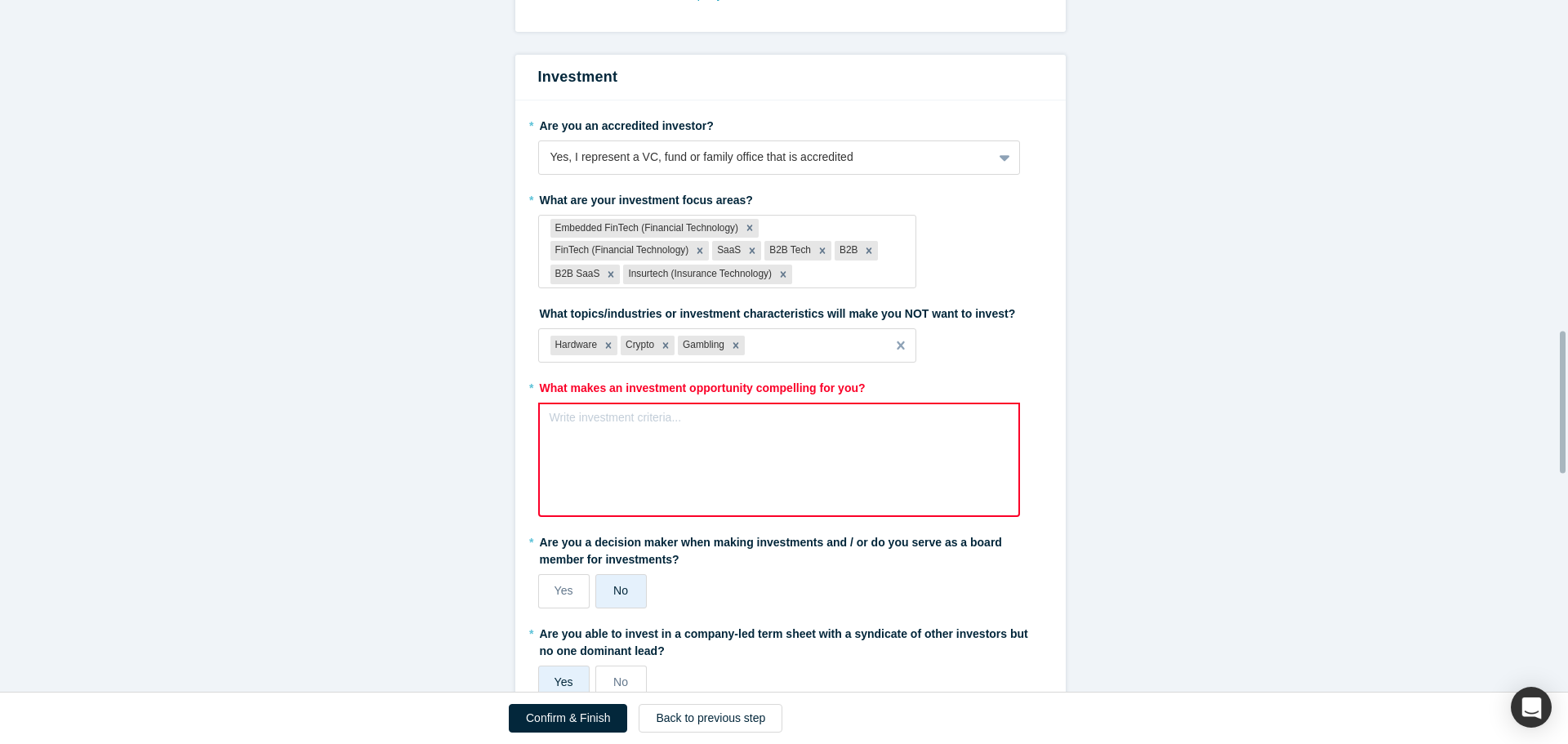
scroll to position [1615, 0]
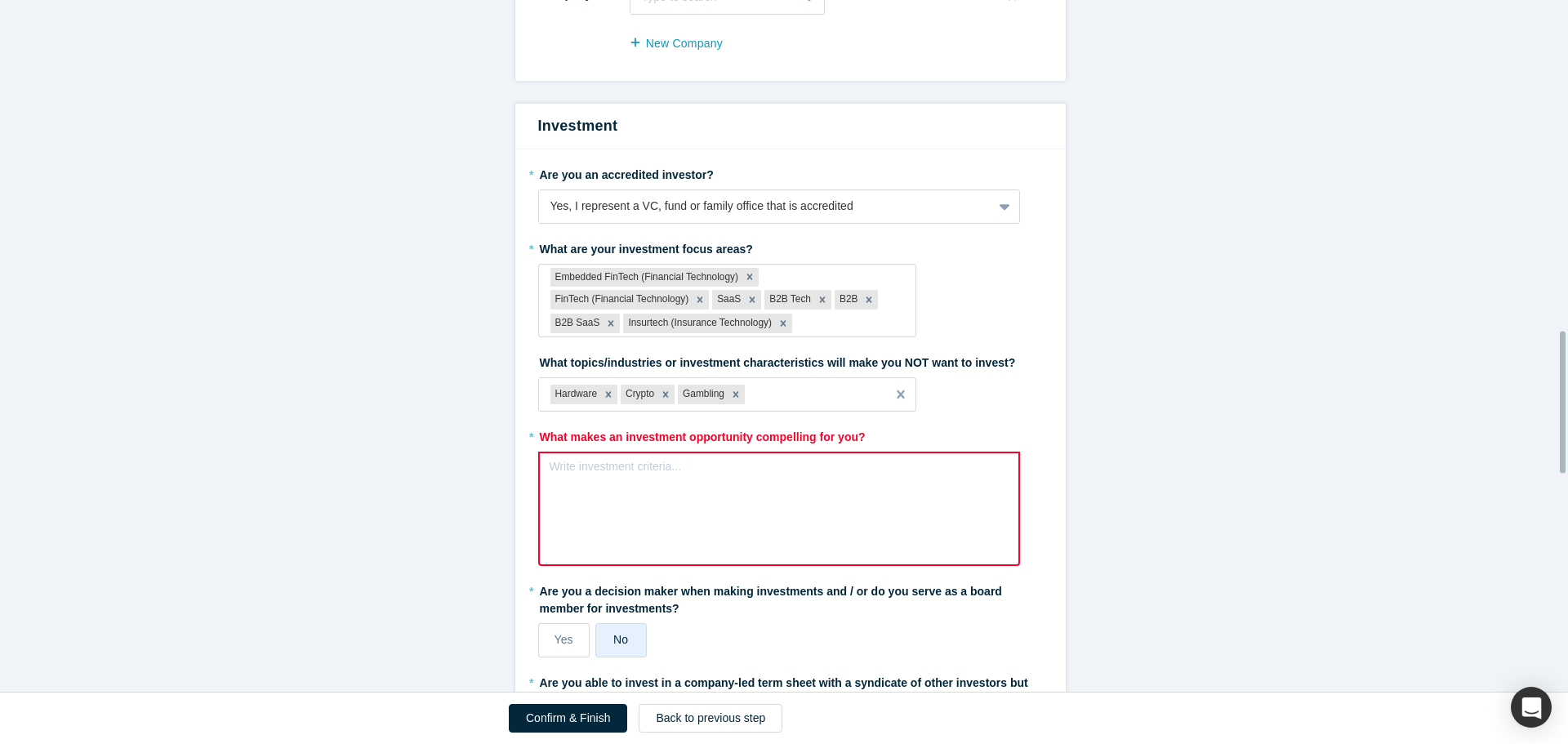
click at [587, 273] on div "Write investment criteria..." at bounding box center [779, 509] width 482 height 115
click at [625, 273] on div "Write investment criteria..." at bounding box center [779, 498] width 482 height 93
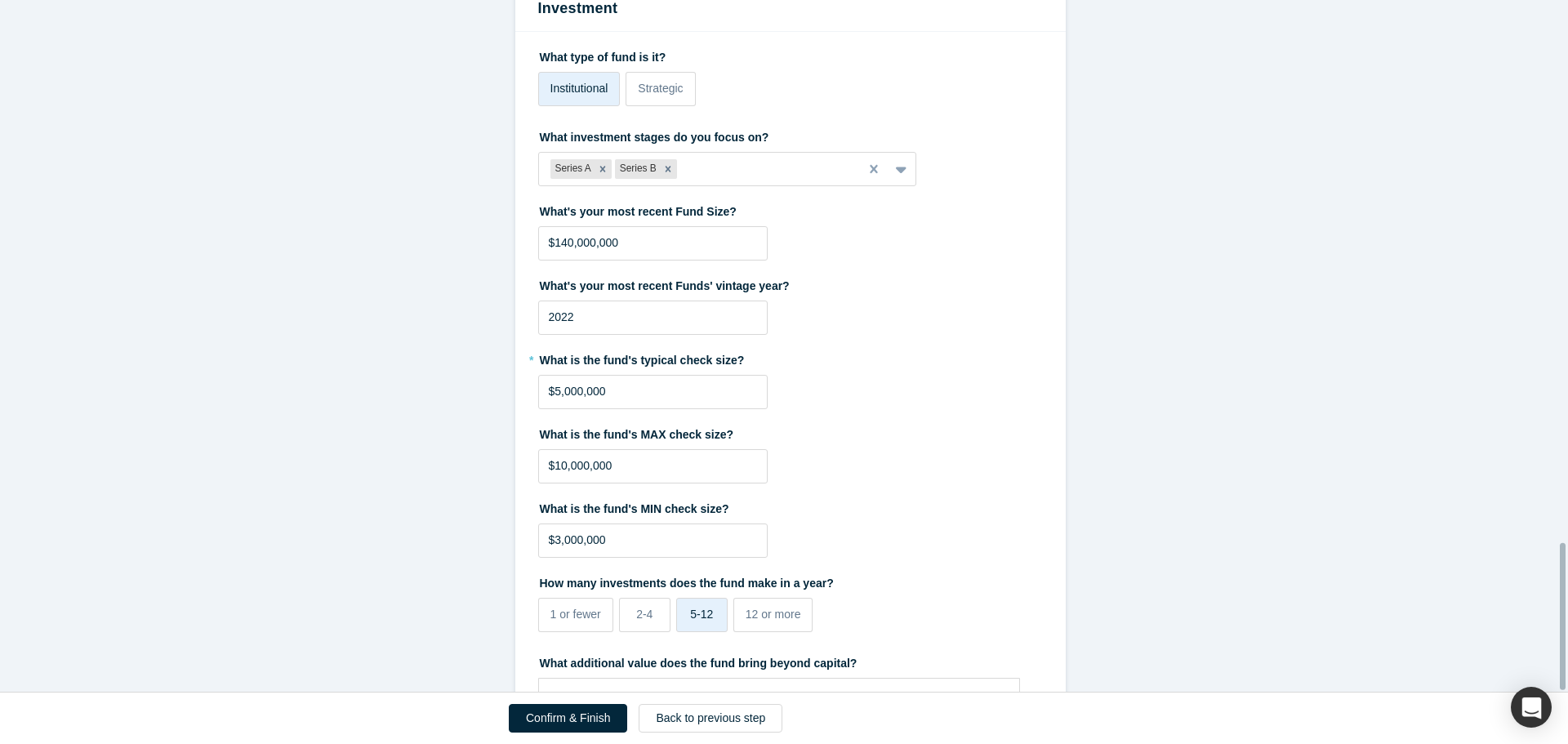
scroll to position [2560, 0]
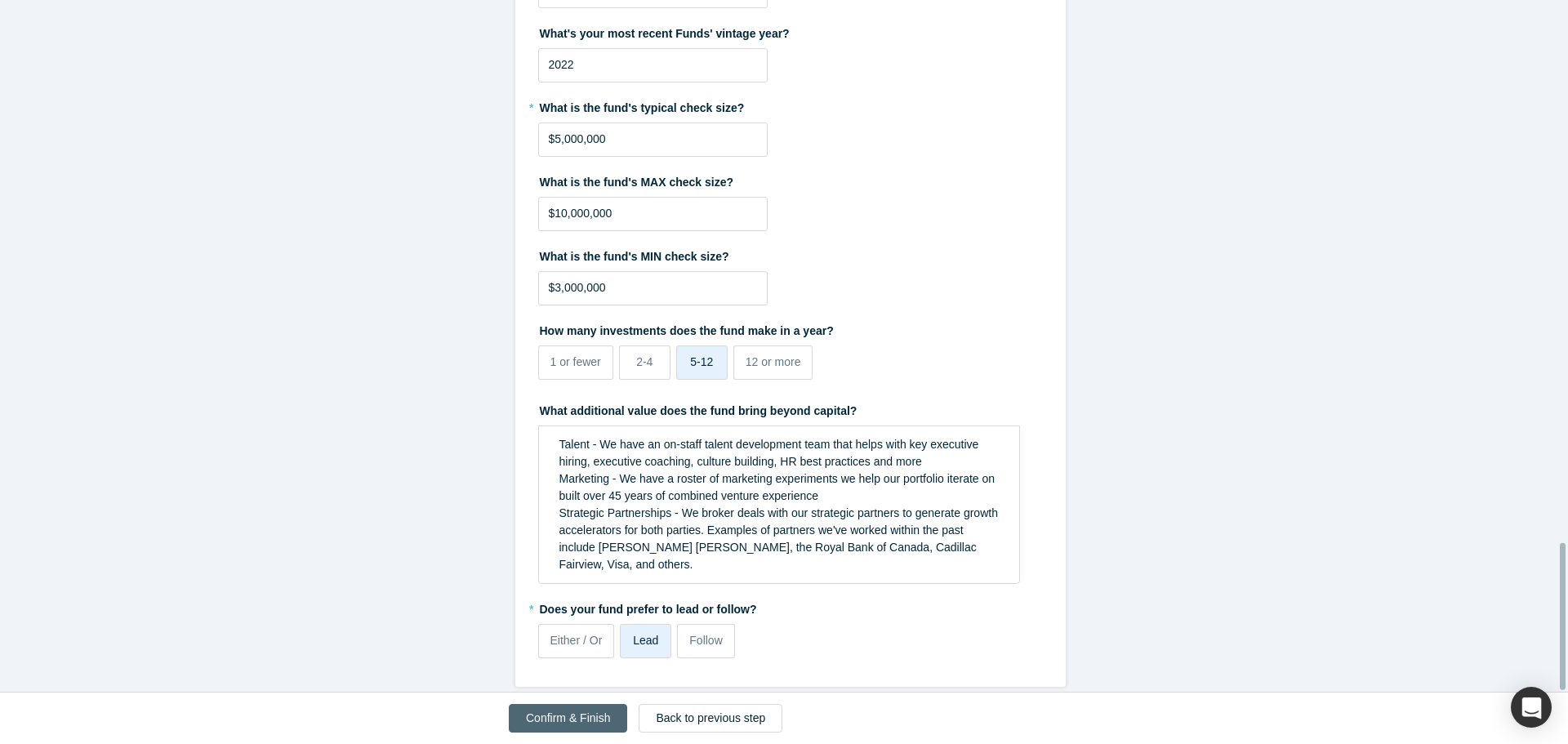
click at [588, 273] on button "Confirm & Finish" at bounding box center [567, 719] width 118 height 29
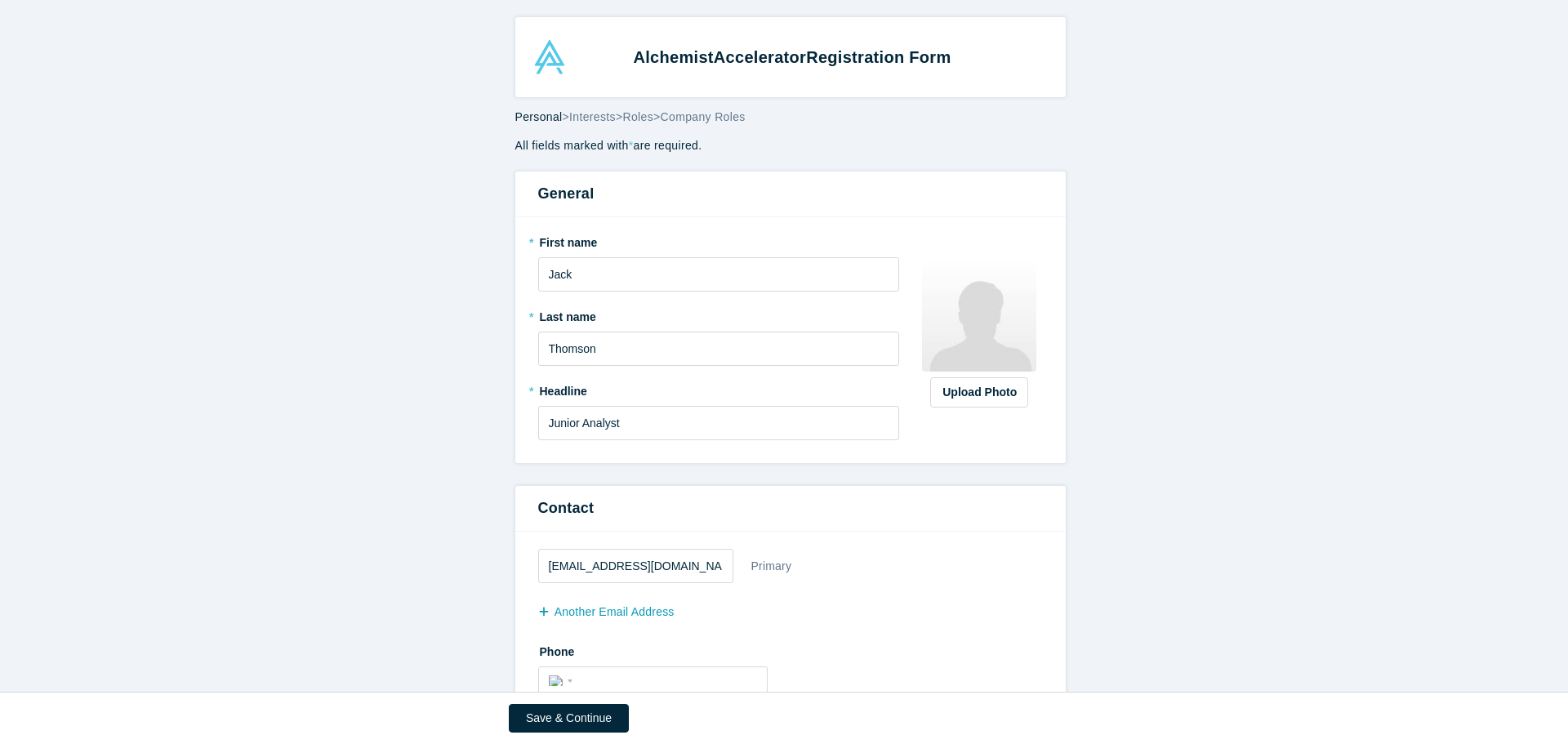
select select "US"
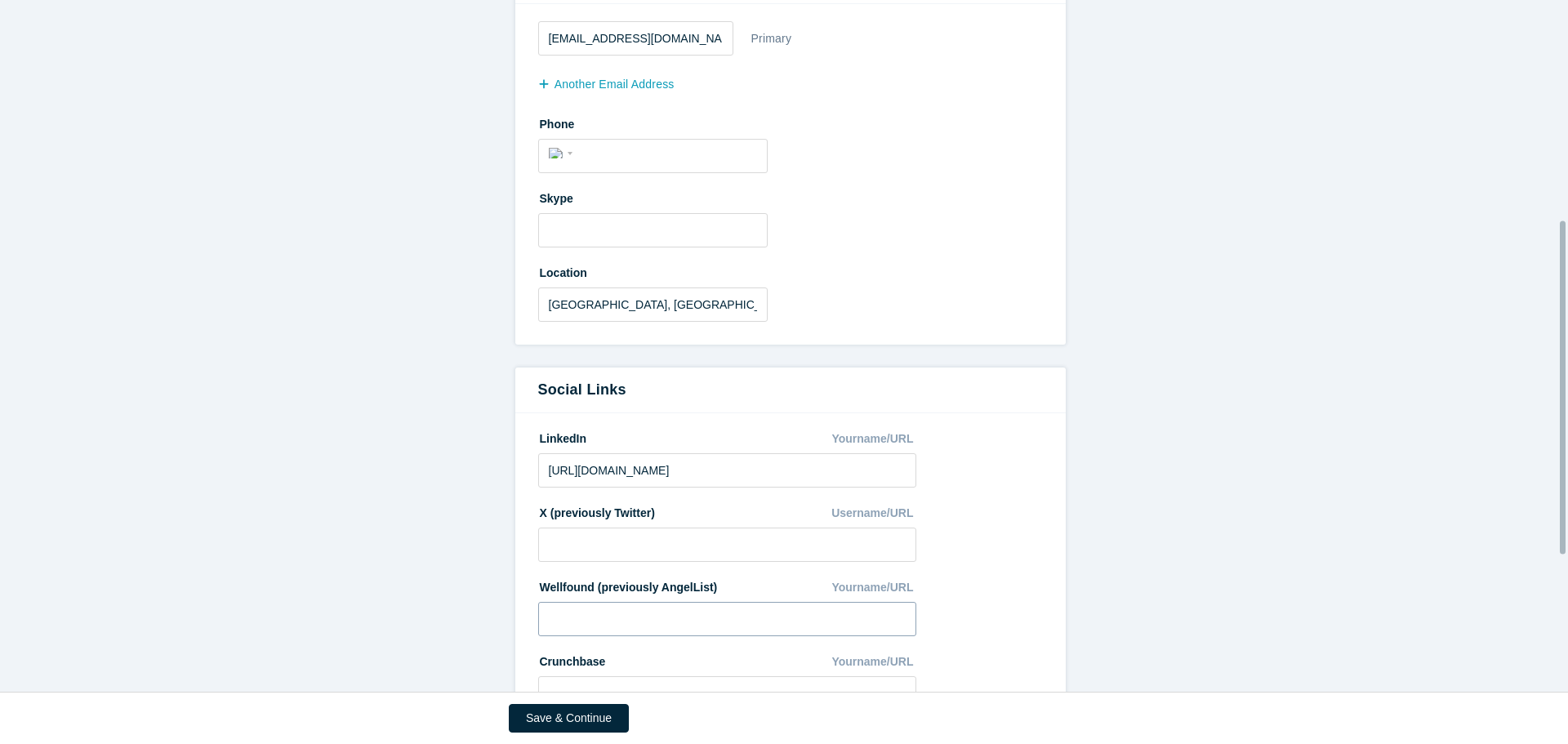
scroll to position [741, 0]
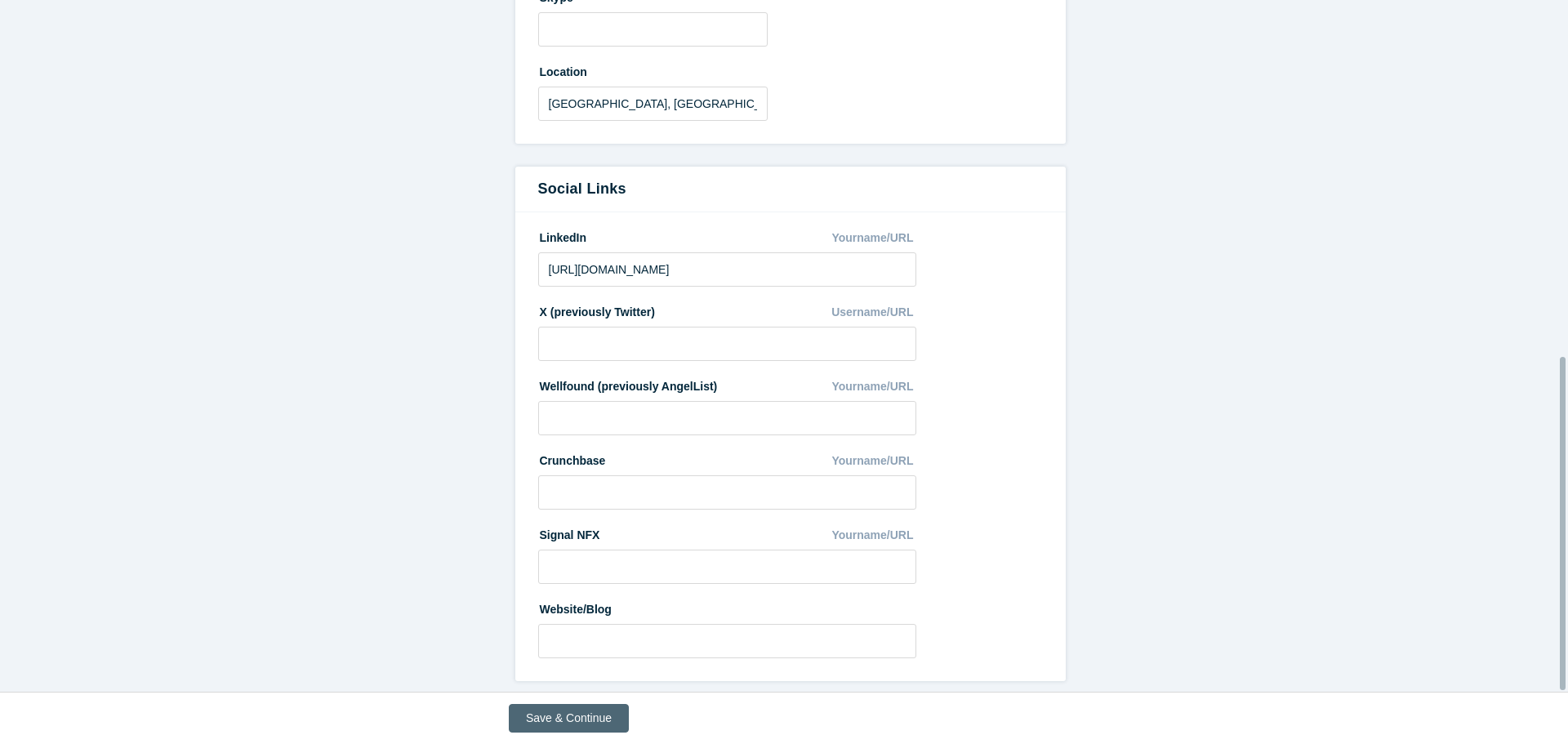
click at [572, 715] on button "Save & Continue" at bounding box center [568, 719] width 120 height 29
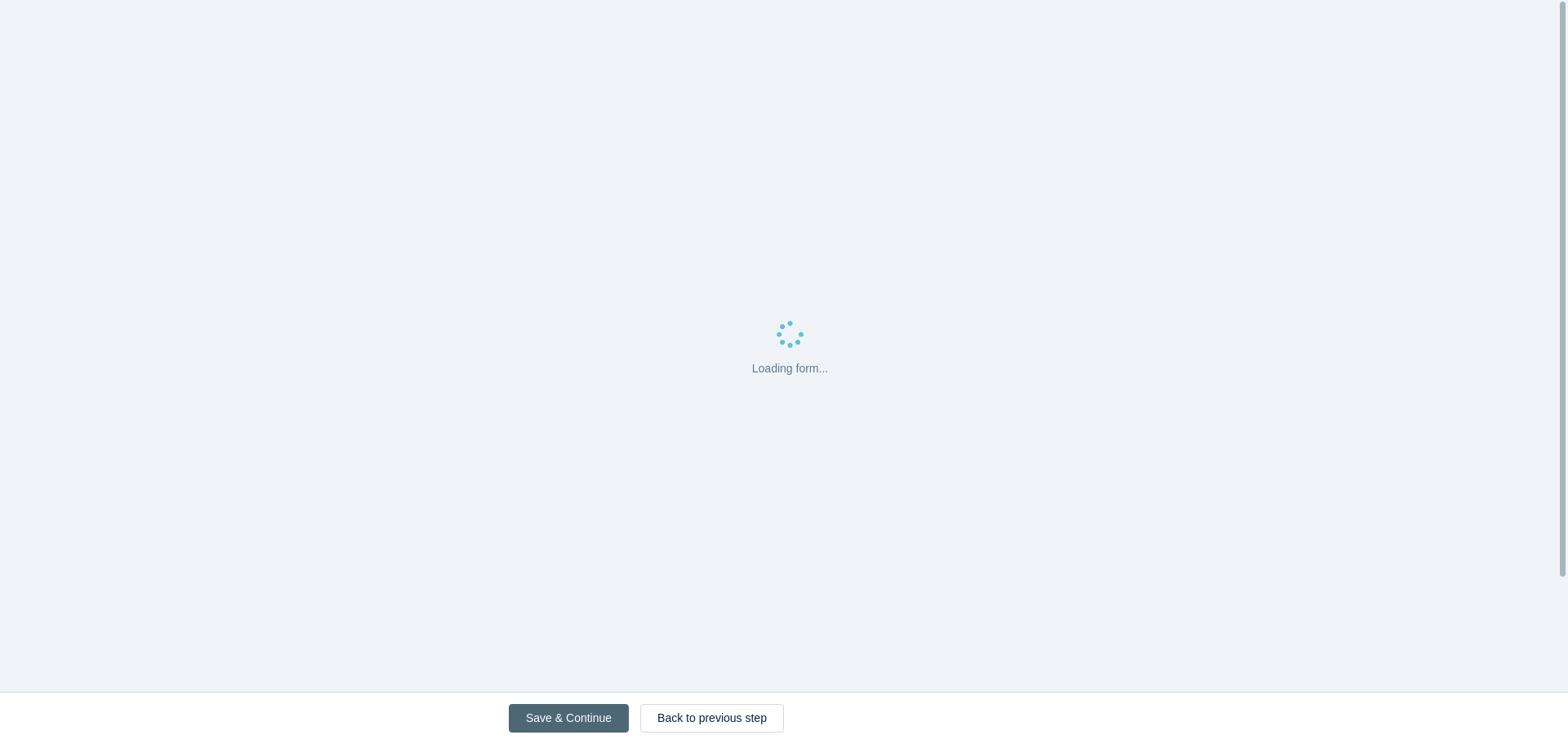
scroll to position [0, 0]
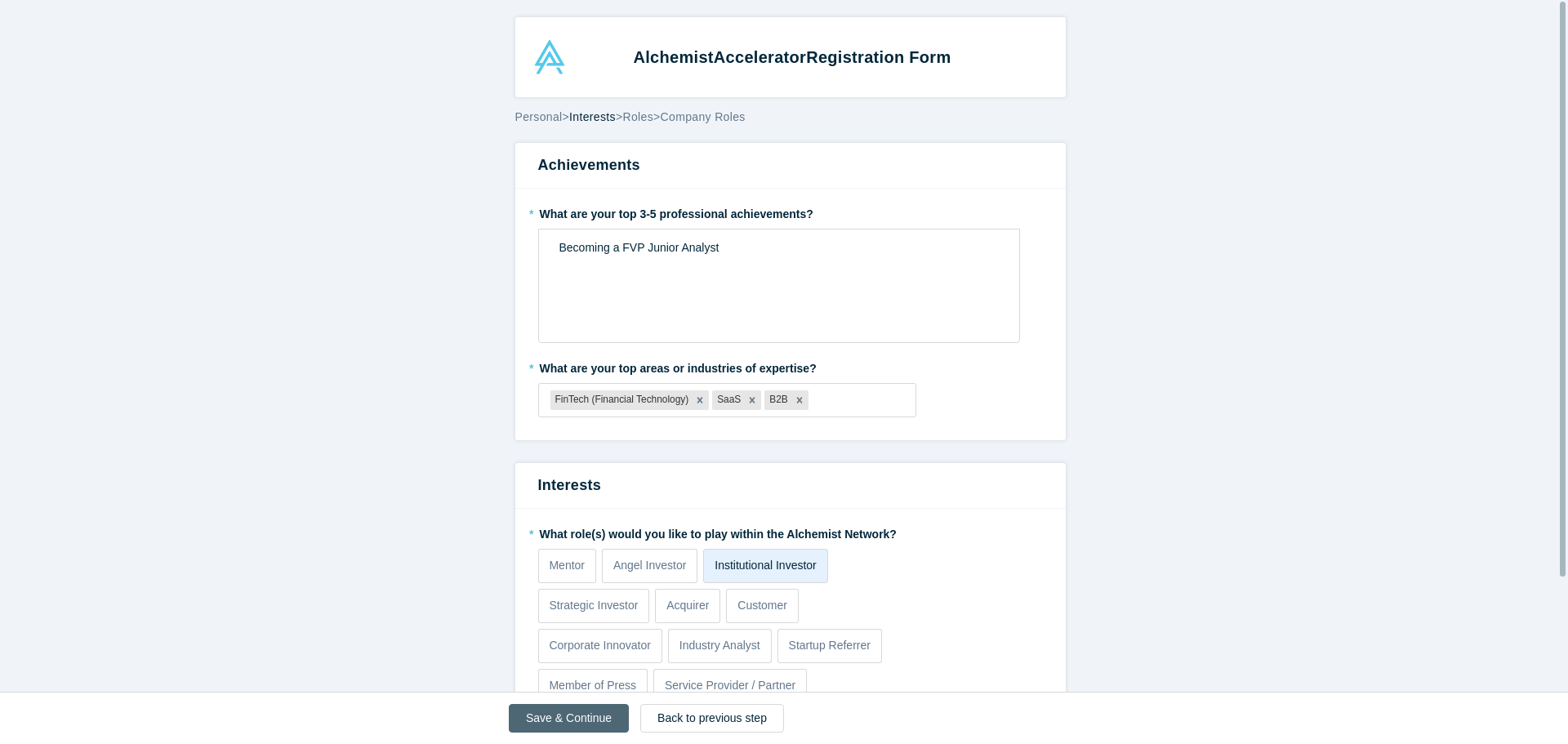
click at [570, 719] on button "Save & Continue" at bounding box center [568, 719] width 120 height 29
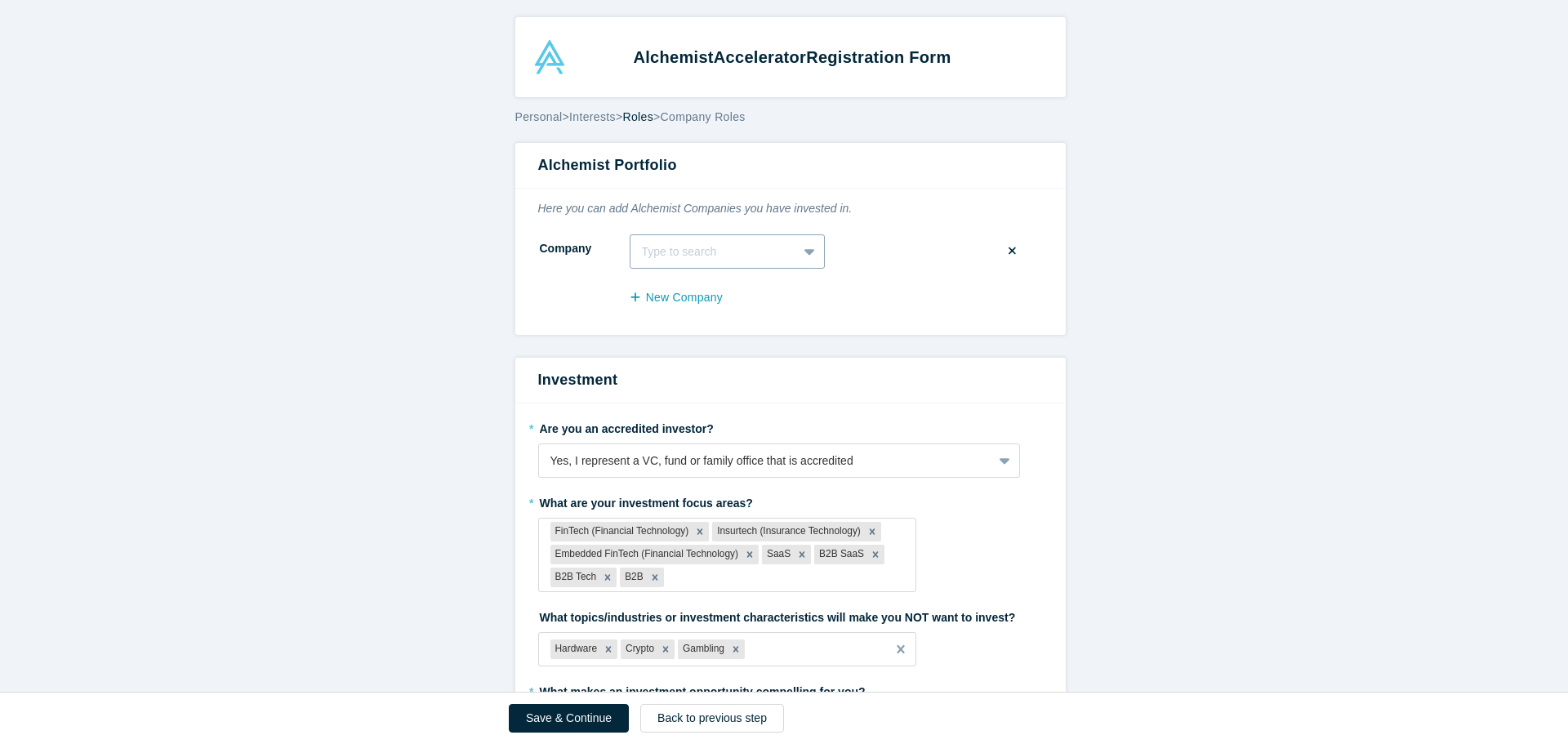
click at [715, 257] on div at bounding box center [713, 252] width 144 height 20
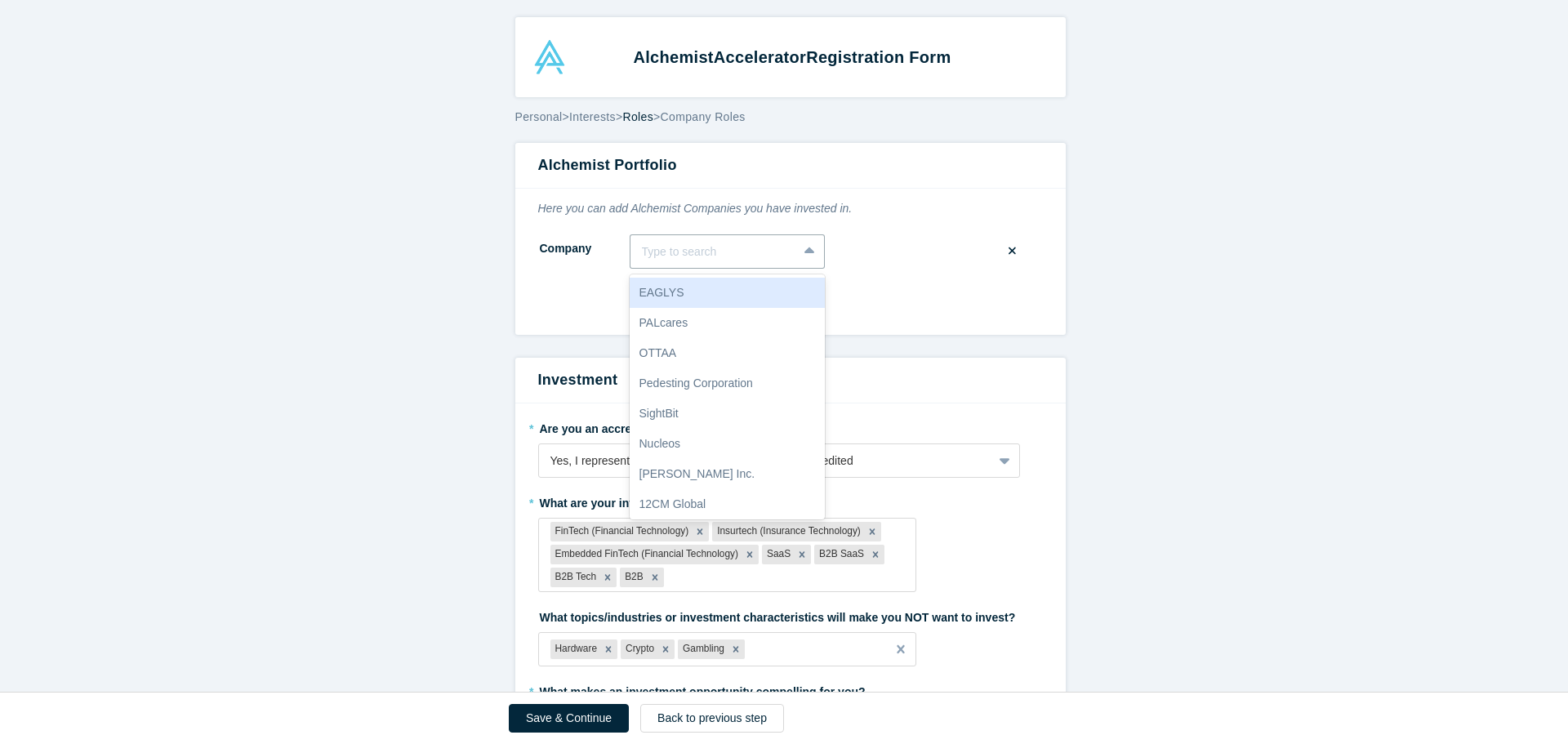
scroll to position [81, 0]
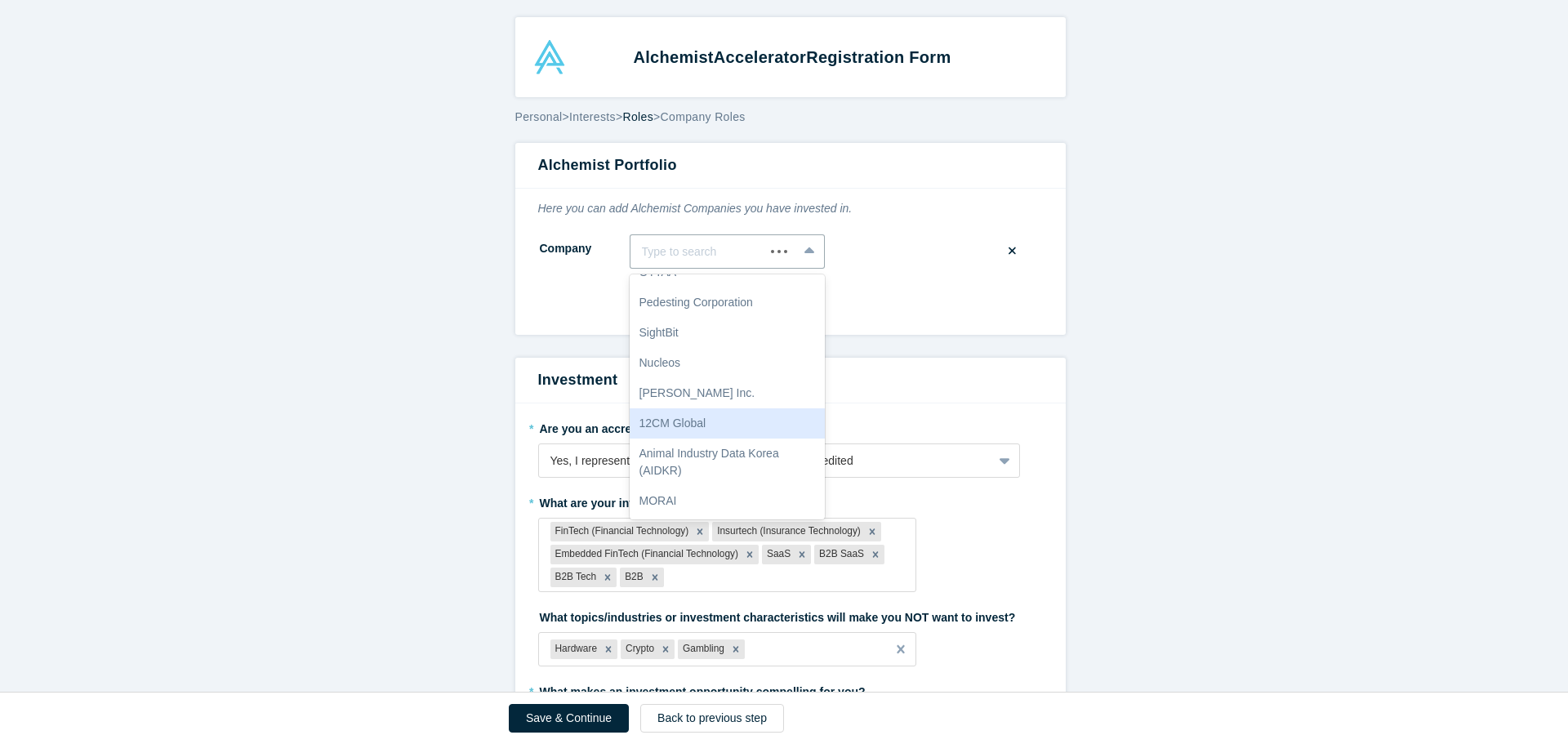
click at [197, 405] on form "Alchemist Portfolio Here you can add Alchemist Companies you have invested in. …" at bounding box center [790, 584] width 1581 height 884
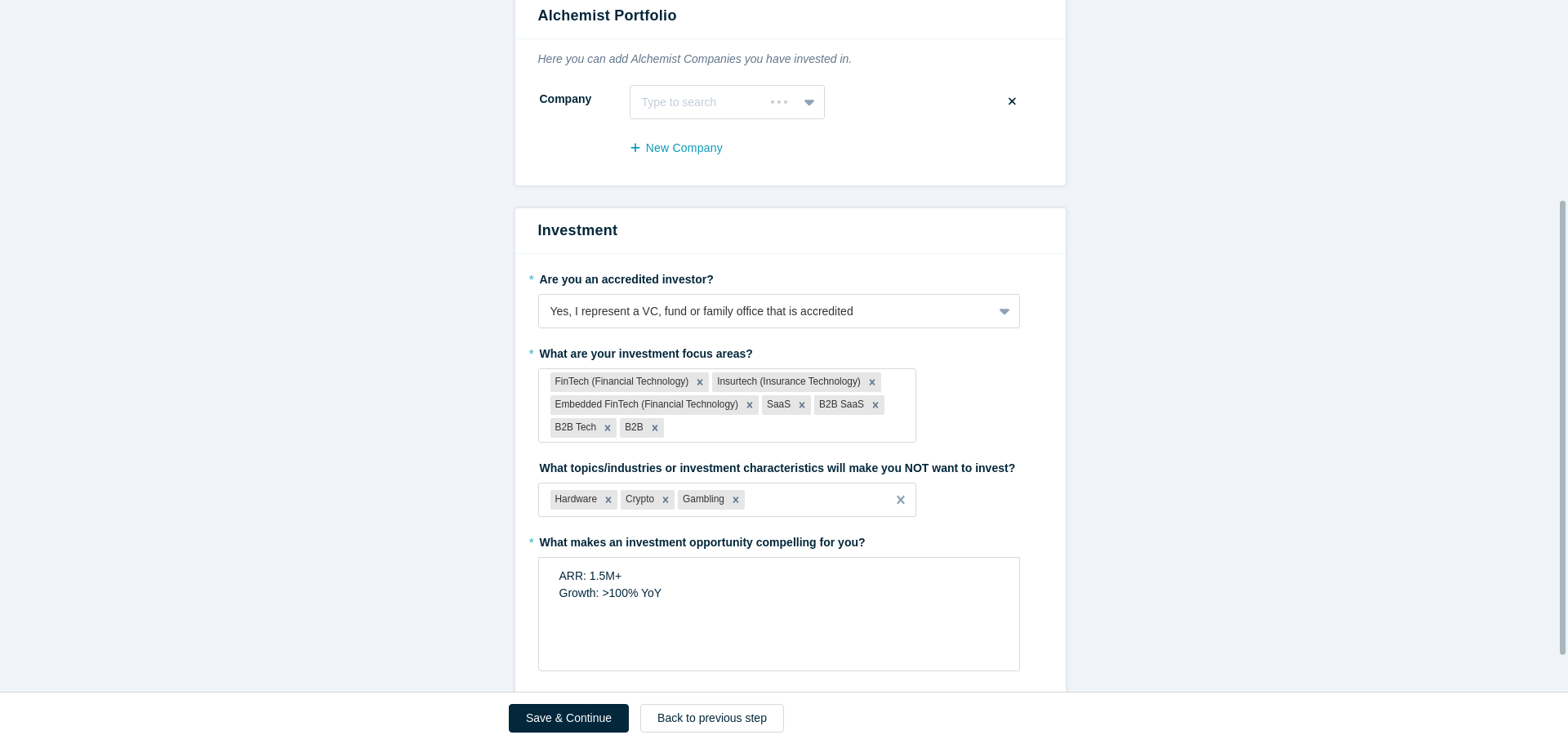
scroll to position [358, 0]
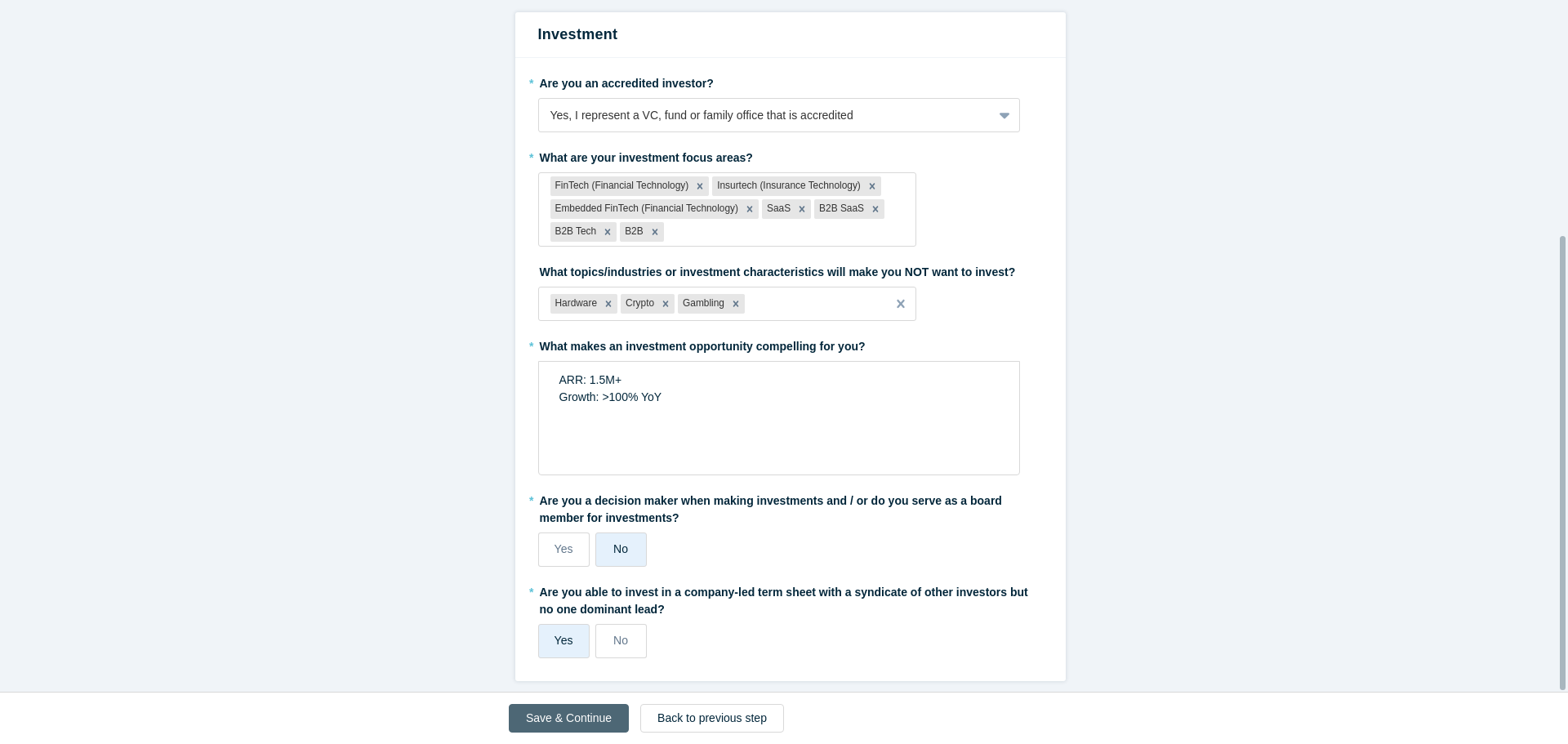
click at [555, 711] on button "Save & Continue" at bounding box center [568, 719] width 120 height 29
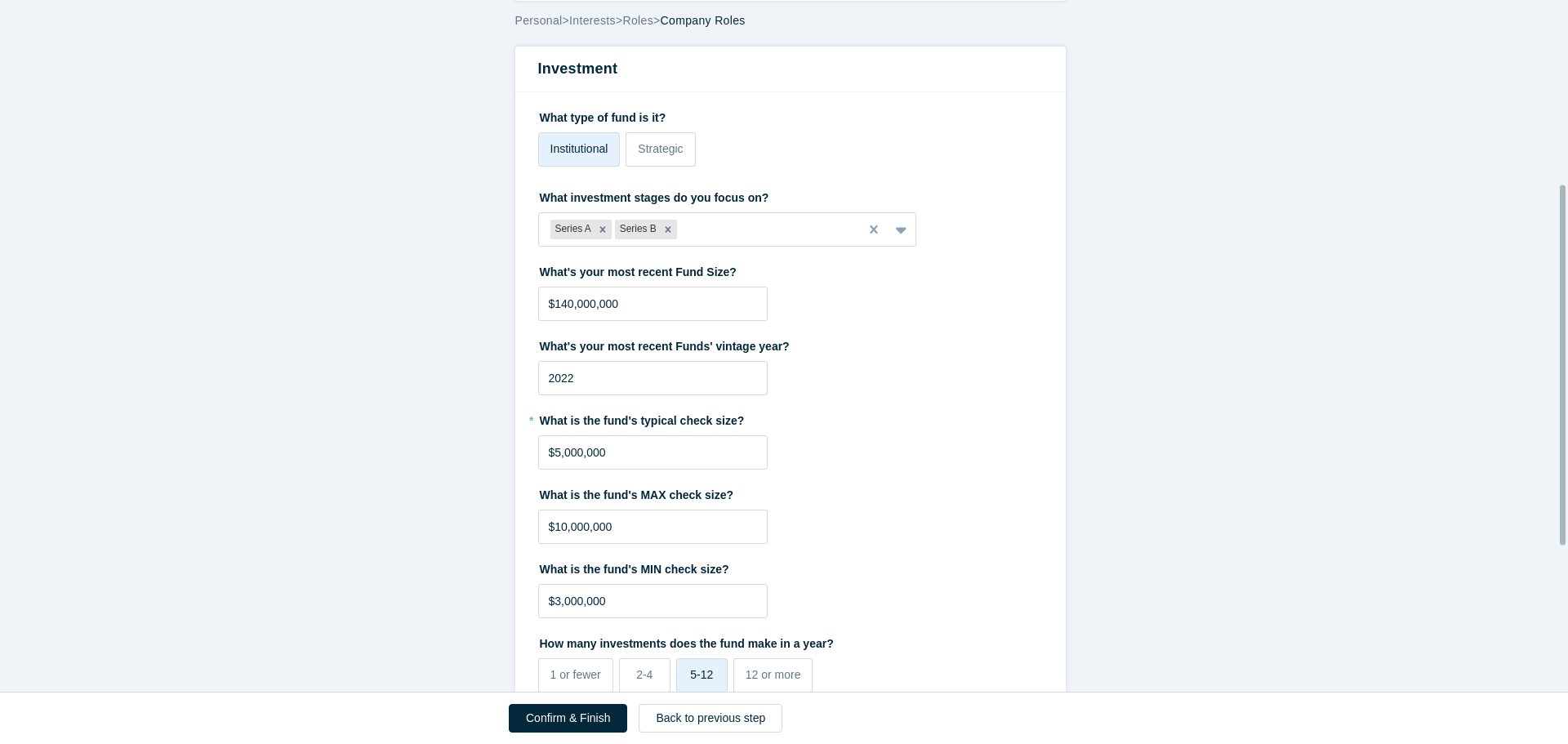
scroll to position [491, 0]
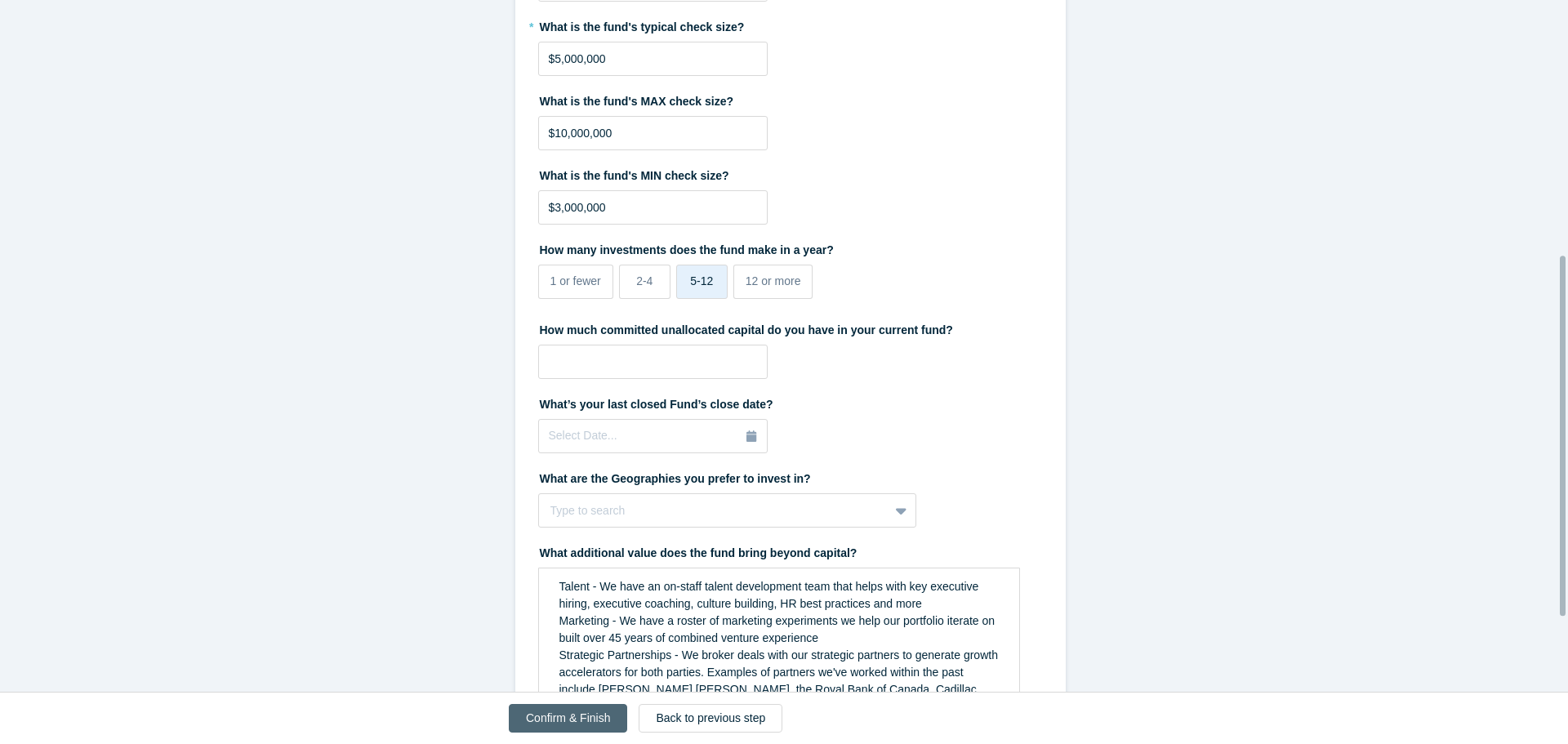
click at [559, 724] on button "Confirm & Finish" at bounding box center [567, 719] width 118 height 29
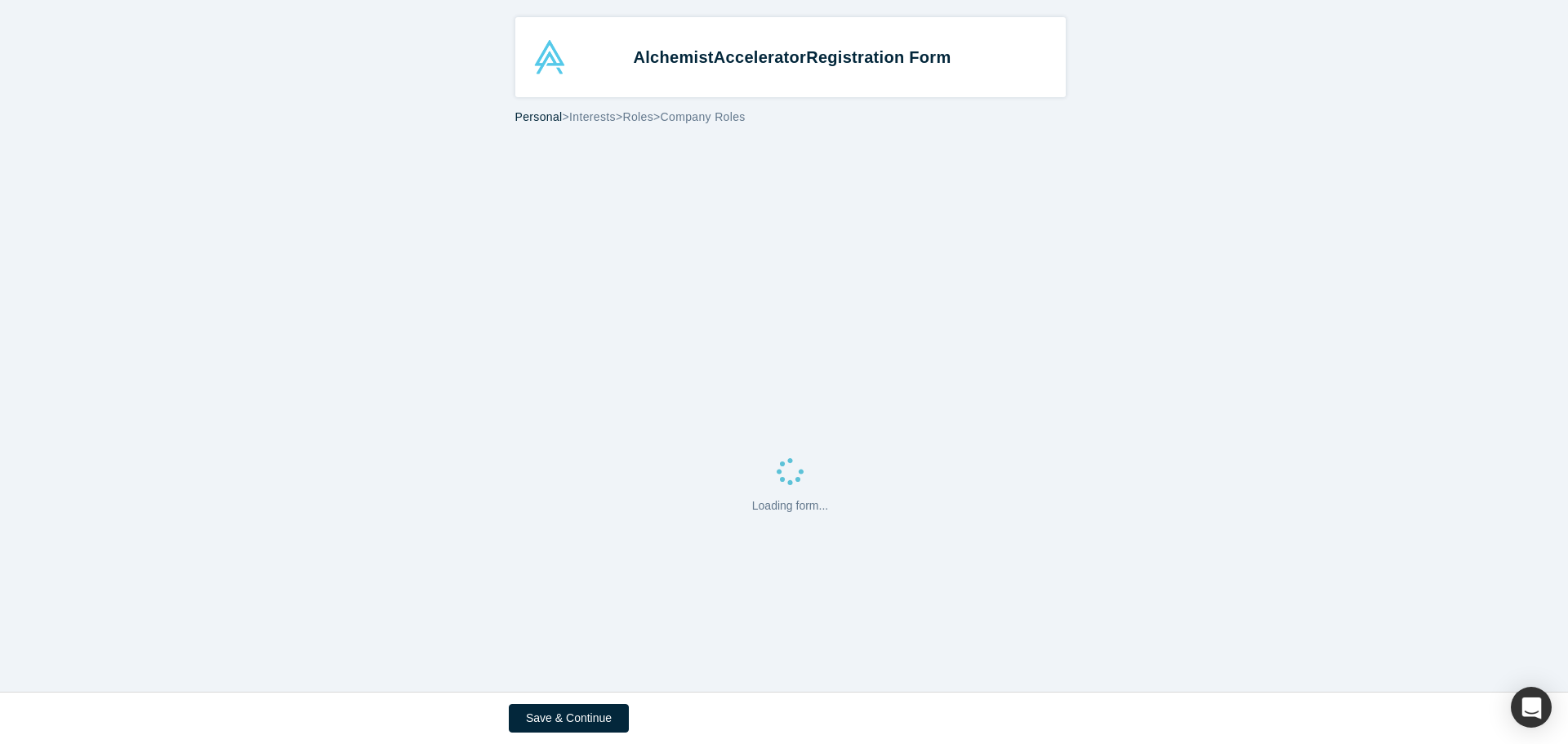
select select "US"
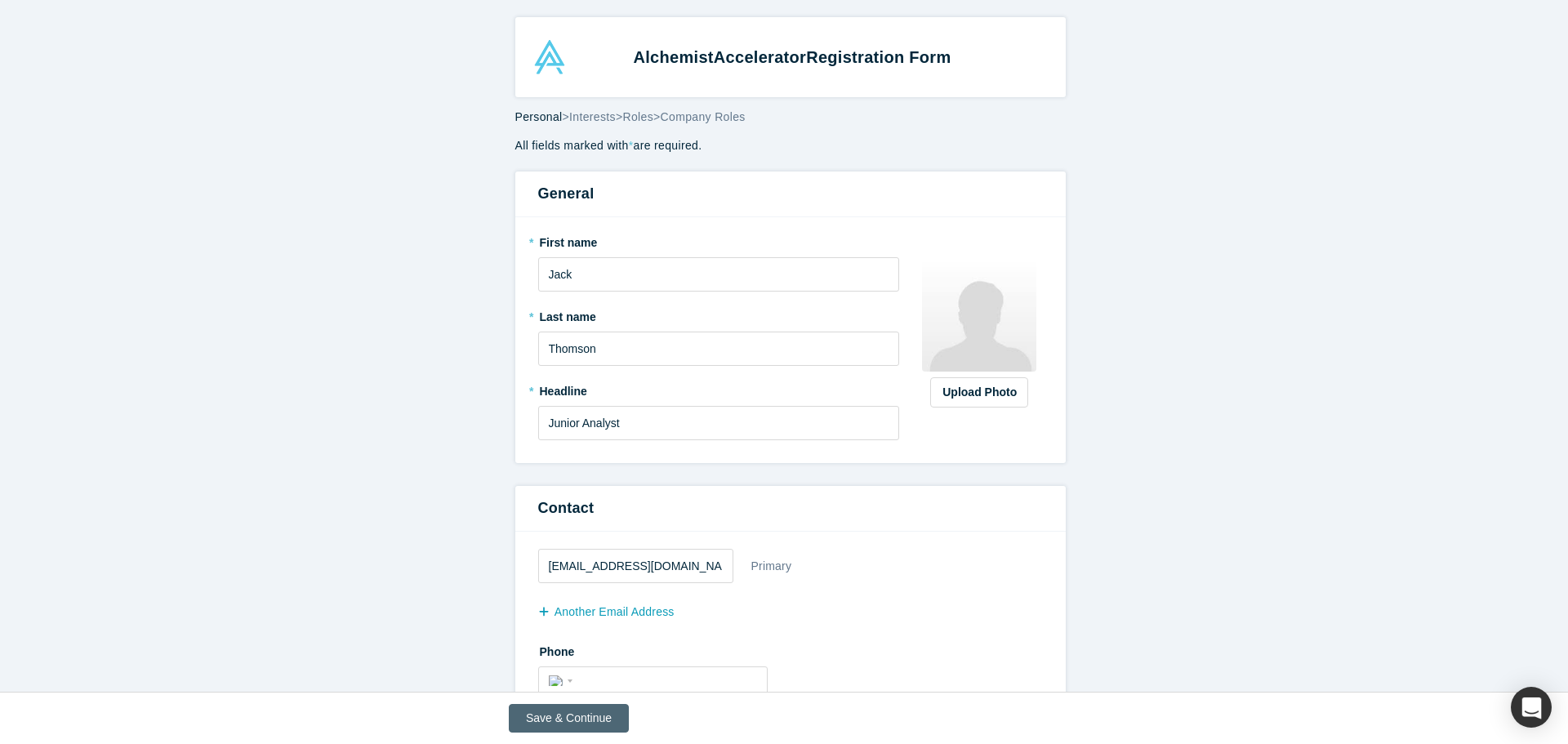
click at [577, 724] on button "Save & Continue" at bounding box center [568, 719] width 120 height 29
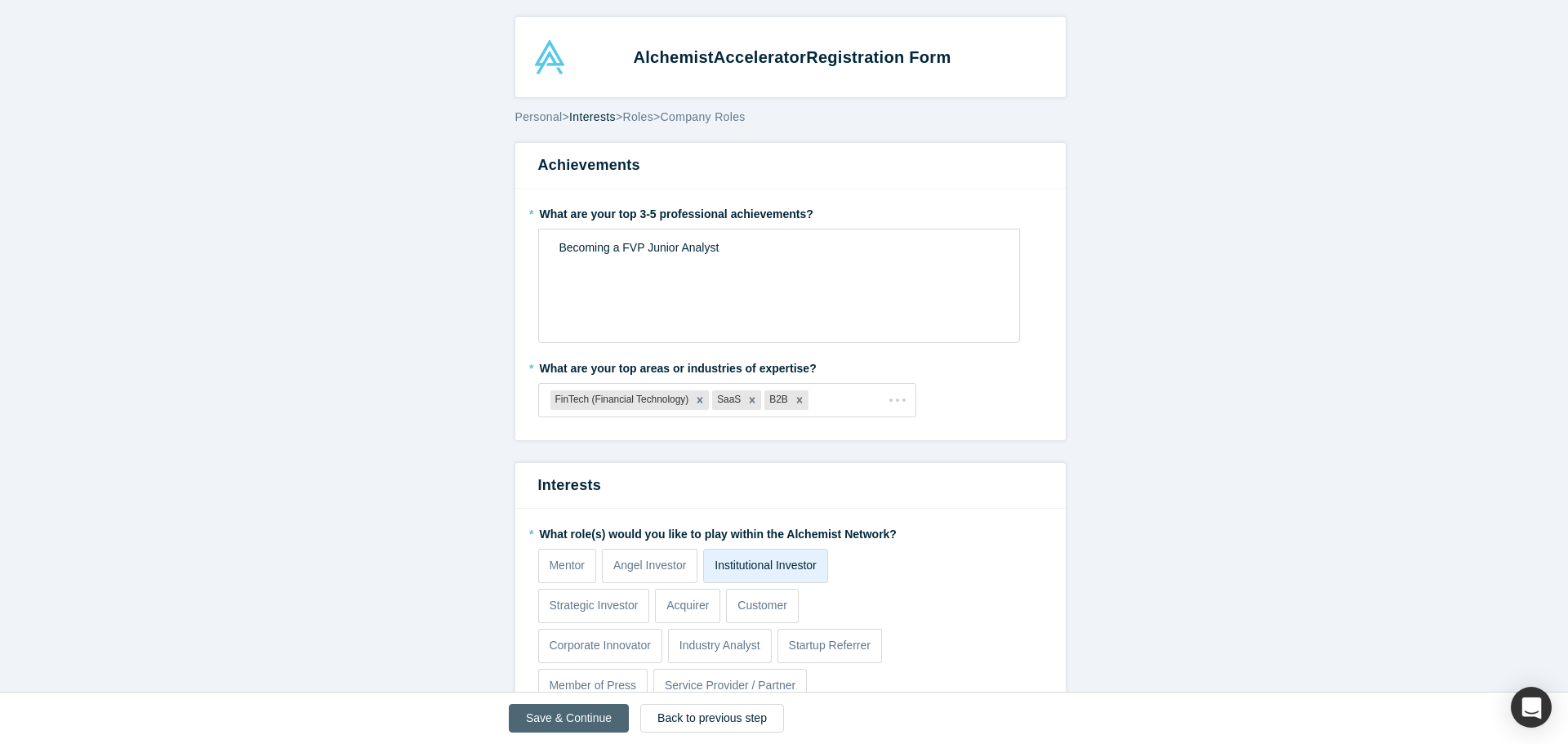
click at [577, 724] on button "Save & Continue" at bounding box center [568, 719] width 120 height 29
click at [577, 724] on div "Save & Continue" at bounding box center [580, 719] width 143 height 29
click at [577, 724] on button "Save & Continue" at bounding box center [580, 719] width 143 height 29
click at [577, 724] on div "Save & Continue" at bounding box center [580, 719] width 143 height 29
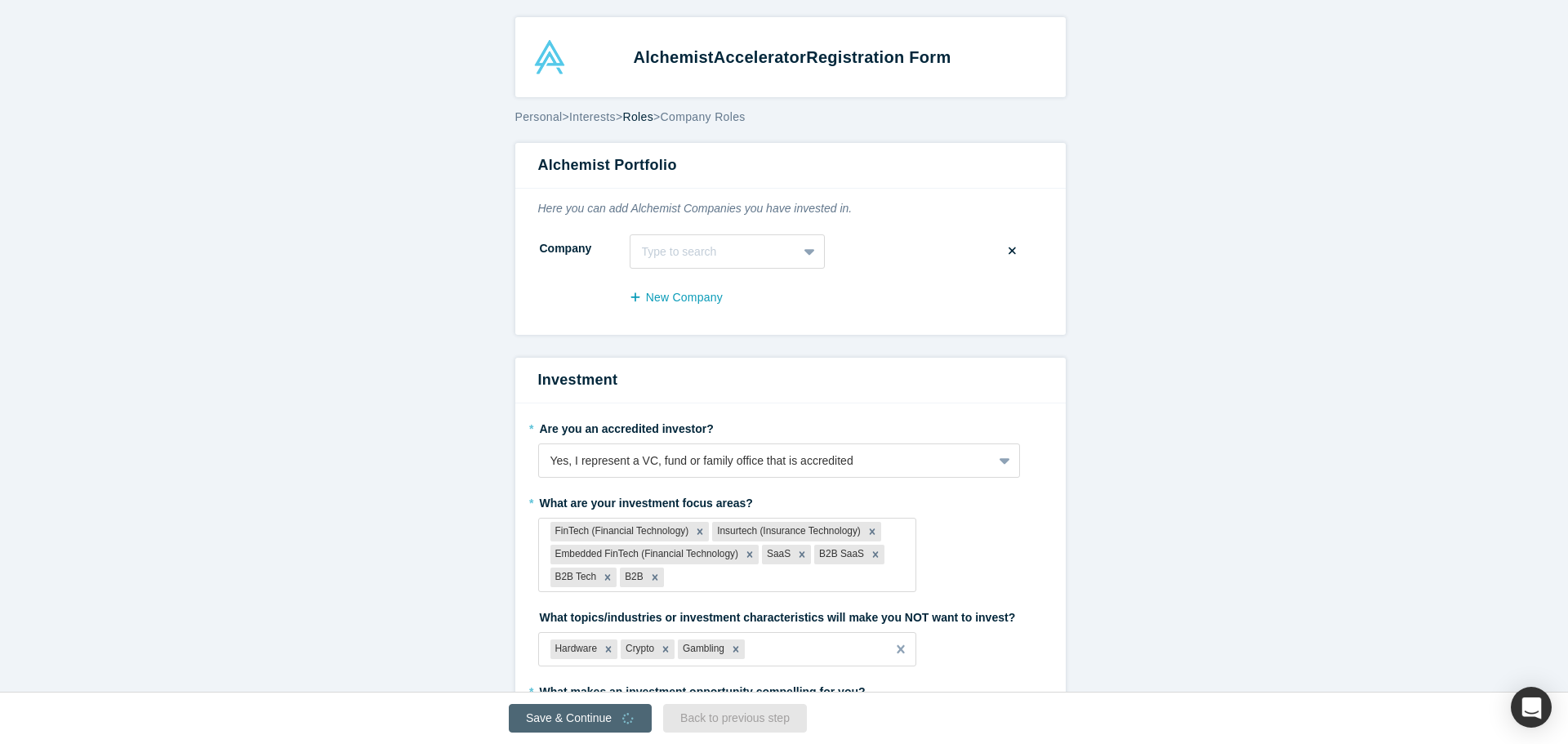
click at [577, 724] on button "Save & Continue" at bounding box center [580, 719] width 143 height 29
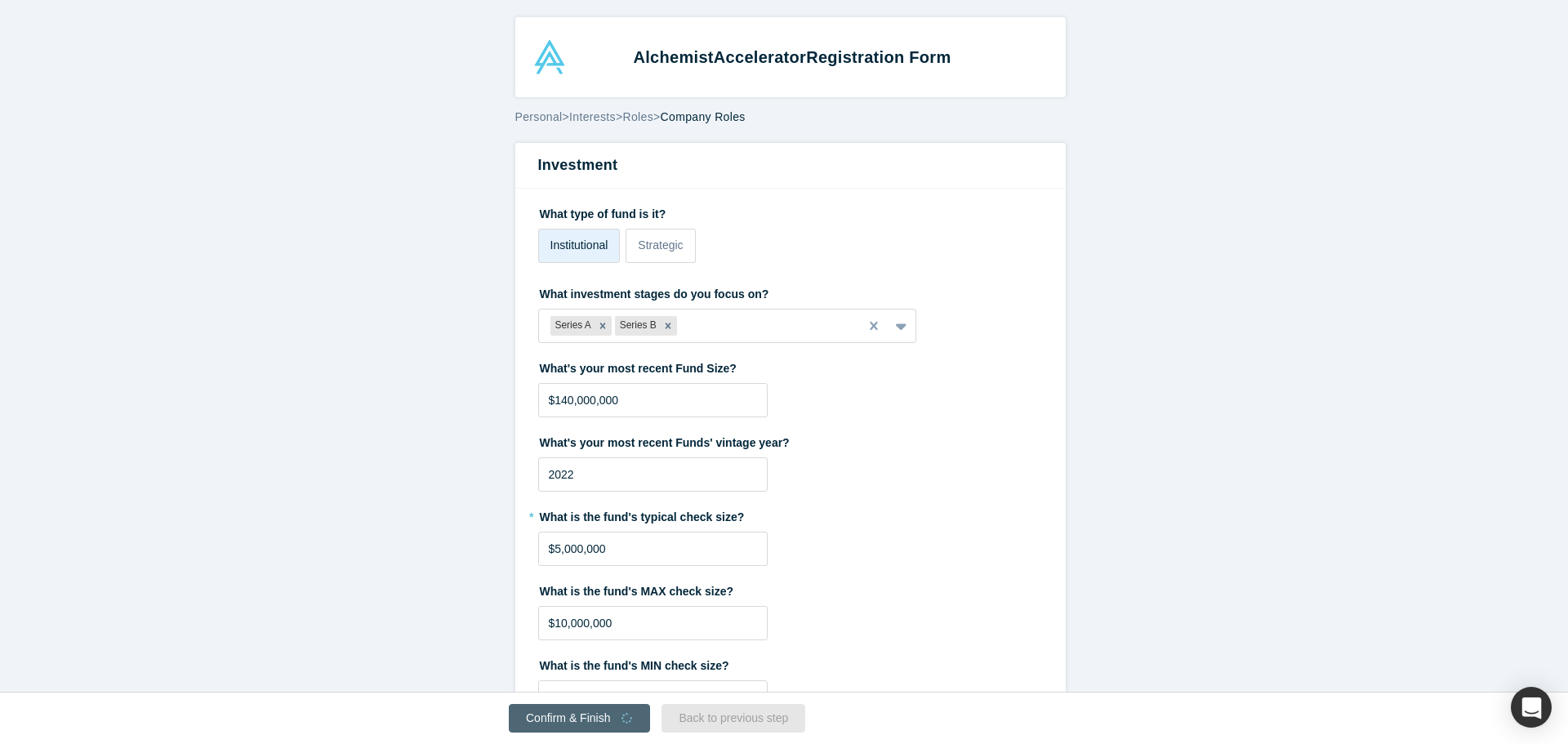
click at [577, 724] on div "Confirm & Finish" at bounding box center [579, 719] width 142 height 29
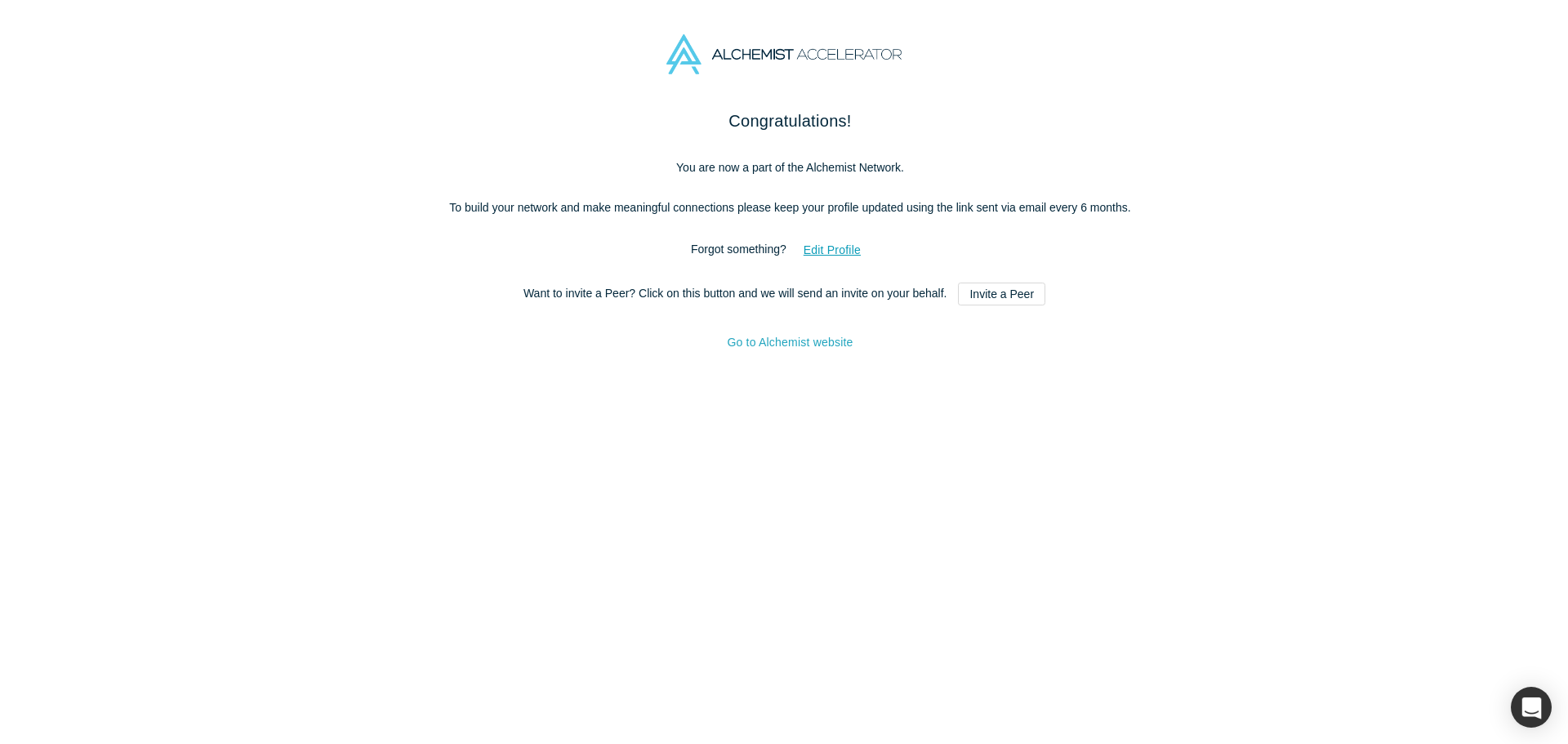
click at [789, 349] on link "Go to Alchemist website" at bounding box center [790, 342] width 126 height 13
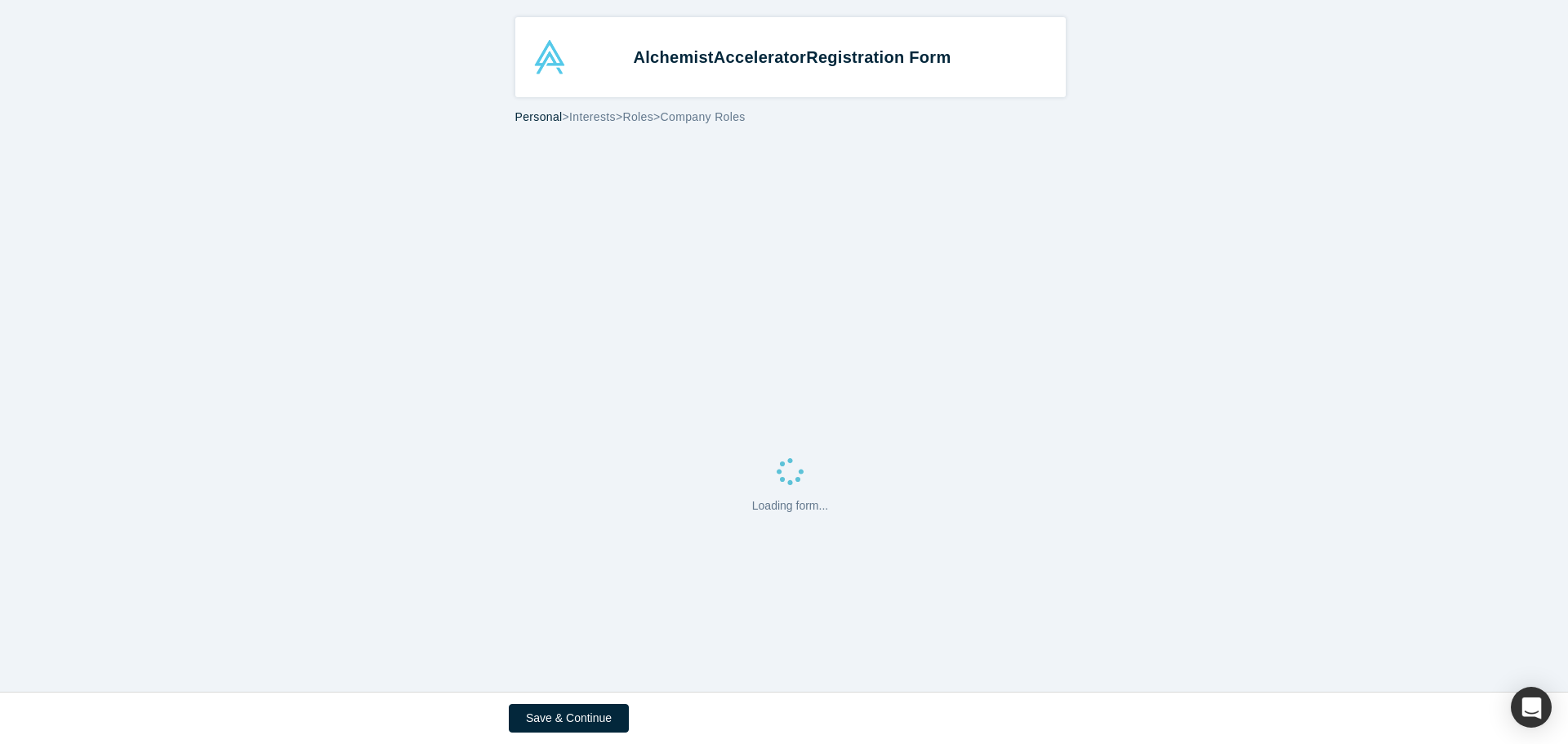
select select "US"
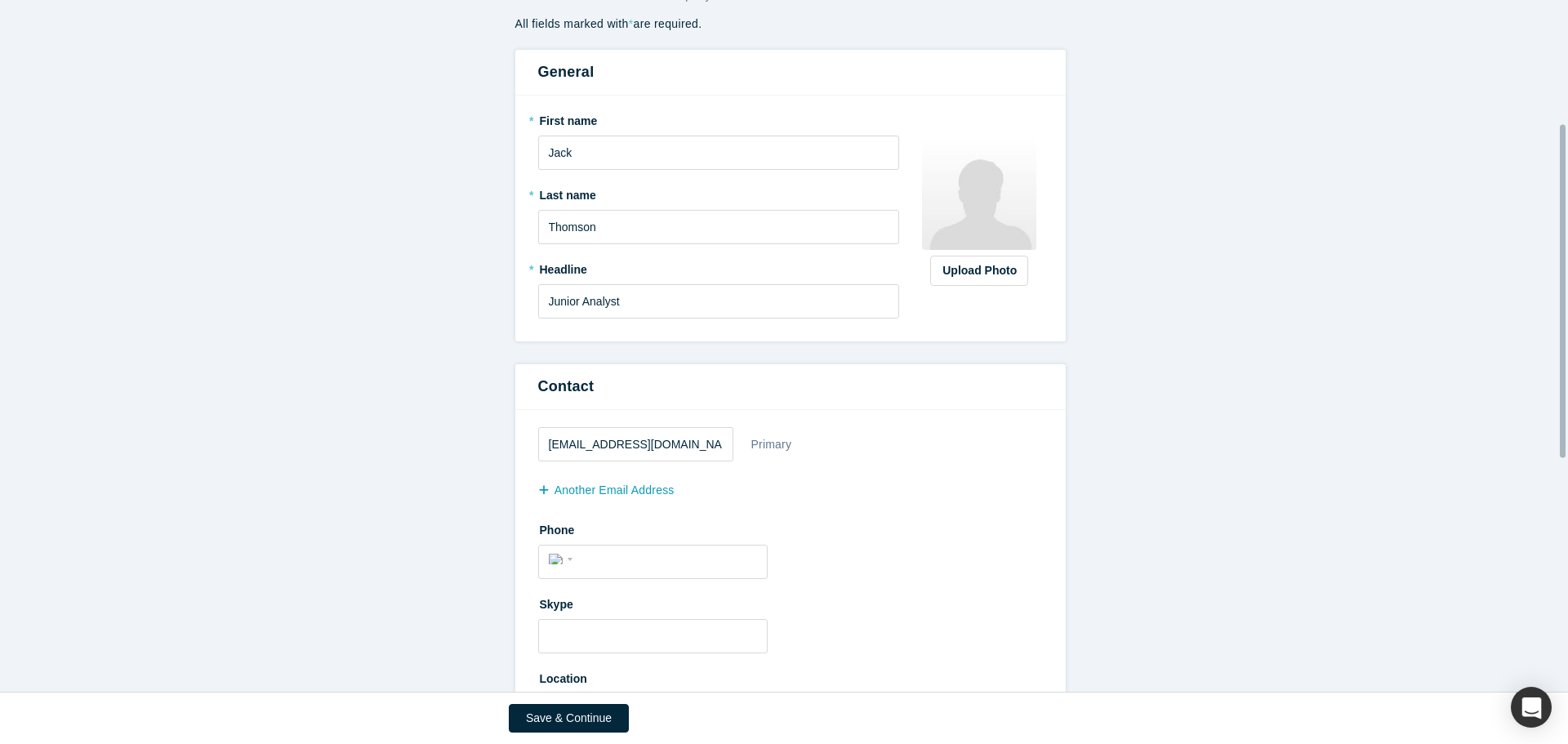
scroll to position [653, 0]
